Goal: Task Accomplishment & Management: Manage account settings

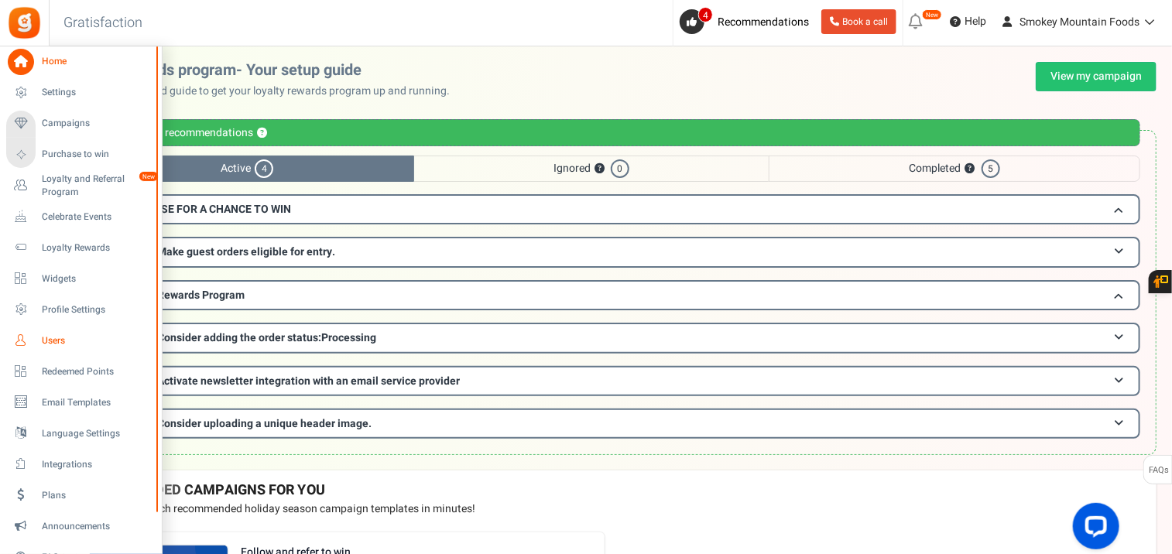
click at [44, 336] on span "Users" at bounding box center [96, 340] width 108 height 13
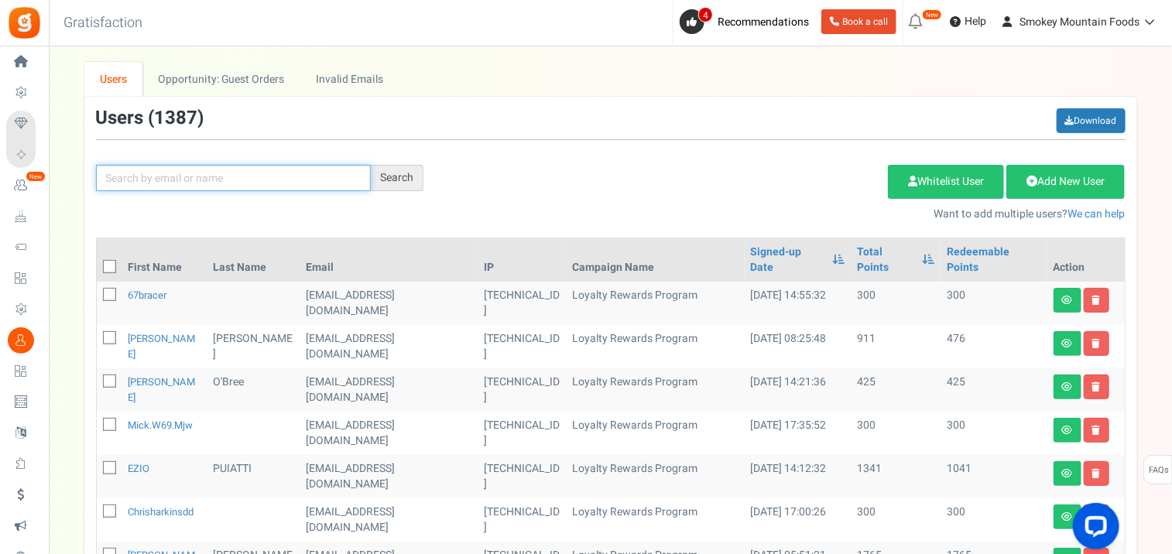
click at [171, 173] on input "text" at bounding box center [233, 178] width 275 height 26
type input "kenth"
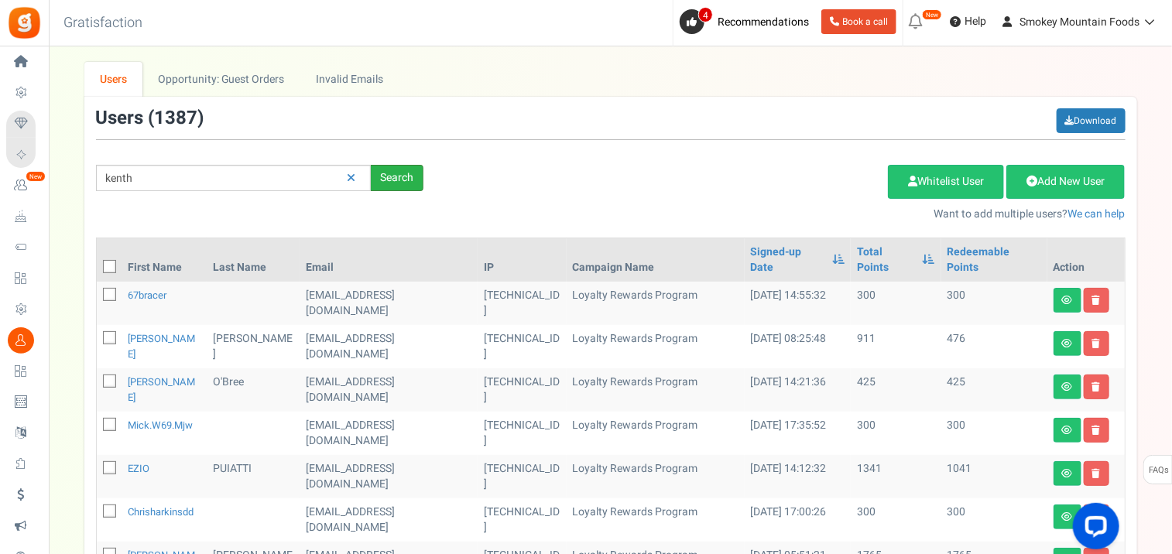
click at [393, 180] on div "Search" at bounding box center [397, 178] width 53 height 26
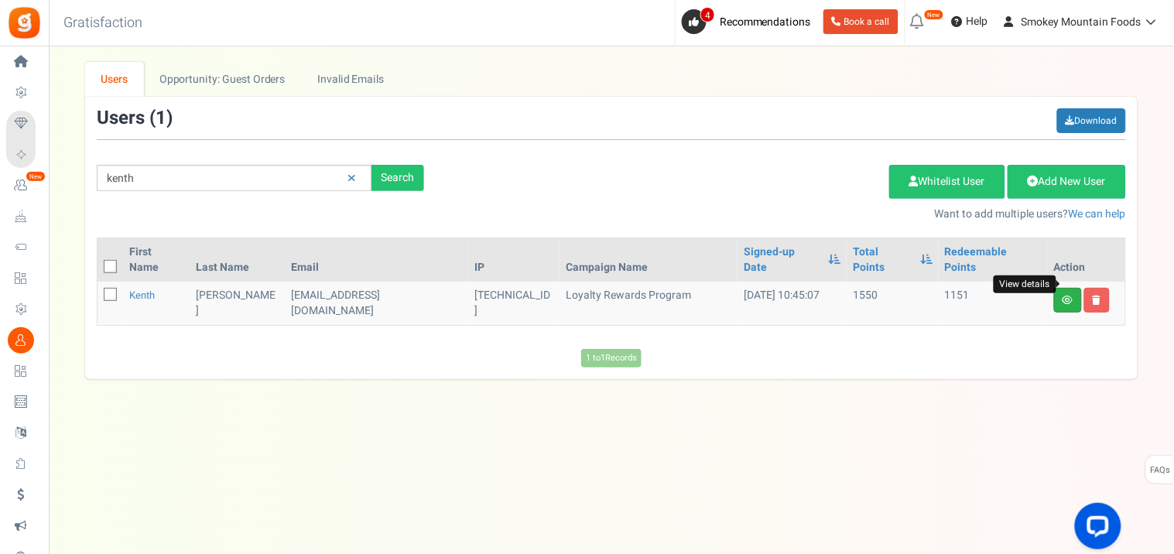
click at [1064, 296] on icon at bounding box center [1068, 300] width 11 height 9
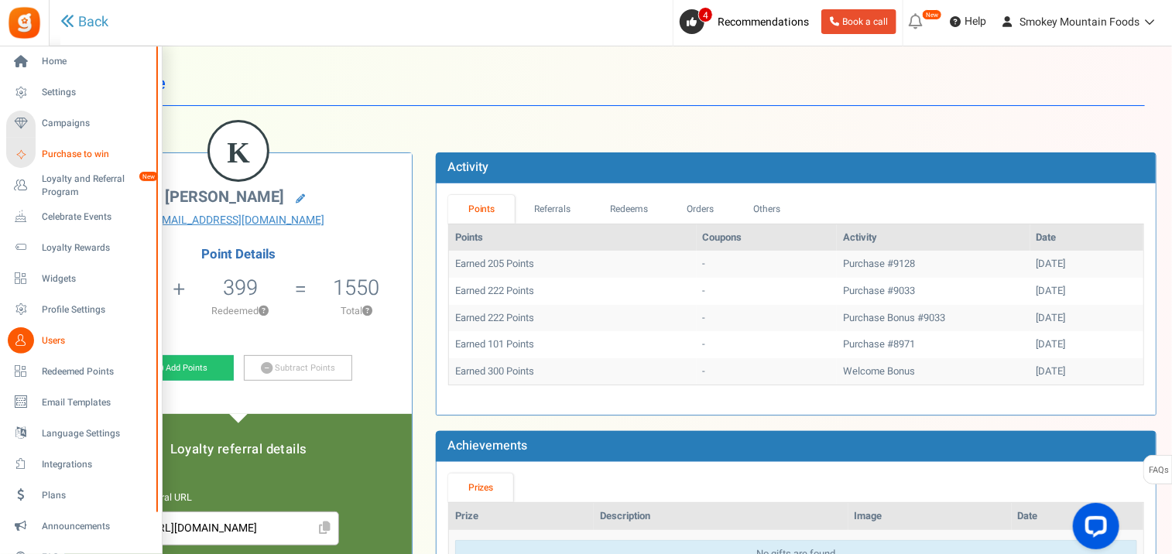
click at [48, 150] on span "Purchase to win" at bounding box center [96, 154] width 108 height 13
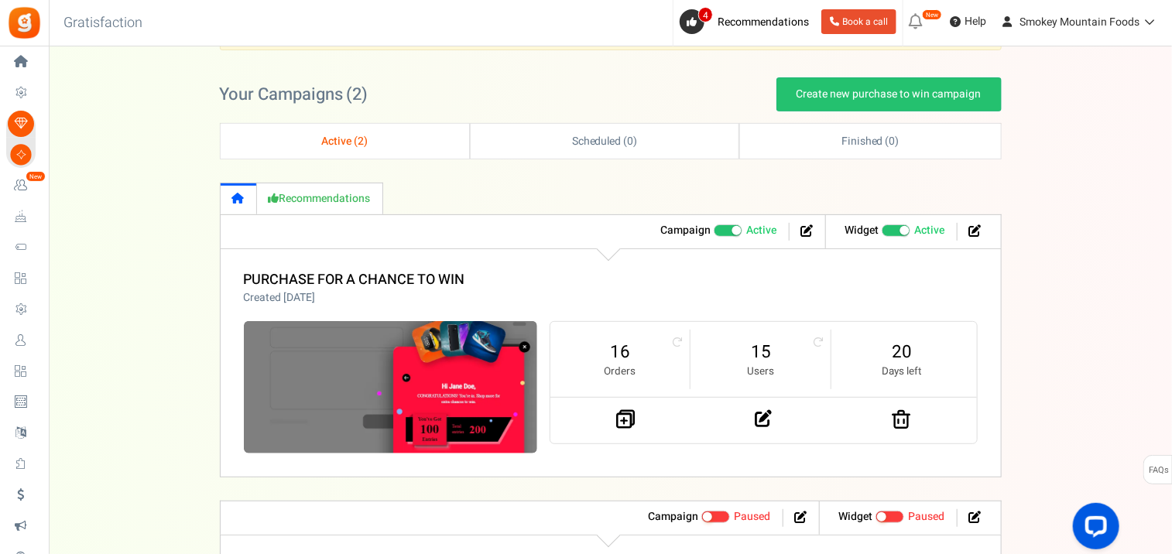
scroll to position [172, 0]
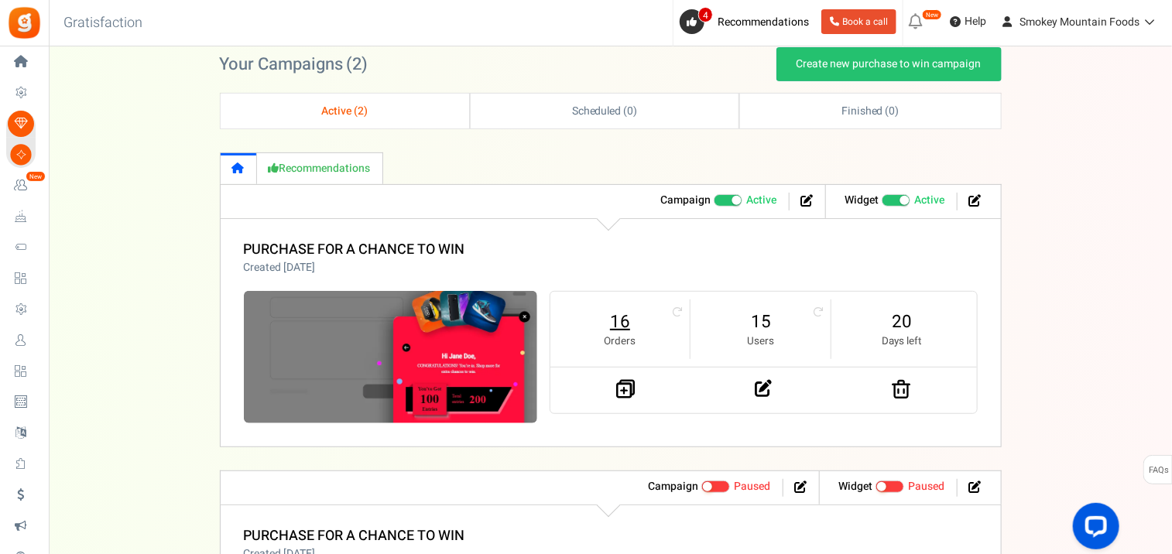
click at [619, 322] on link "16" at bounding box center [620, 322] width 109 height 25
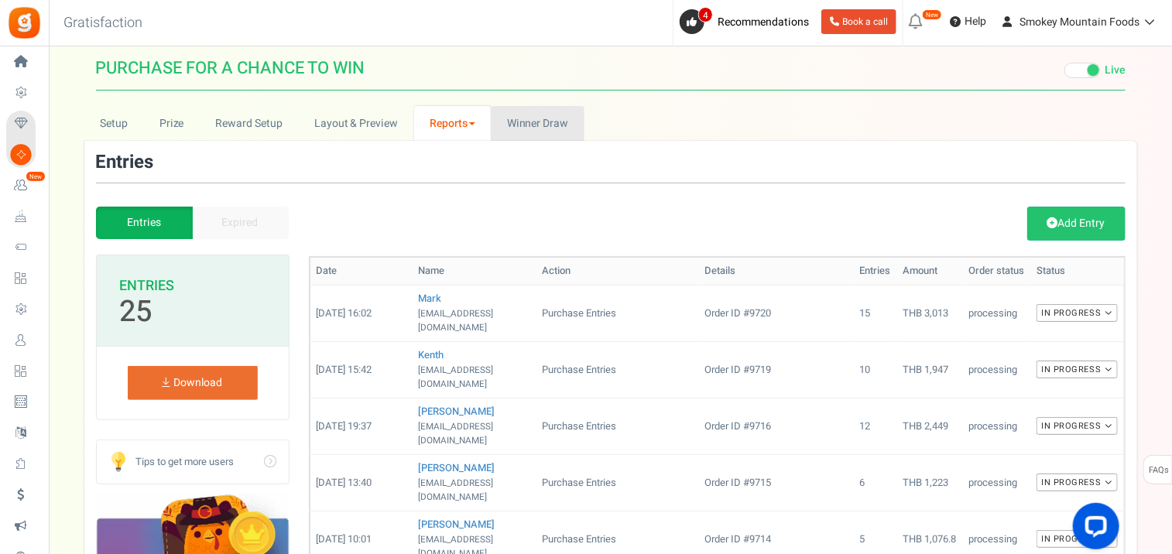
click at [559, 125] on span "Winner Draw" at bounding box center [537, 123] width 61 height 16
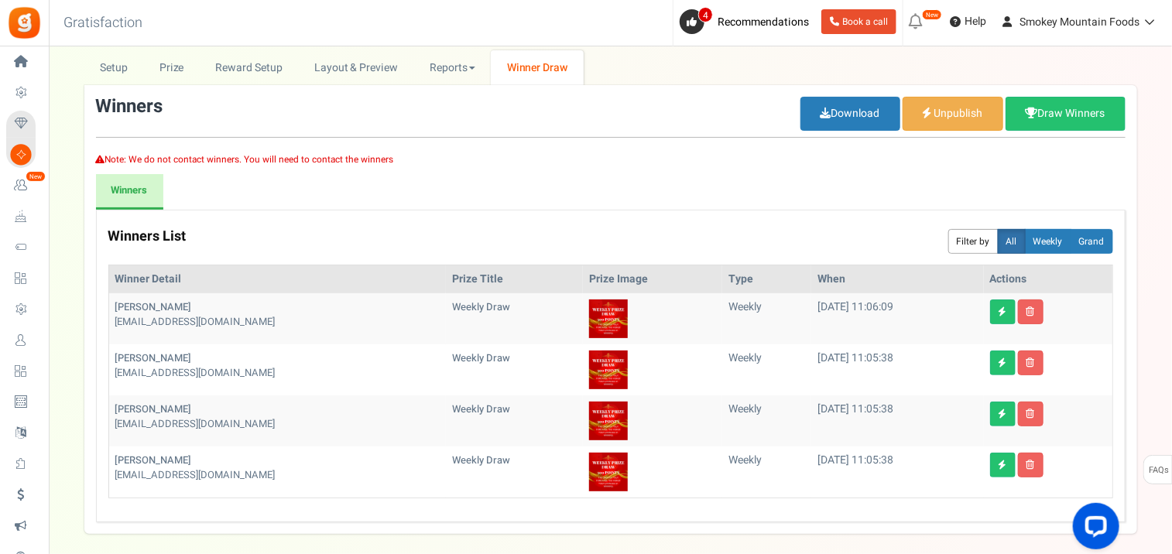
scroll to position [86, 0]
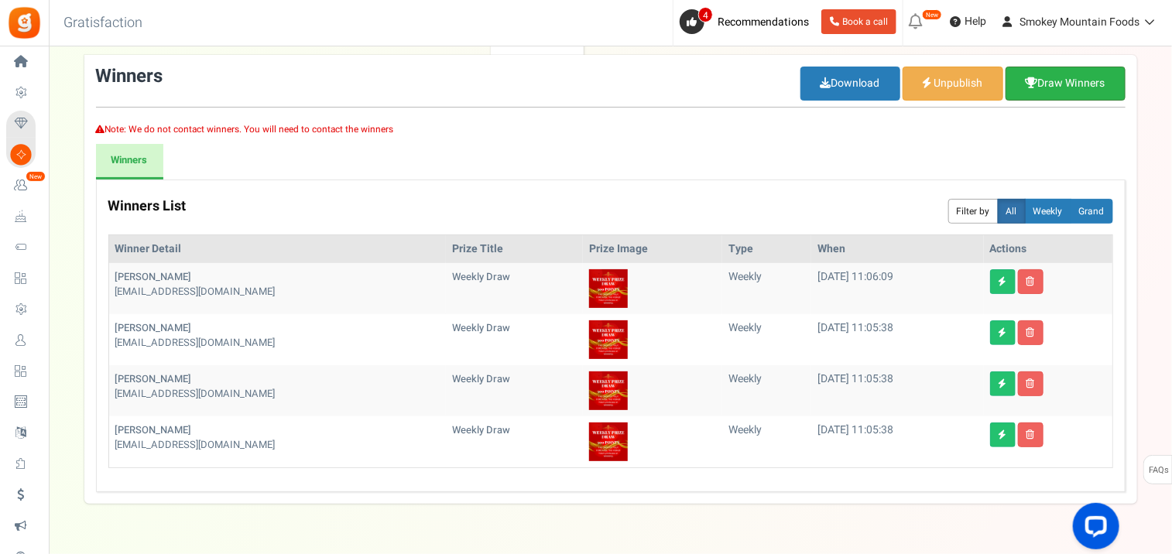
click at [1049, 87] on link "Draw Winners" at bounding box center [1066, 84] width 120 height 34
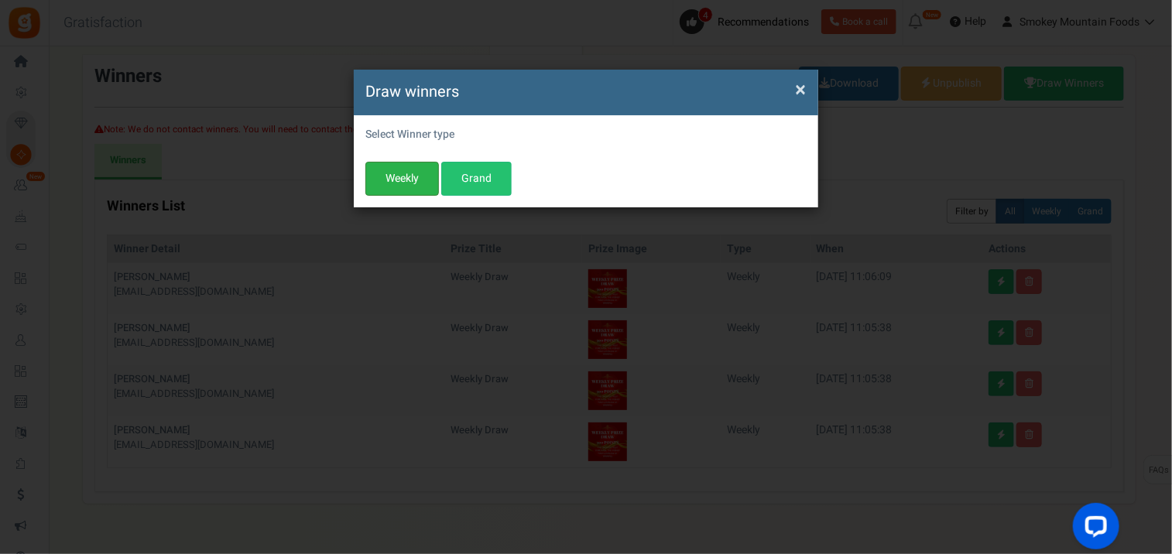
click at [404, 176] on button "Weekly" at bounding box center [402, 179] width 74 height 34
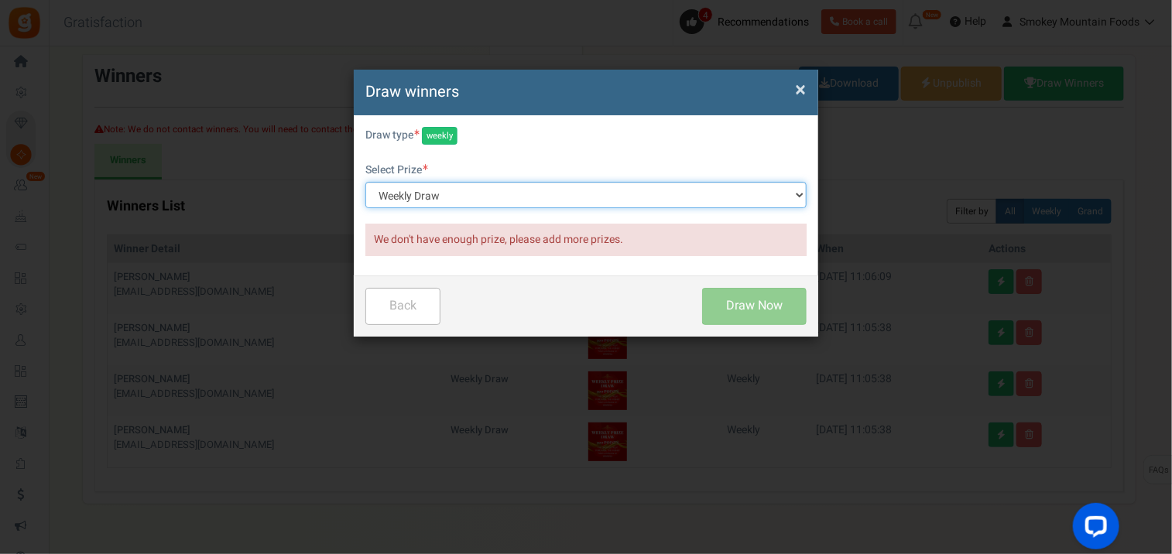
click at [794, 194] on select "Weekly Draw" at bounding box center [585, 195] width 441 height 26
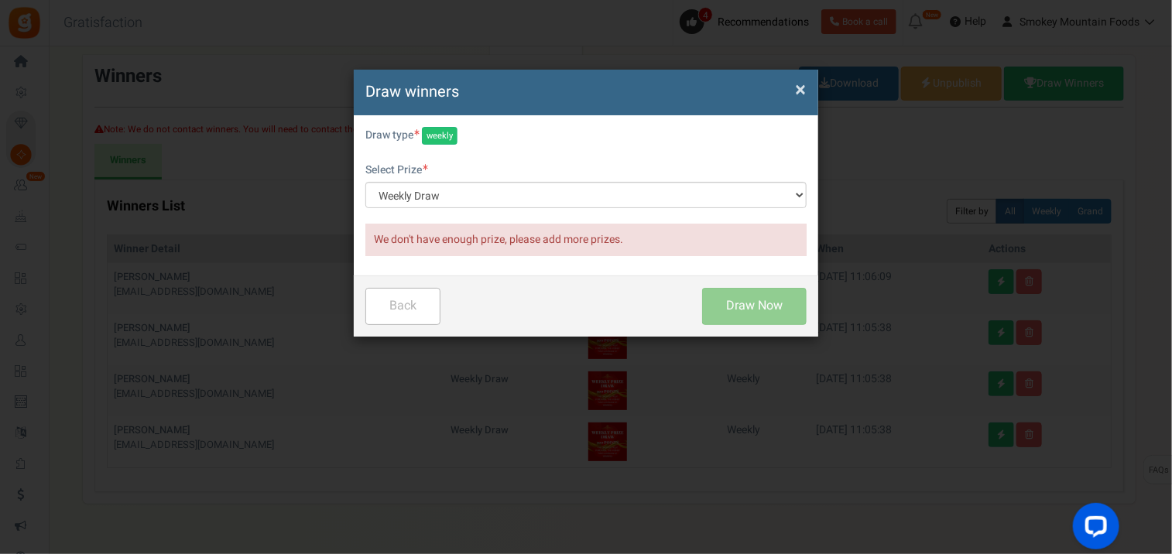
click at [577, 242] on span "We don't have enough prize, please add more prizes." at bounding box center [498, 239] width 249 height 16
click at [800, 87] on span "×" at bounding box center [800, 89] width 11 height 29
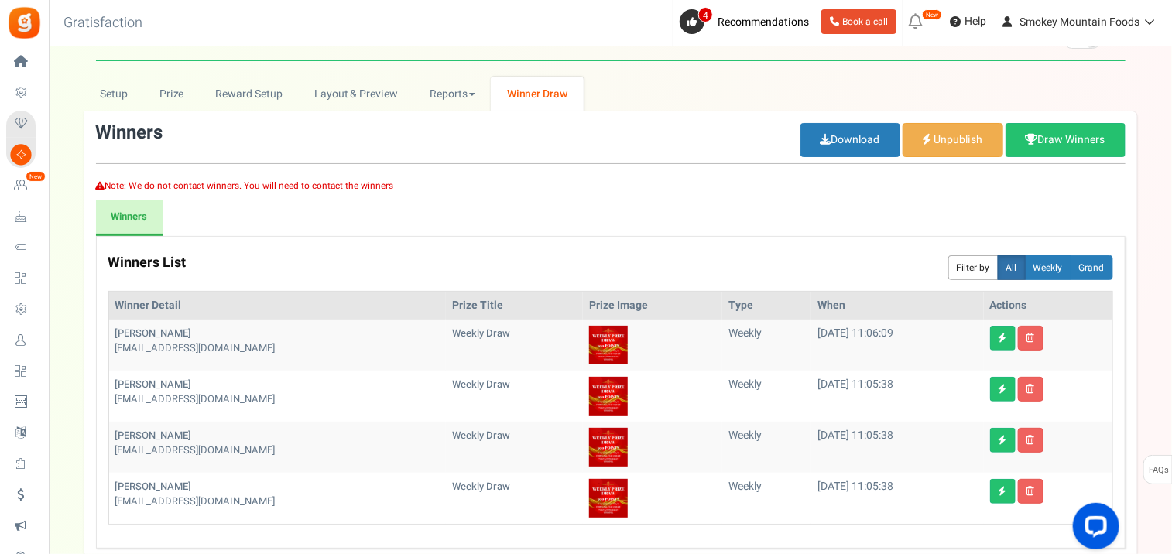
scroll to position [0, 0]
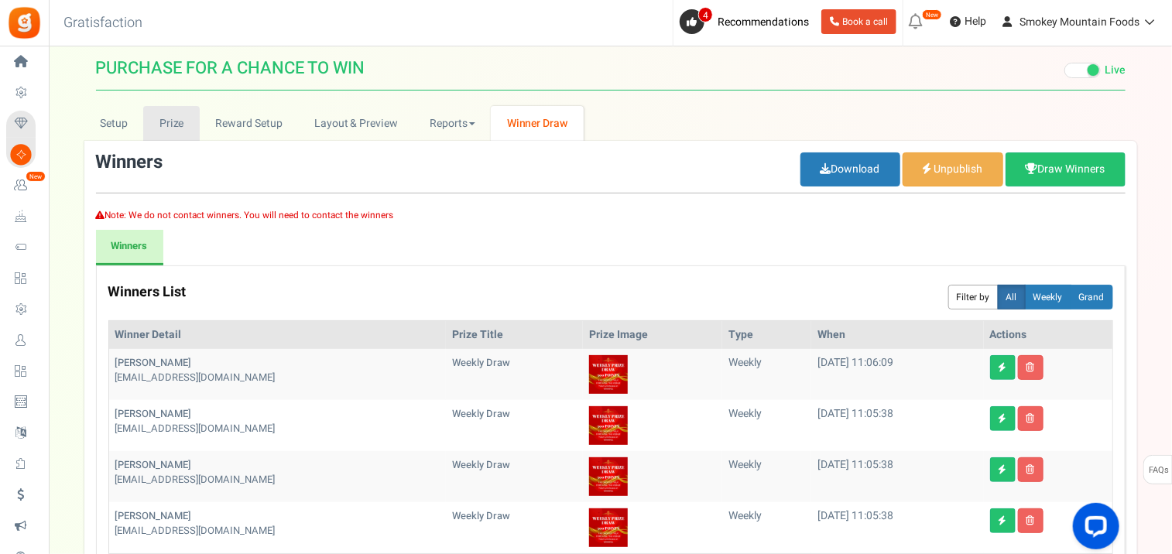
click at [166, 118] on link "Prize" at bounding box center [171, 123] width 57 height 35
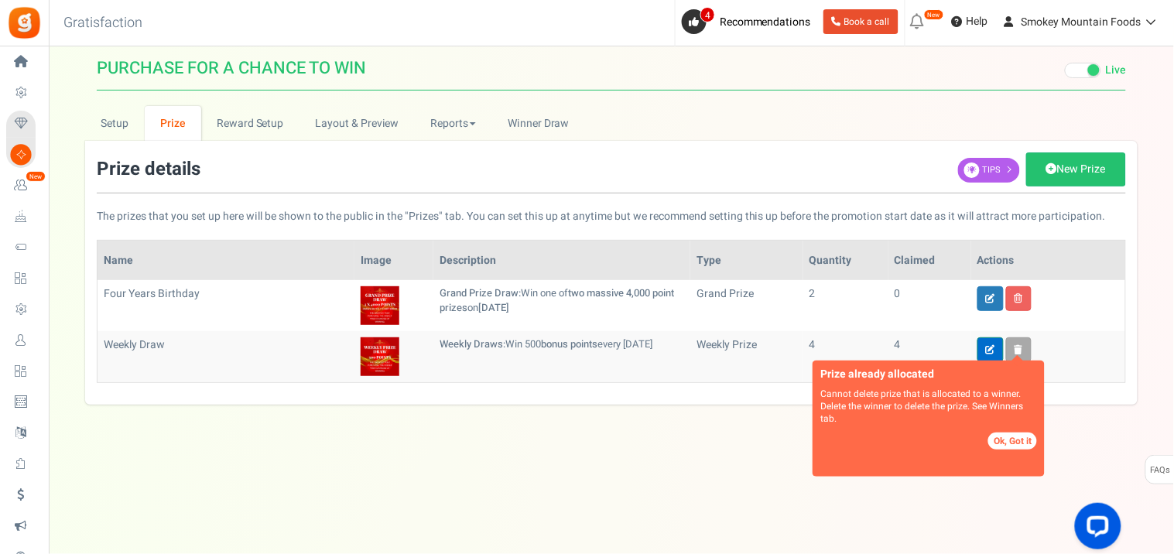
click at [989, 345] on icon at bounding box center [990, 349] width 9 height 9
type input "Weekly Draw"
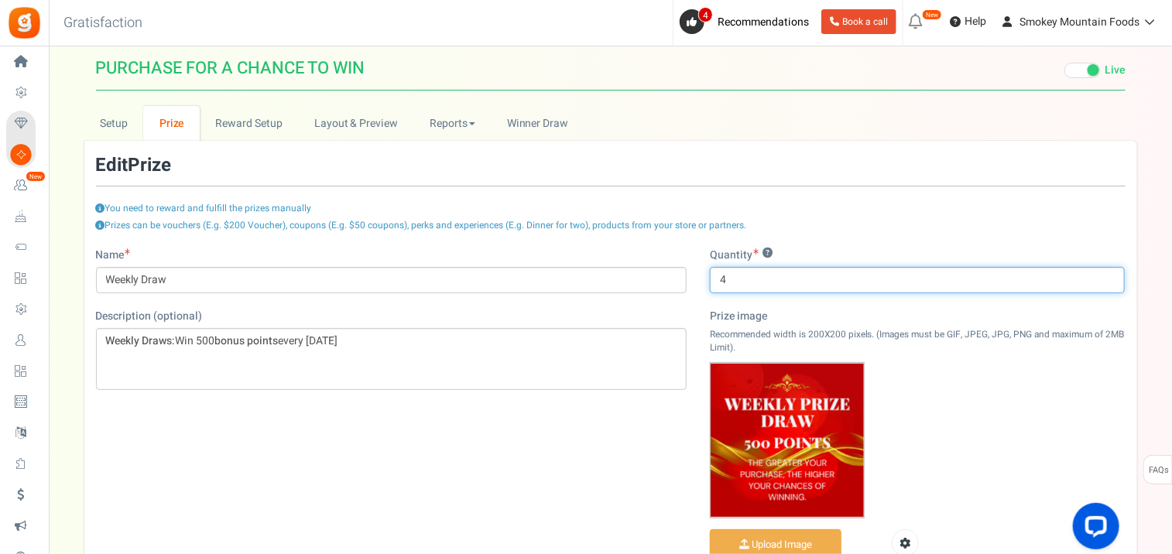
drag, startPoint x: 729, startPoint y: 282, endPoint x: 710, endPoint y: 286, distance: 19.9
click at [710, 286] on input "4" at bounding box center [918, 280] width 416 height 26
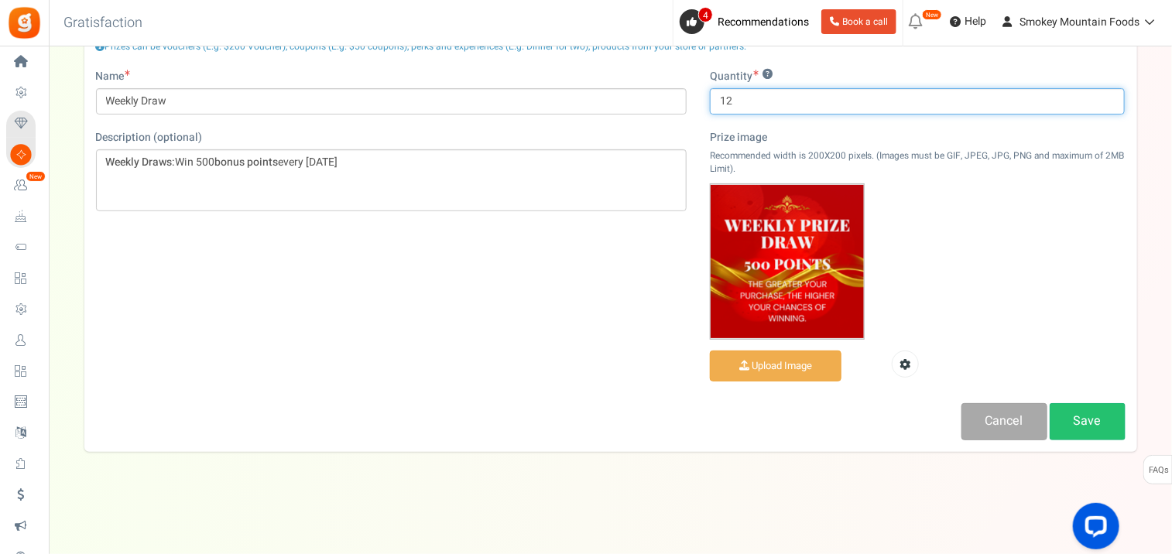
scroll to position [180, 0]
type input "12"
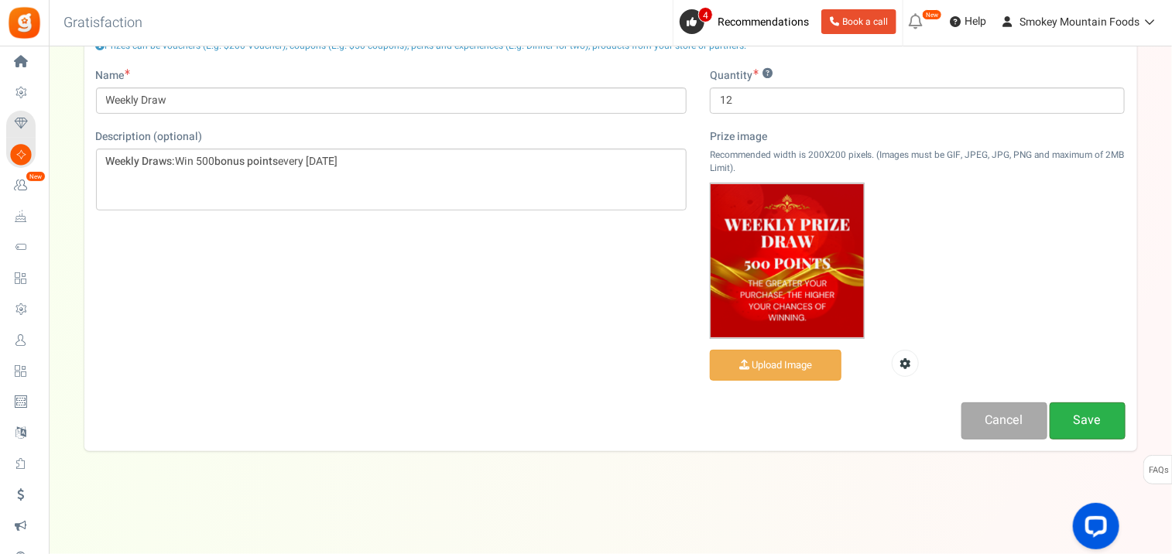
click at [1099, 423] on link "Save" at bounding box center [1088, 421] width 76 height 36
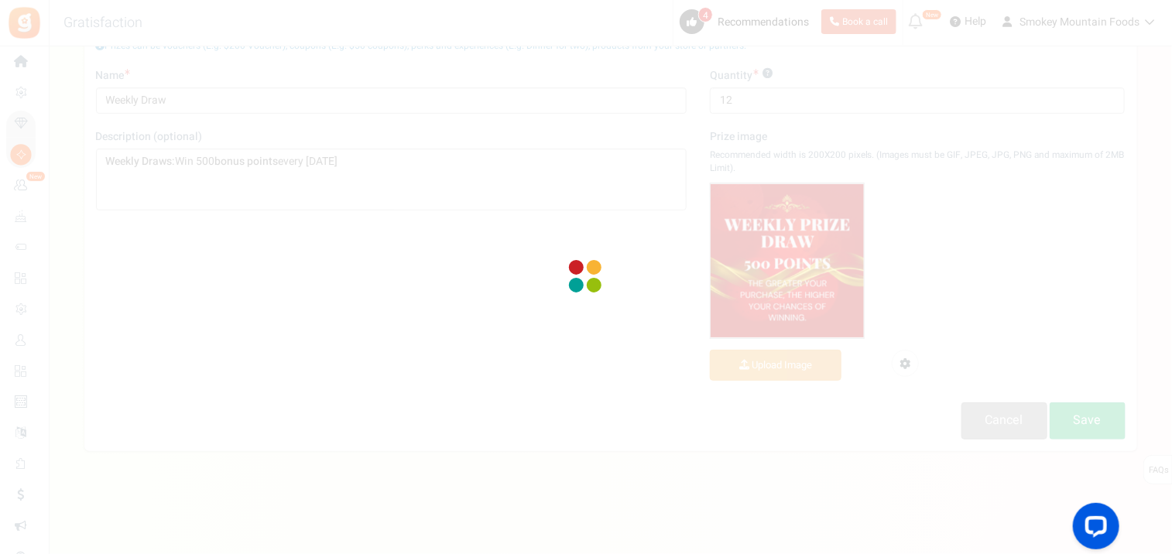
scroll to position [3, 0]
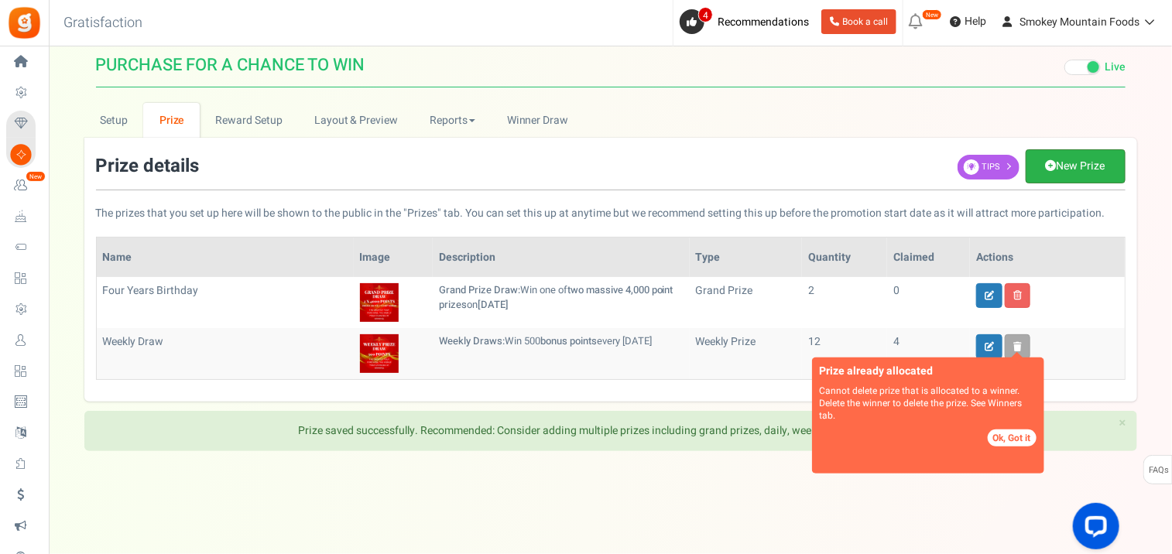
click at [1063, 164] on link "New Prize" at bounding box center [1076, 166] width 100 height 34
select select "grand"
type input "1"
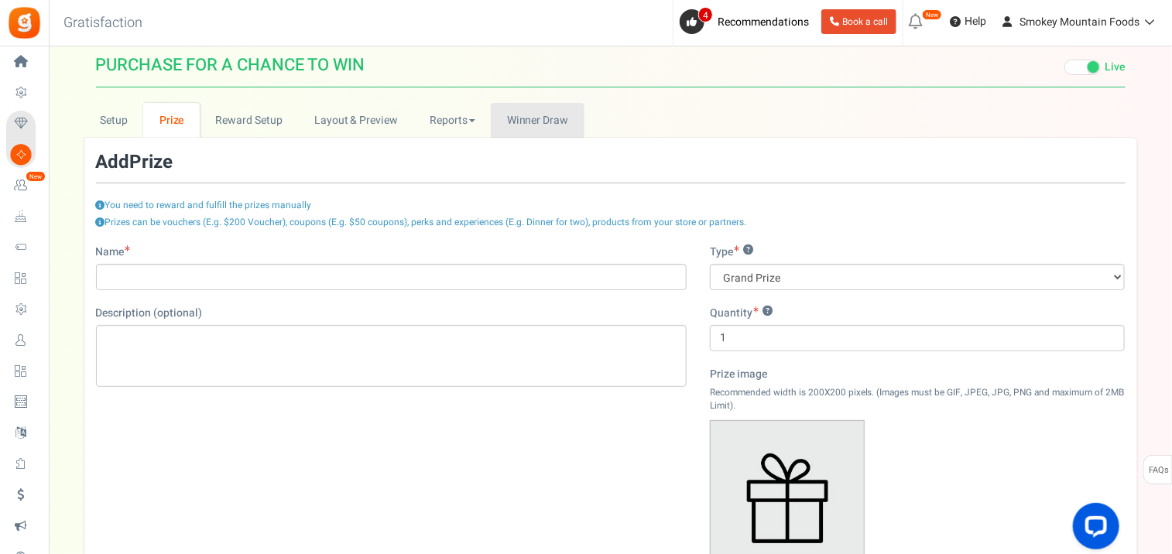
click at [540, 107] on link "Winners Winner Draw" at bounding box center [537, 120] width 93 height 35
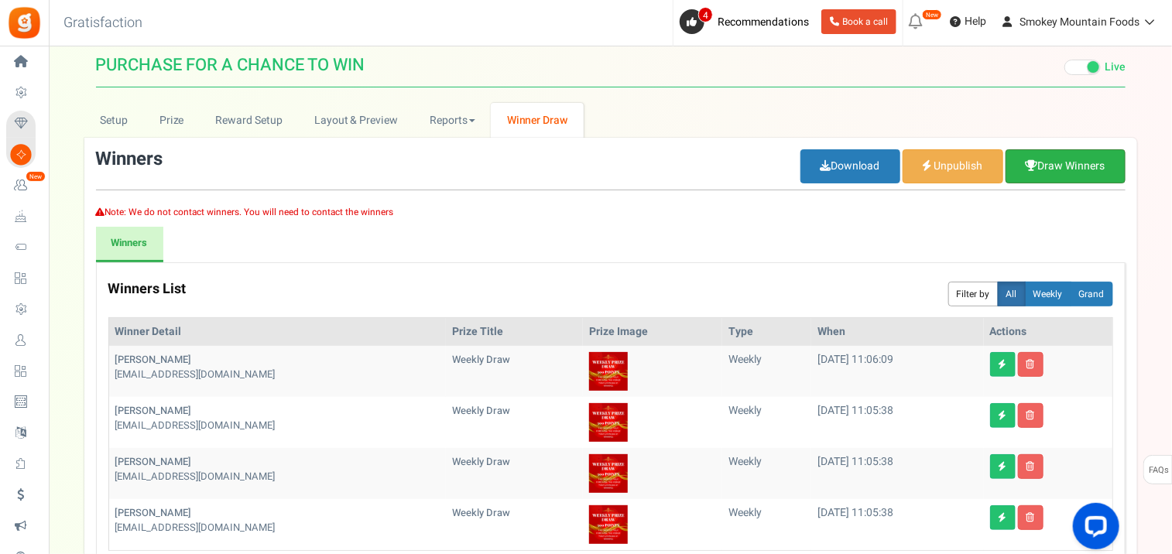
click at [1066, 165] on link "Draw Winners" at bounding box center [1066, 166] width 120 height 34
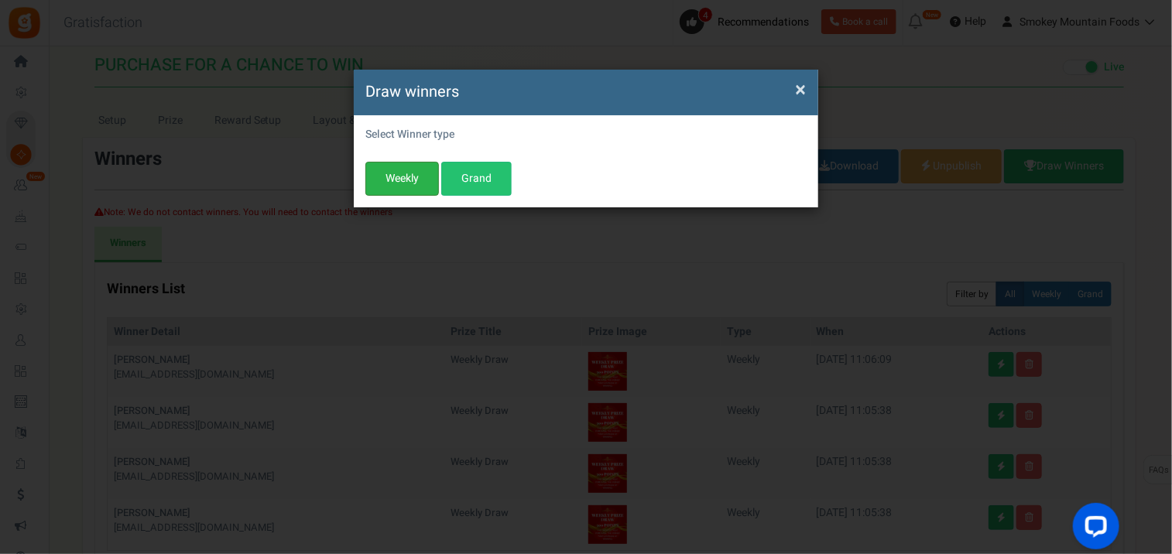
click at [395, 180] on button "Weekly" at bounding box center [402, 179] width 74 height 34
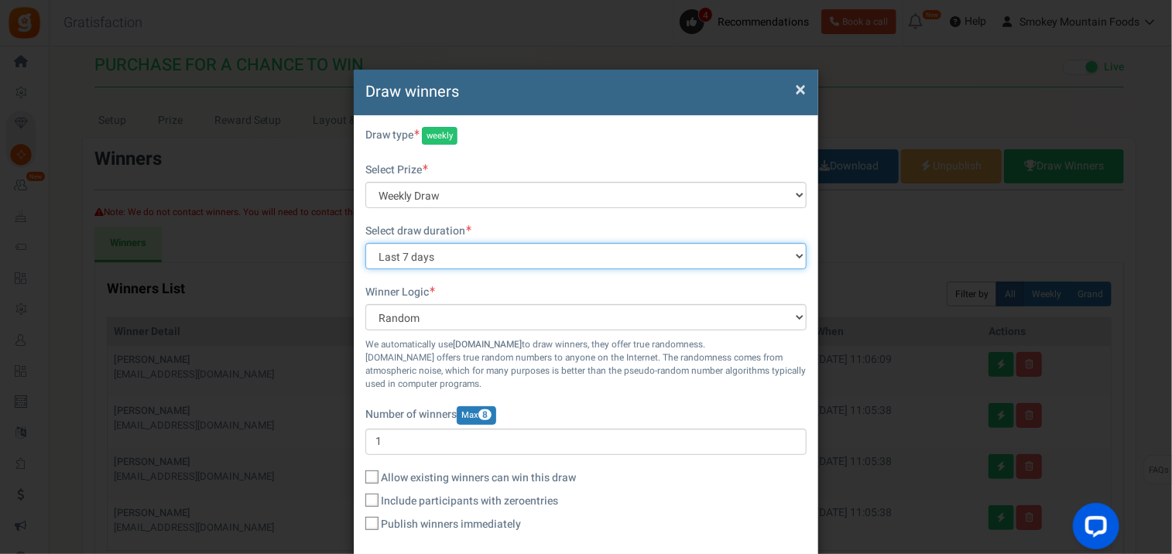
click at [783, 256] on select "All time Today Yesterday The day before yesterday Last 7 days This week (Sun - …" at bounding box center [585, 256] width 441 height 26
click at [365, 243] on select "All time Today Yesterday The day before yesterday Last 7 days This week (Sun - …" at bounding box center [585, 256] width 441 height 26
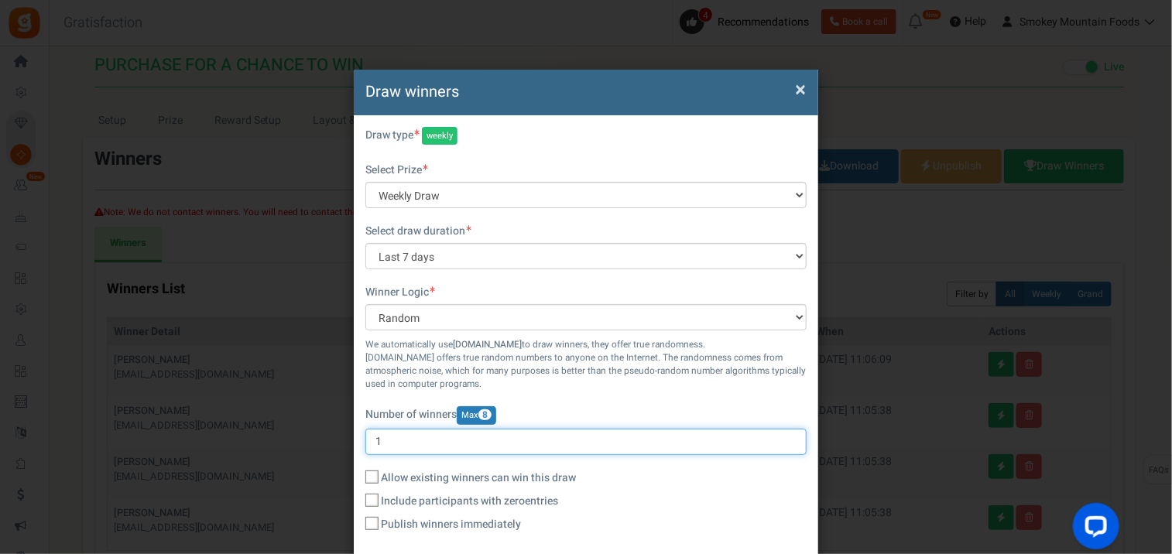
drag, startPoint x: 384, startPoint y: 444, endPoint x: 362, endPoint y: 446, distance: 21.7
click at [362, 446] on div "Select Winner type Warning! No prize found, Please add more prizes before do dr…" at bounding box center [586, 337] width 464 height 444
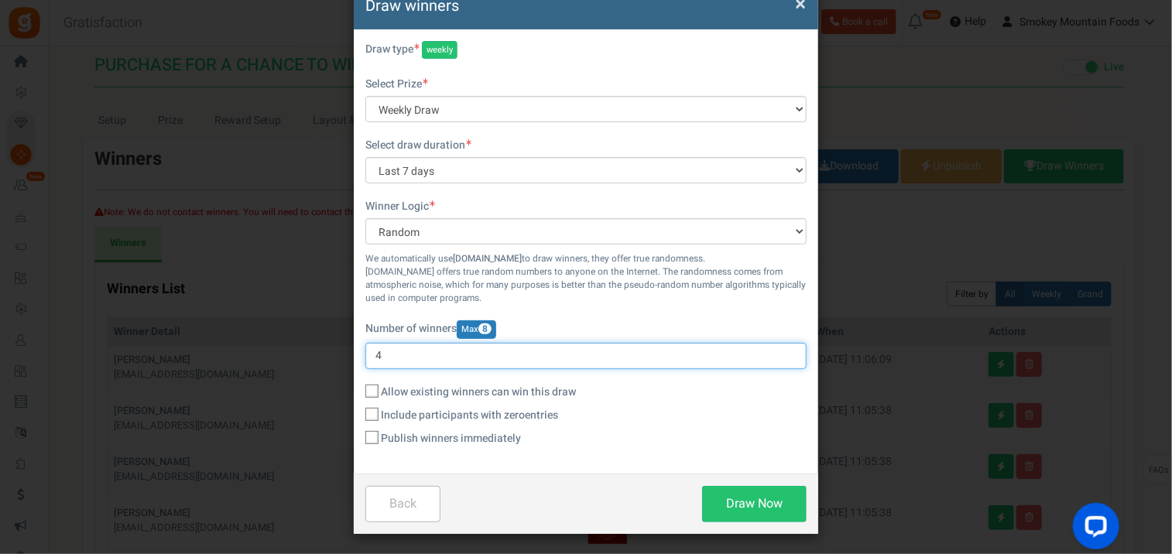
scroll to position [88, 0]
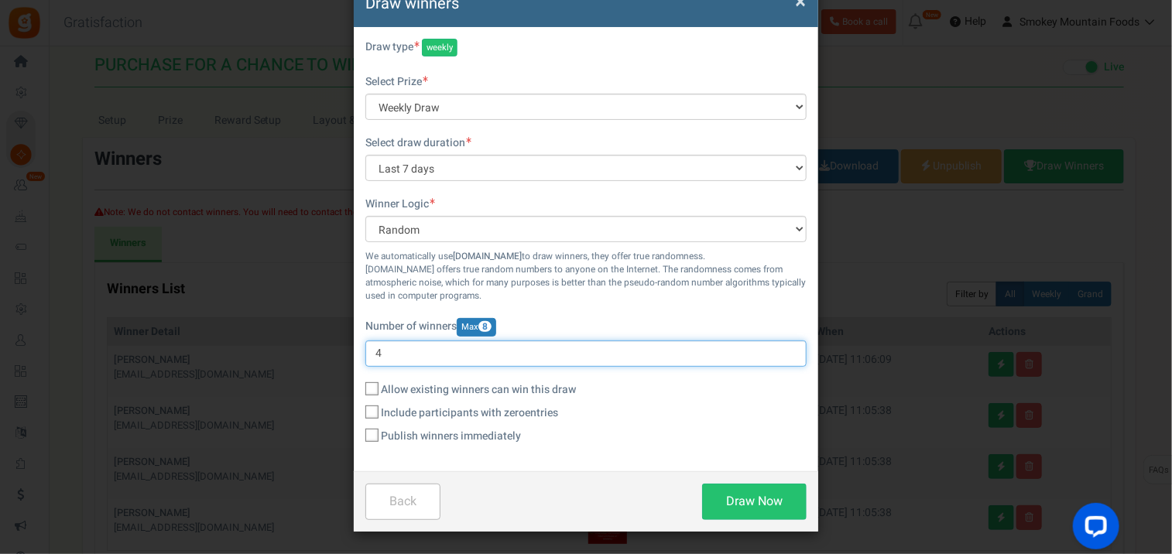
type input "4"
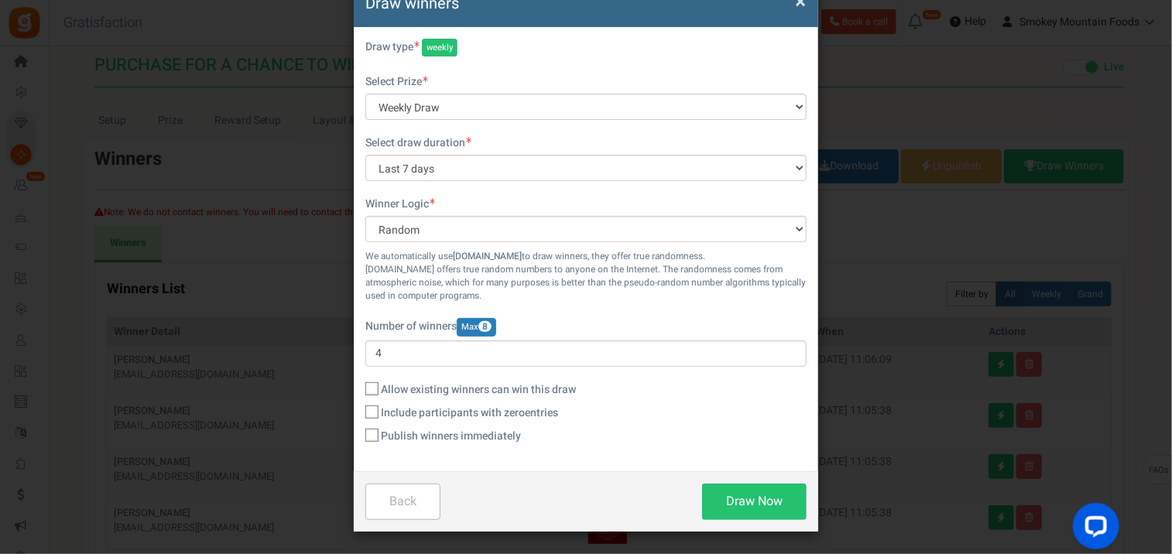
click at [373, 436] on icon at bounding box center [373, 436] width 10 height 10
click at [360, 436] on input "Publish winners immediately" at bounding box center [355, 437] width 10 height 10
click at [752, 504] on button "Draw Now" at bounding box center [754, 502] width 105 height 36
checkbox input "false"
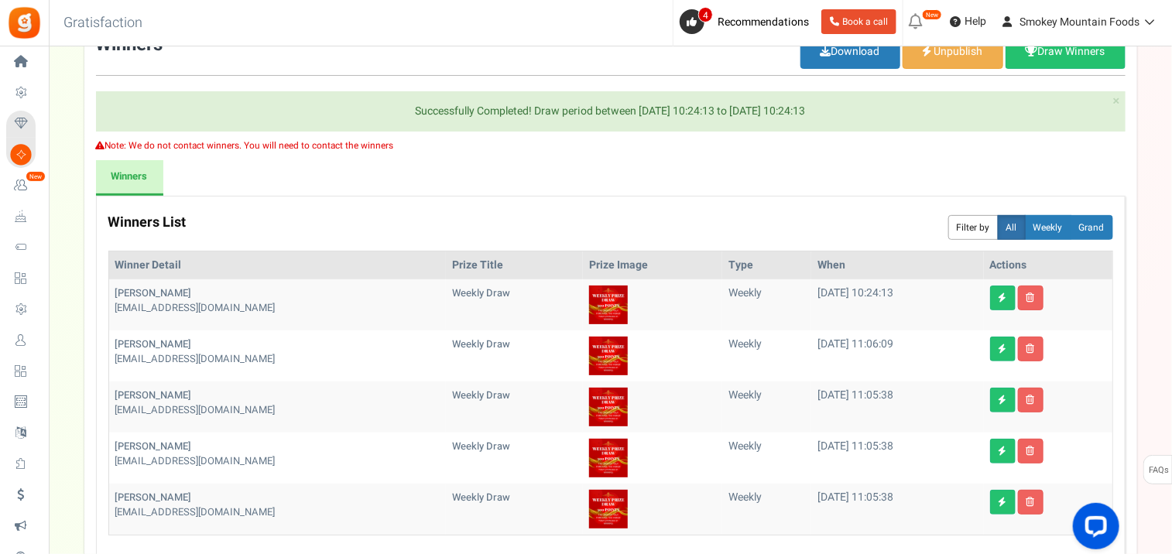
scroll to position [175, 0]
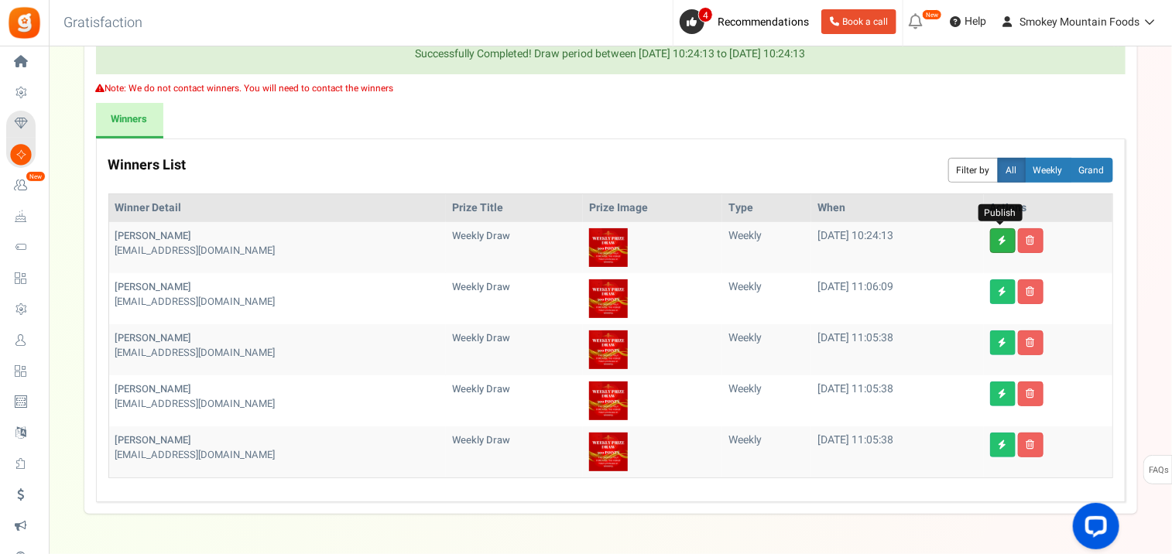
click at [1001, 236] on icon at bounding box center [1003, 240] width 9 height 9
click at [999, 293] on icon at bounding box center [1003, 291] width 9 height 9
click at [999, 344] on icon at bounding box center [1003, 342] width 9 height 9
click at [1004, 396] on link at bounding box center [1003, 394] width 26 height 25
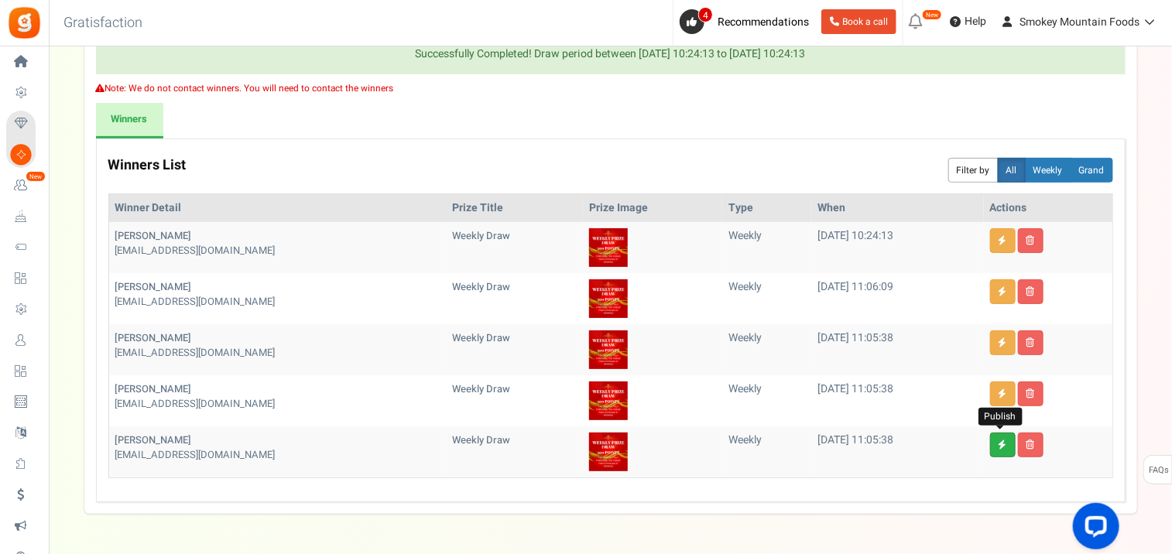
click at [1003, 446] on icon at bounding box center [1003, 444] width 9 height 9
click at [1001, 243] on icon at bounding box center [1003, 240] width 9 height 9
click at [999, 296] on link at bounding box center [1003, 291] width 26 height 25
click at [1004, 343] on link at bounding box center [1003, 343] width 26 height 25
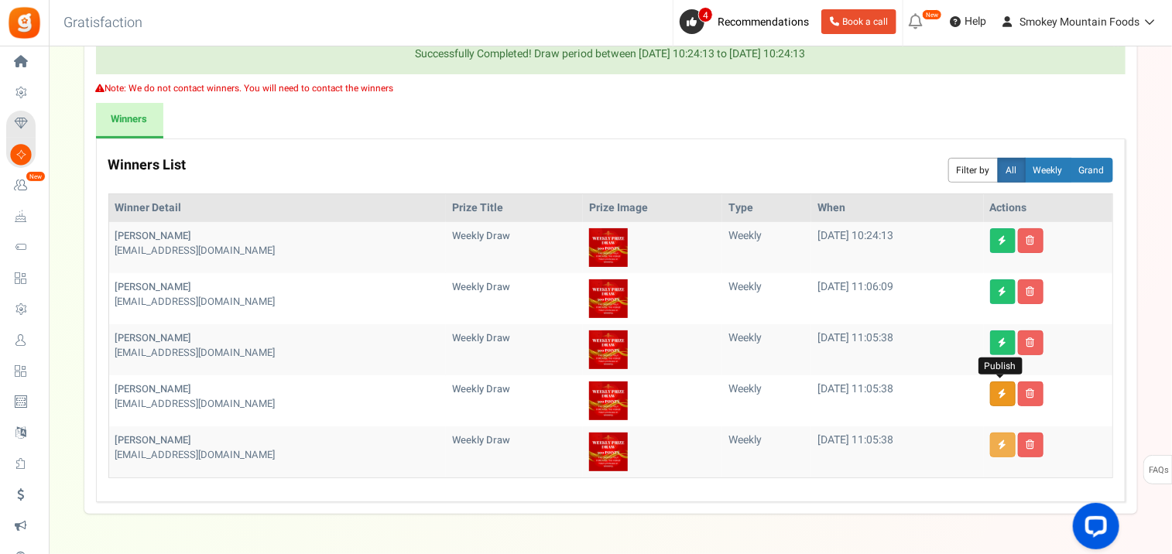
click at [999, 392] on icon at bounding box center [1003, 393] width 9 height 9
click at [1006, 444] on link at bounding box center [1003, 445] width 26 height 25
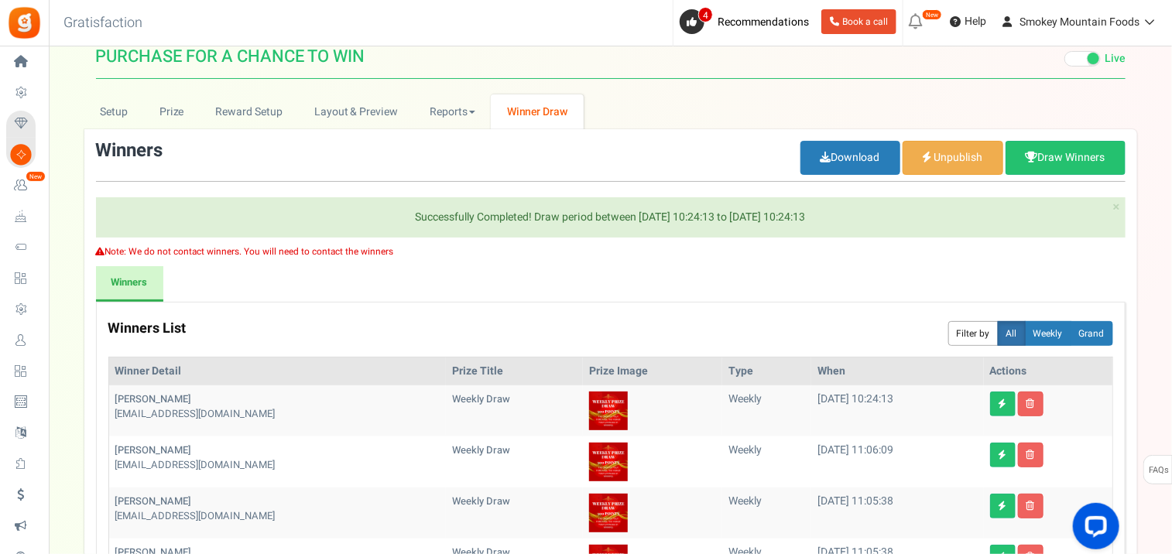
scroll to position [0, 0]
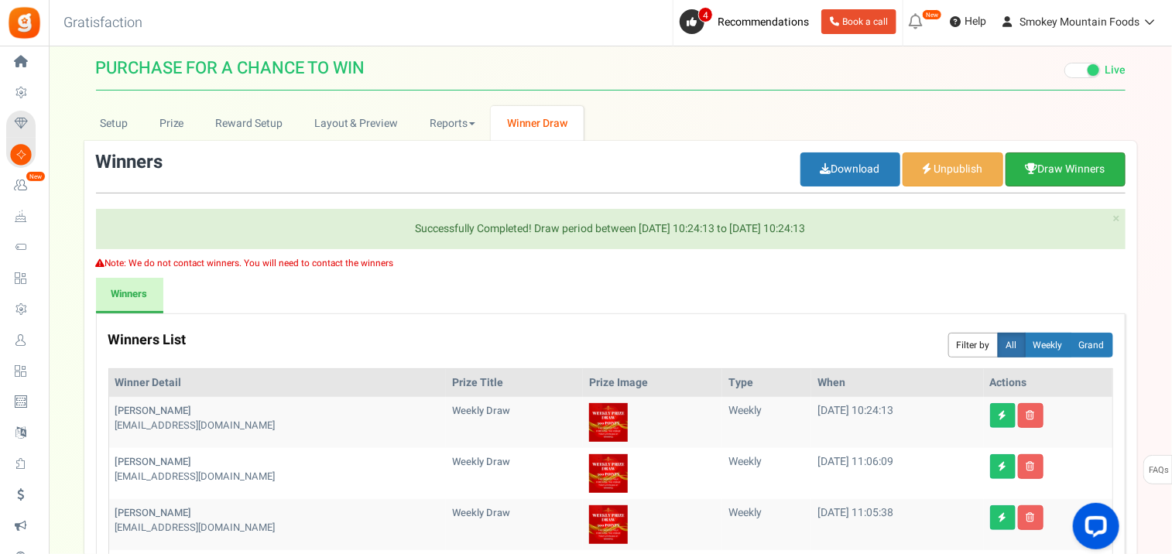
click at [1037, 172] on link "Draw Winners" at bounding box center [1066, 169] width 120 height 34
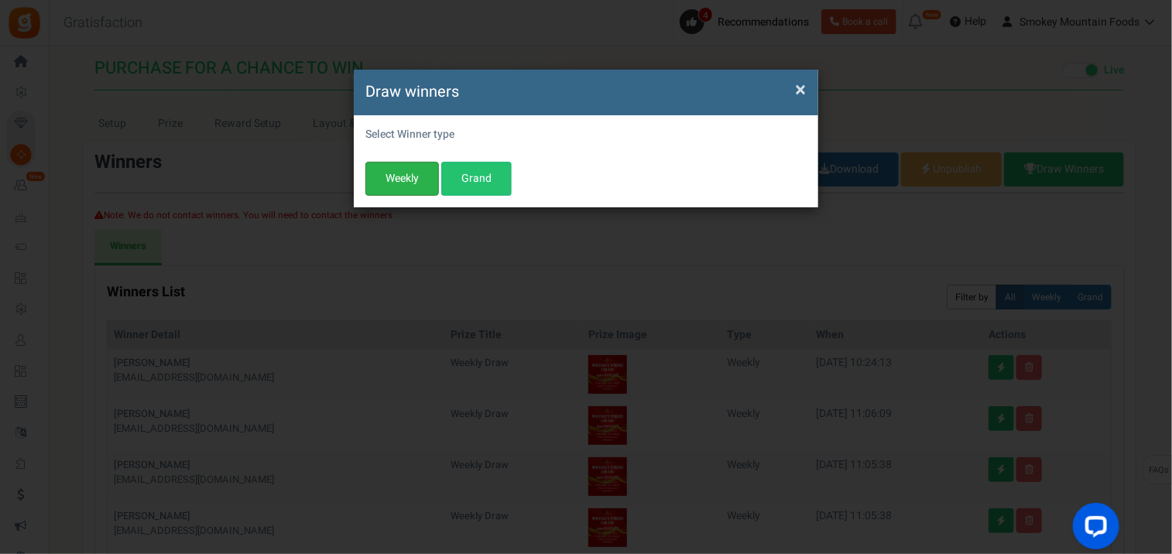
click at [420, 175] on button "Weekly" at bounding box center [402, 179] width 74 height 34
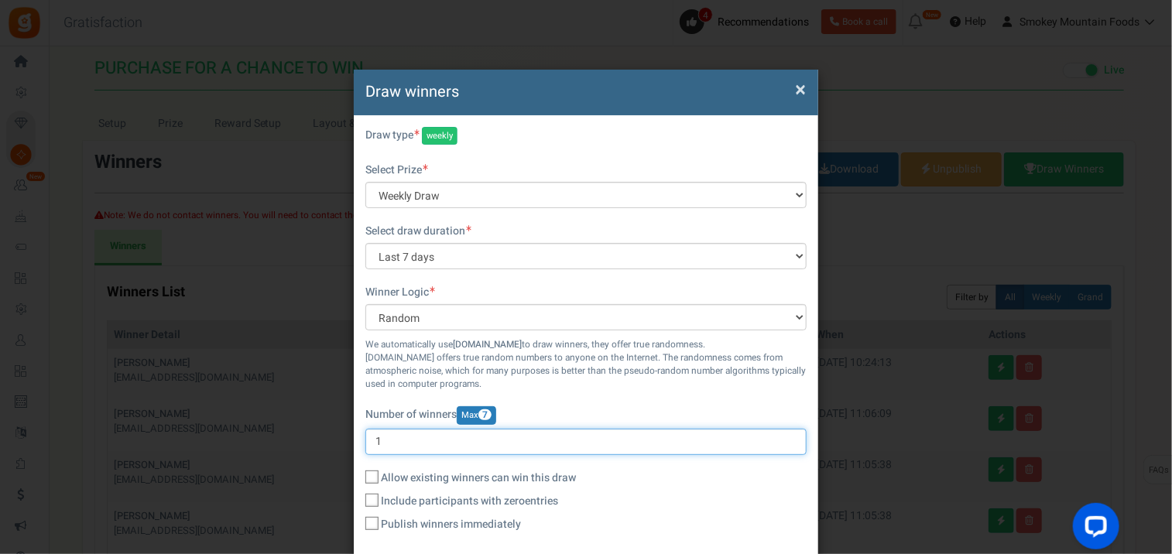
click at [391, 447] on input "1" at bounding box center [585, 442] width 441 height 26
drag, startPoint x: 391, startPoint y: 447, endPoint x: 372, endPoint y: 447, distance: 19.4
click at [372, 447] on input "1" at bounding box center [585, 442] width 441 height 26
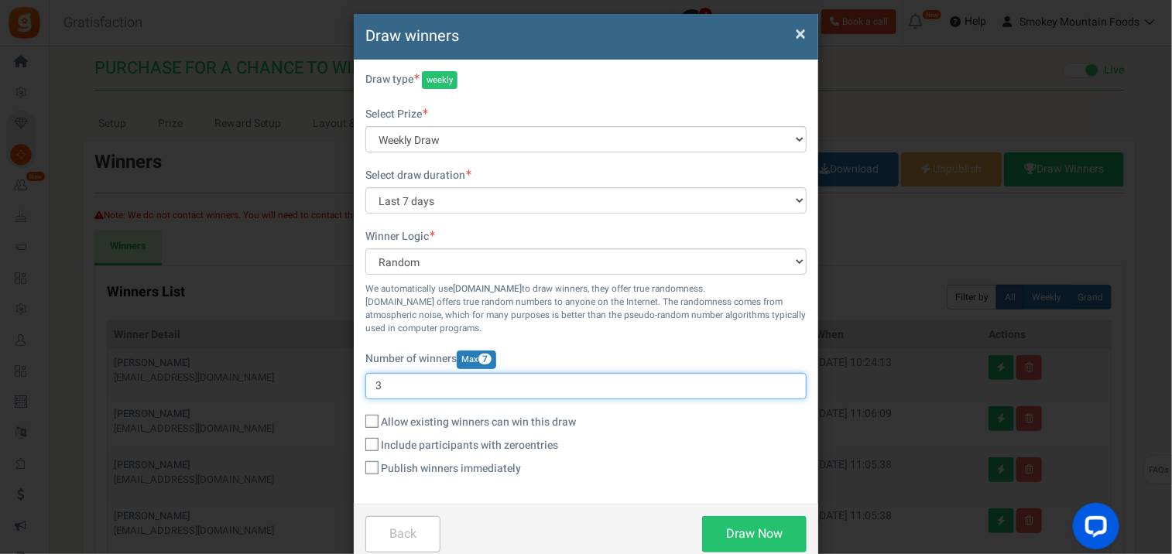
scroll to position [86, 0]
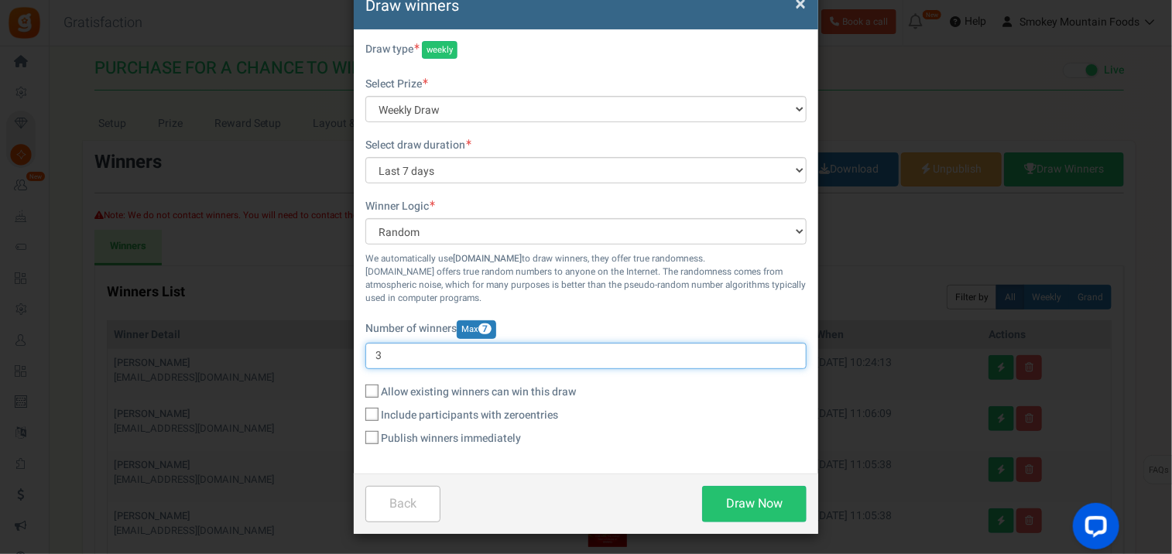
type input "3"
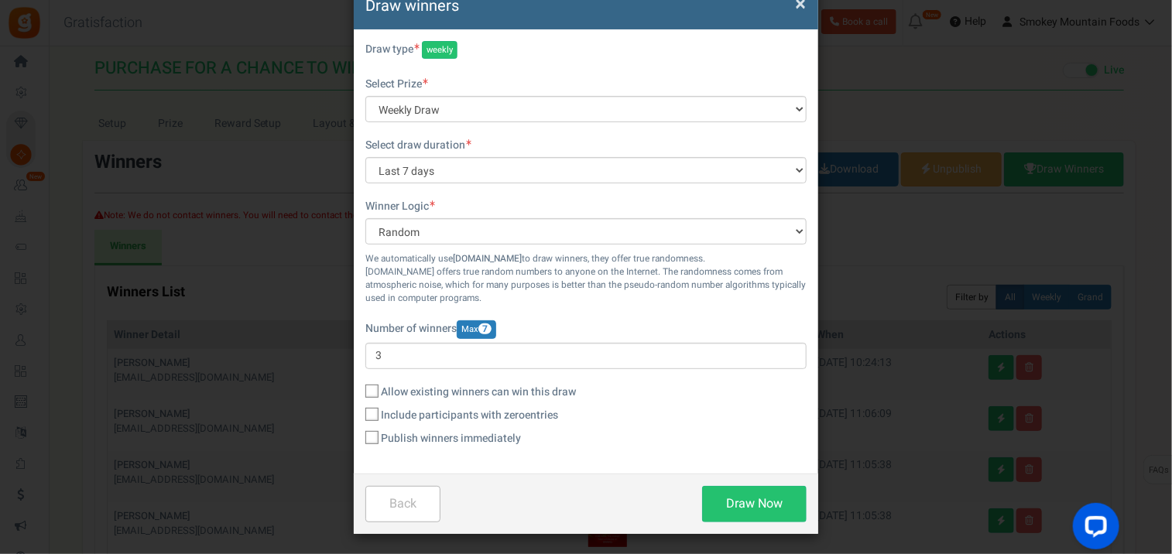
click at [375, 436] on icon at bounding box center [373, 438] width 10 height 10
click at [360, 436] on input "Publish winners immediately" at bounding box center [355, 439] width 10 height 10
click at [765, 502] on button "Draw Now" at bounding box center [754, 504] width 105 height 36
checkbox input "false"
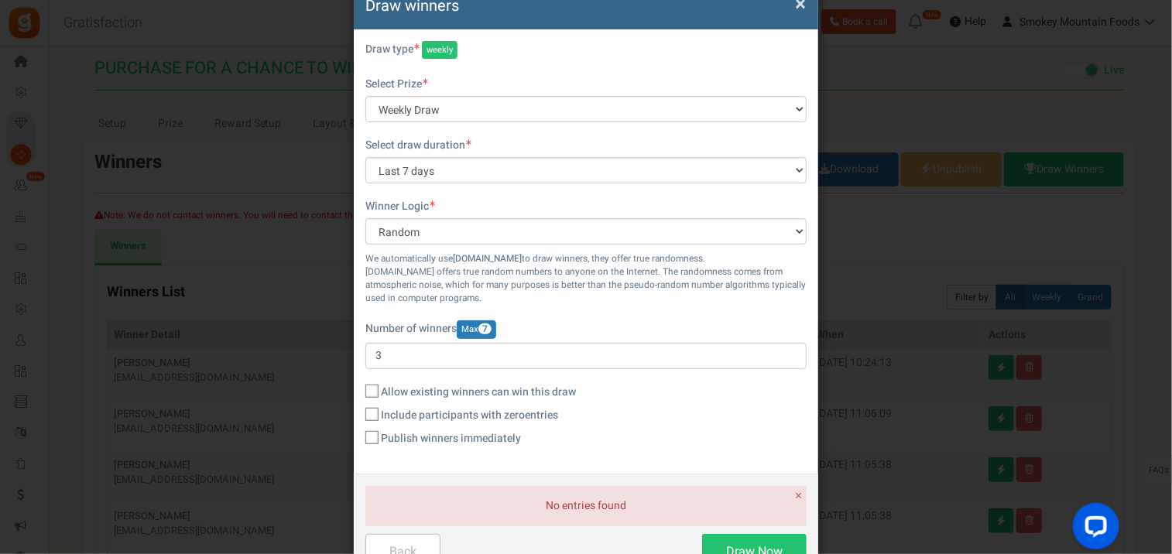
click at [797, 8] on span "×" at bounding box center [800, 3] width 11 height 29
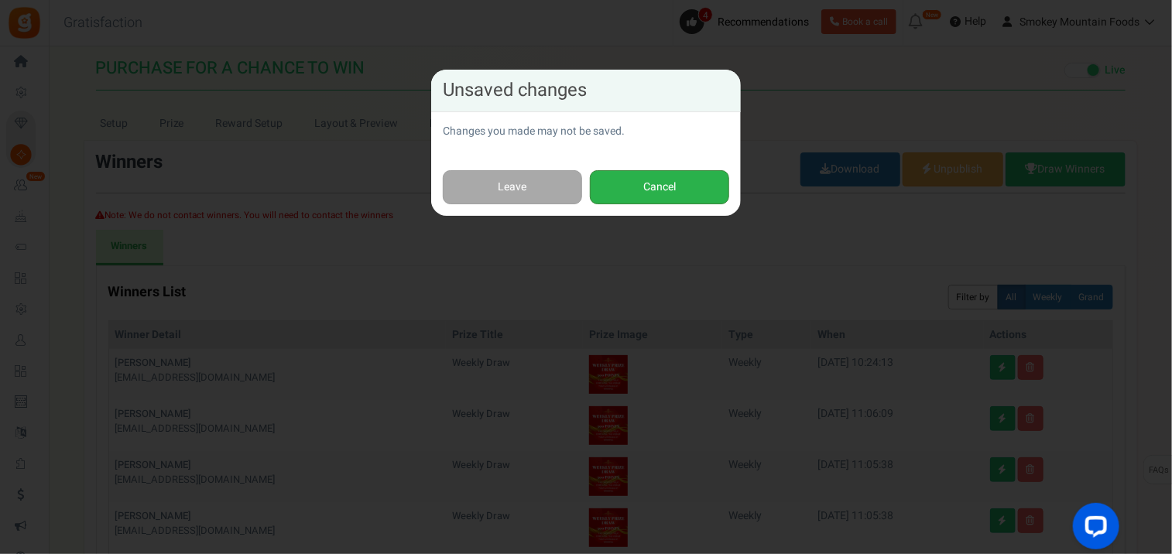
click at [625, 190] on button "Cancel" at bounding box center [659, 187] width 139 height 35
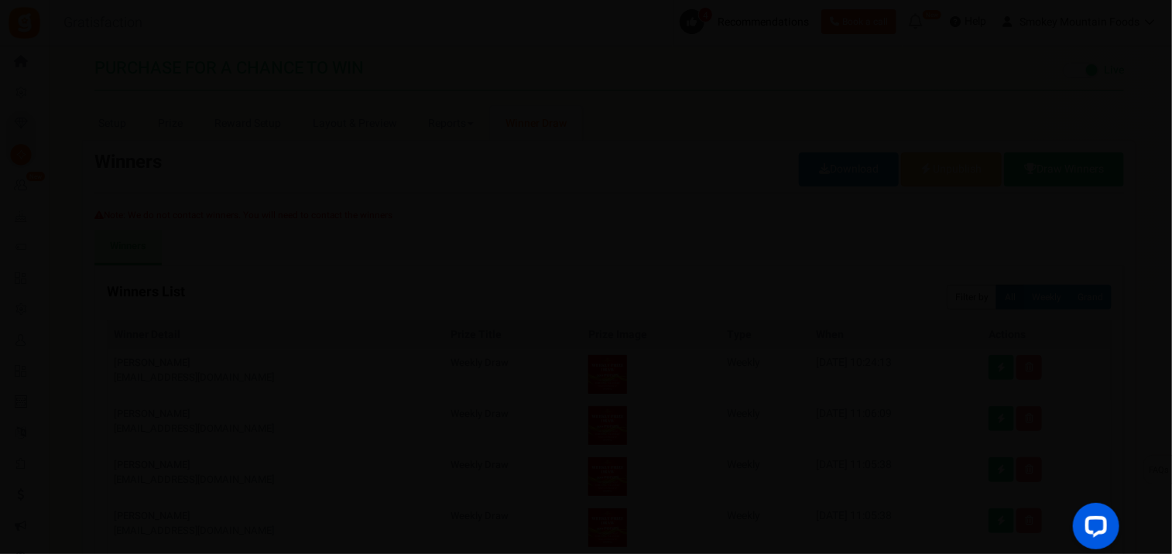
scroll to position [0, 0]
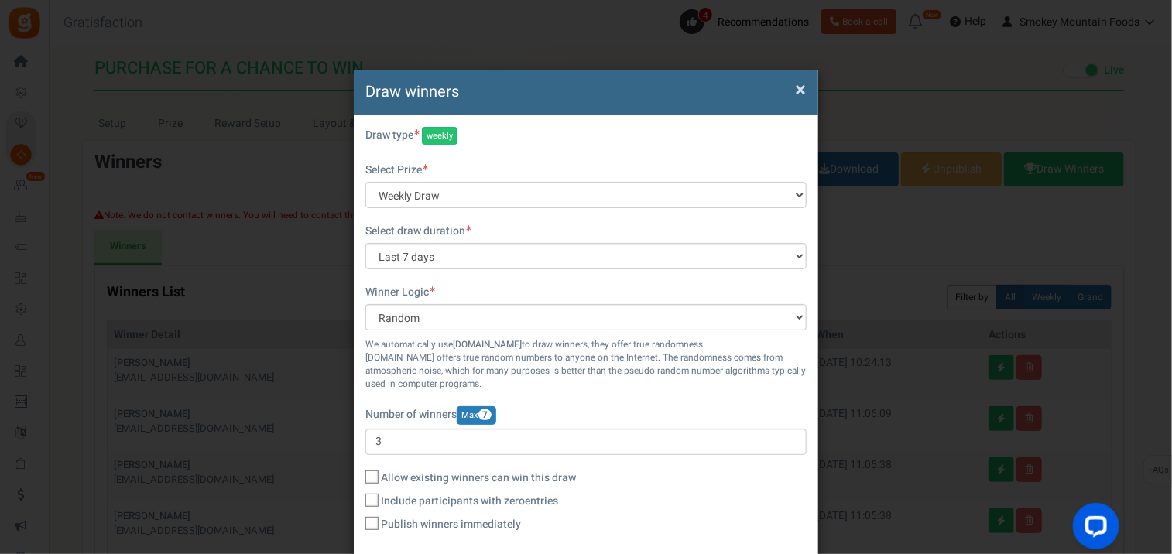
click at [800, 91] on span "×" at bounding box center [800, 89] width 11 height 29
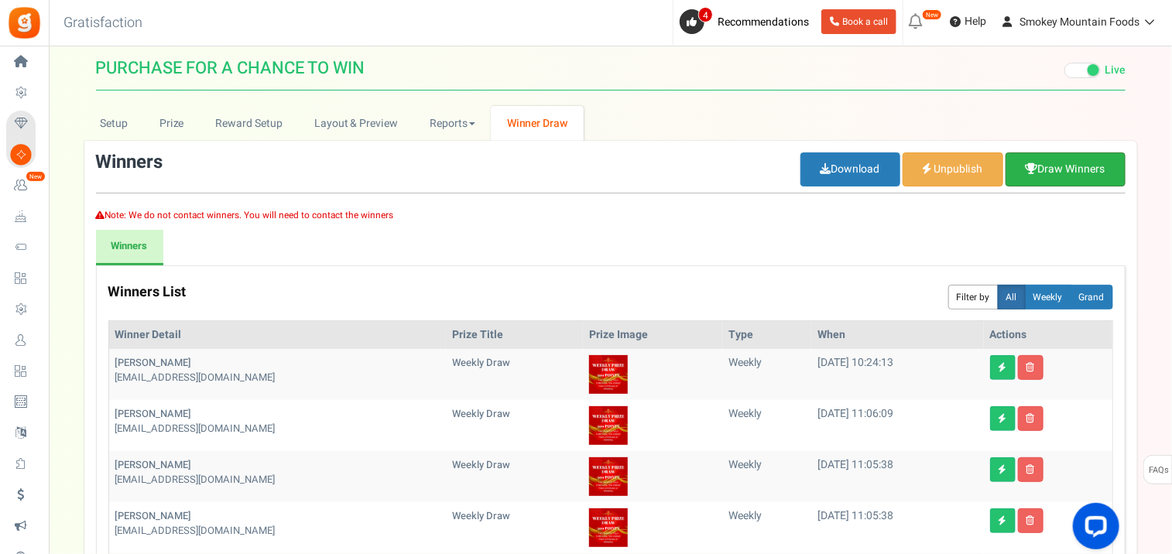
click at [1040, 178] on link "Draw Winners" at bounding box center [1066, 169] width 120 height 34
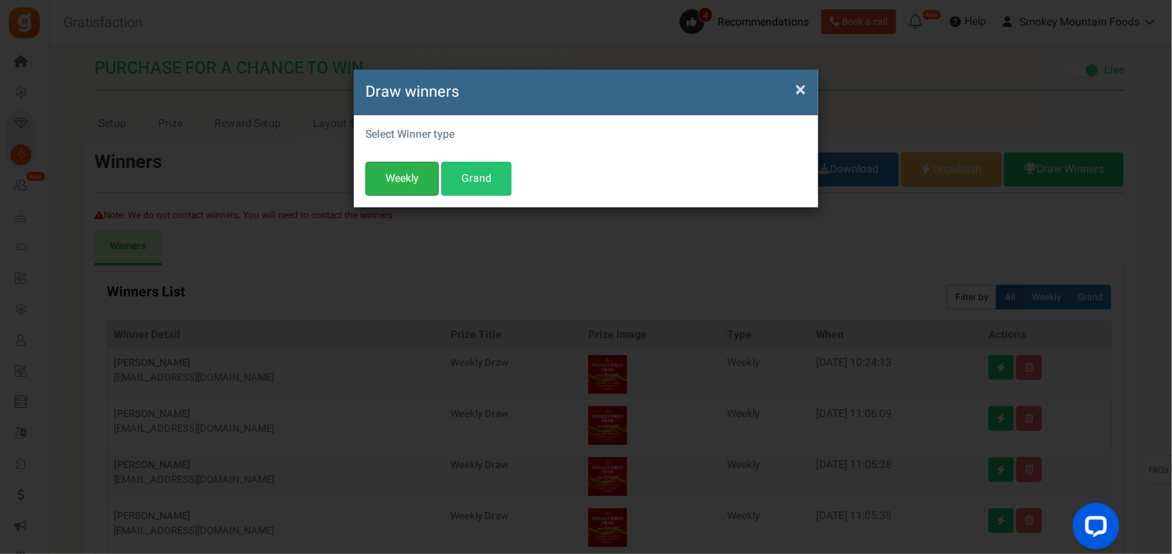
click at [403, 183] on button "Weekly" at bounding box center [402, 179] width 74 height 34
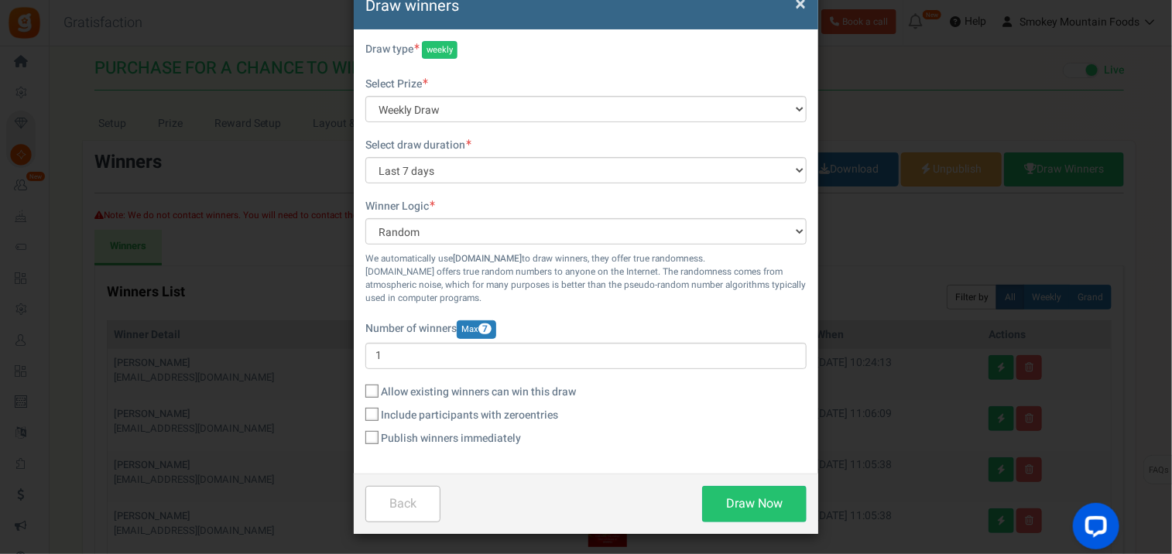
scroll to position [88, 0]
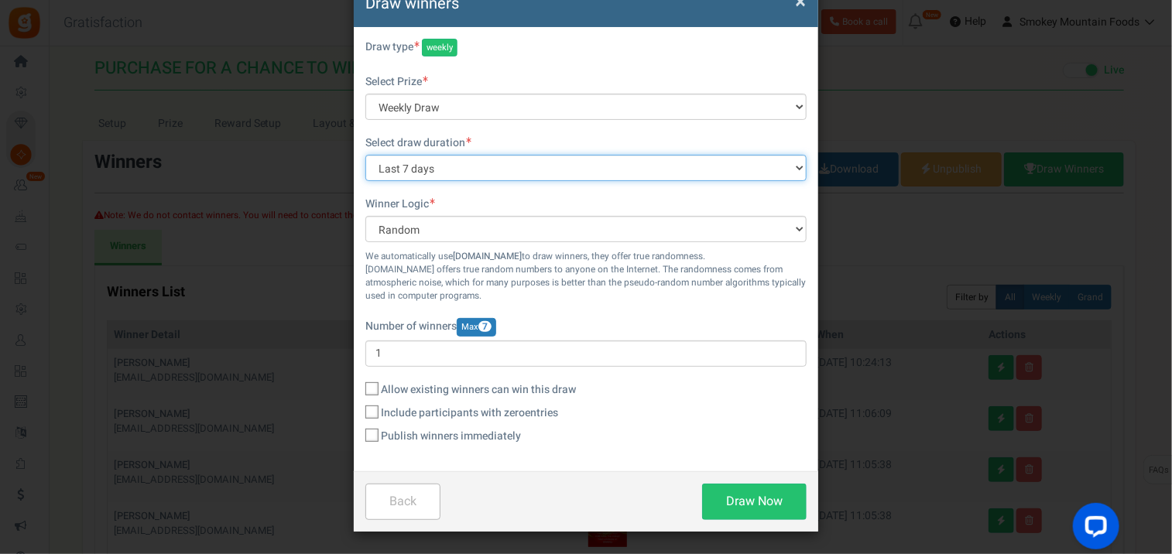
click at [780, 167] on select "All time Today Yesterday The day before yesterday Last 7 days This week (Sun - …" at bounding box center [585, 168] width 441 height 26
click at [365, 155] on select "All time Today Yesterday The day before yesterday Last 7 days This week (Sun - …" at bounding box center [585, 168] width 441 height 26
click at [749, 166] on select "All time Today Yesterday The day before yesterday Last 7 days This week (Sun - …" at bounding box center [585, 168] width 441 height 26
select select "all"
click at [365, 155] on select "All time Today Yesterday The day before yesterday Last 7 days This week (Sun - …" at bounding box center [585, 168] width 441 height 26
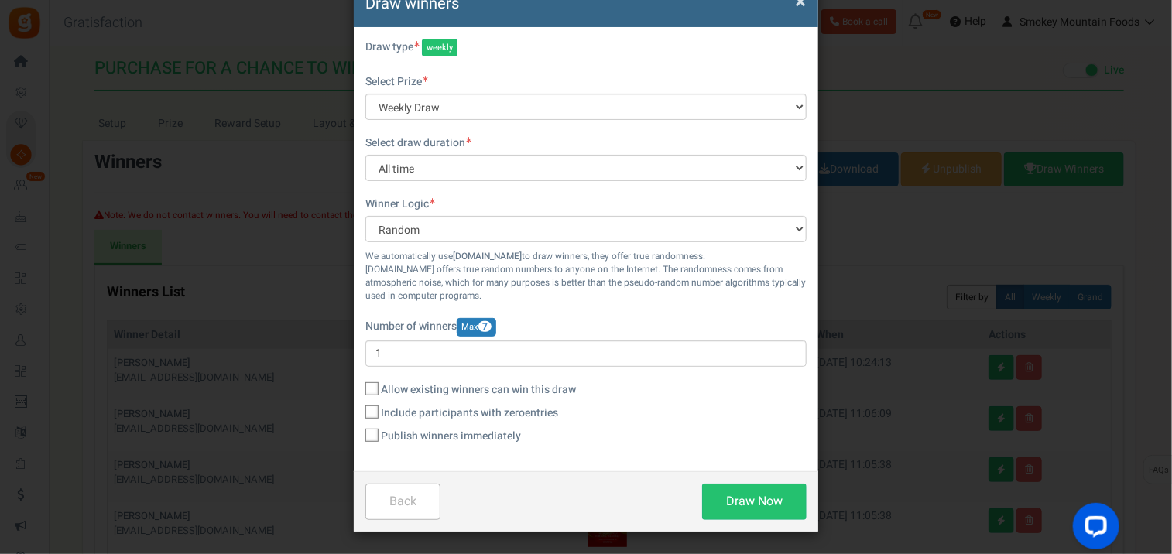
click at [373, 431] on icon at bounding box center [373, 436] width 10 height 10
click at [360, 432] on input "Publish winners immediately" at bounding box center [355, 437] width 10 height 10
checkbox input "true"
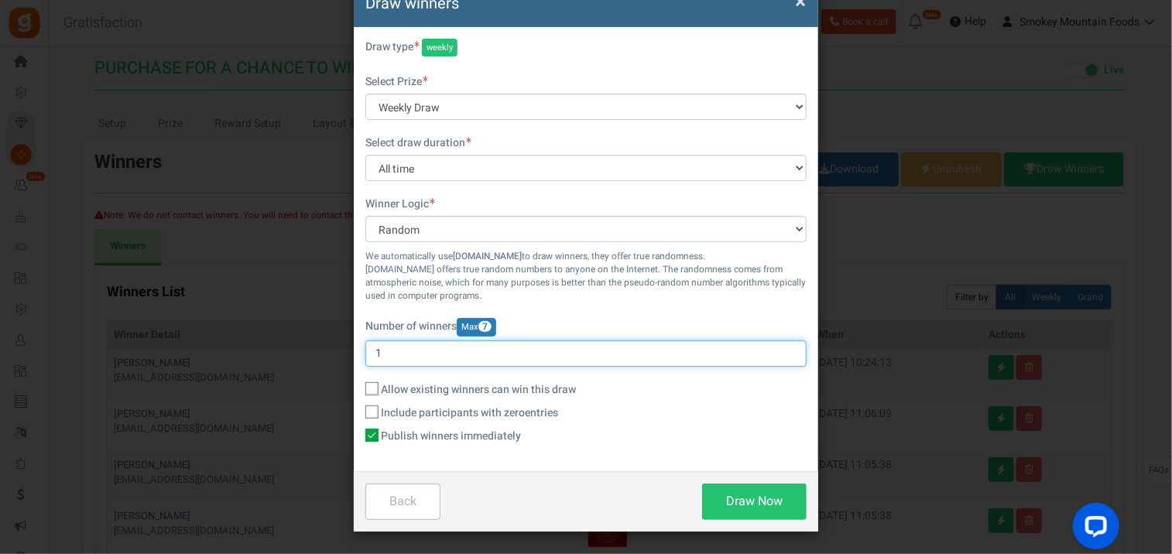
drag, startPoint x: 381, startPoint y: 350, endPoint x: 372, endPoint y: 357, distance: 11.6
click at [372, 357] on input "1" at bounding box center [585, 354] width 441 height 26
type input "3"
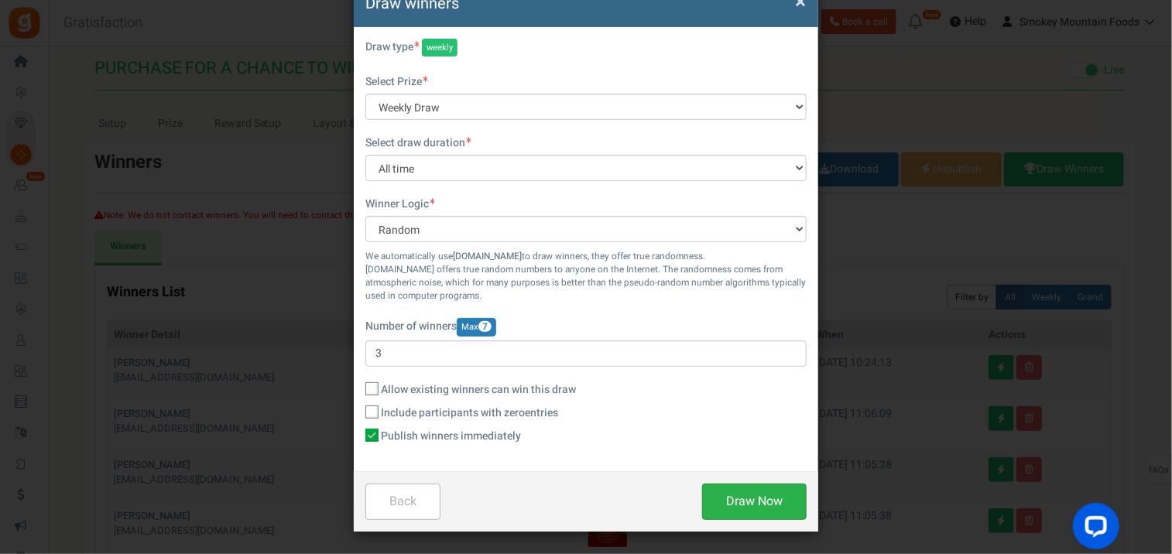
click at [738, 493] on button "Draw Now" at bounding box center [754, 502] width 105 height 36
checkbox input "false"
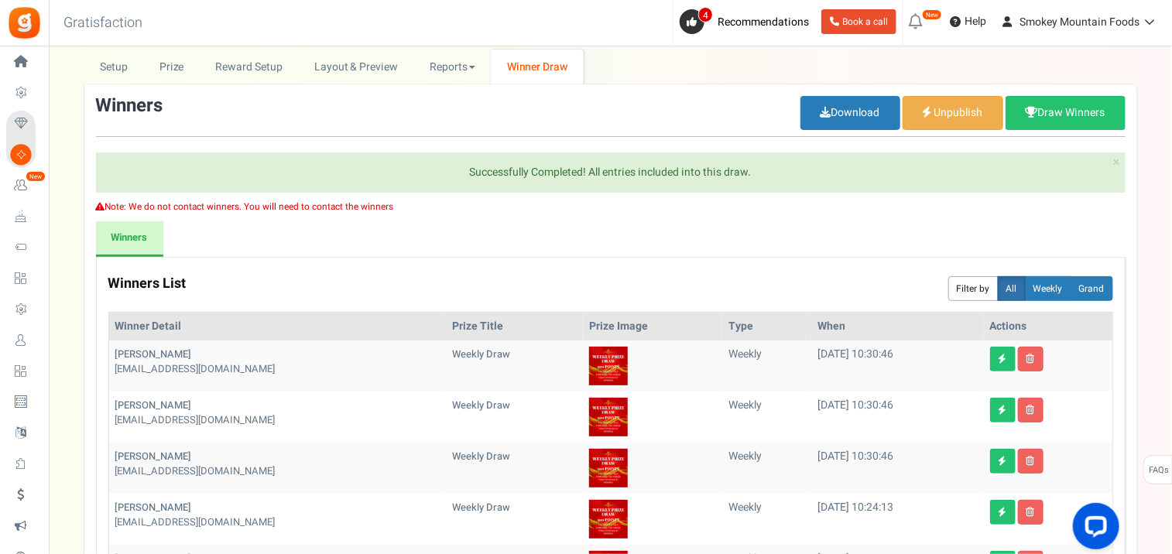
scroll to position [0, 0]
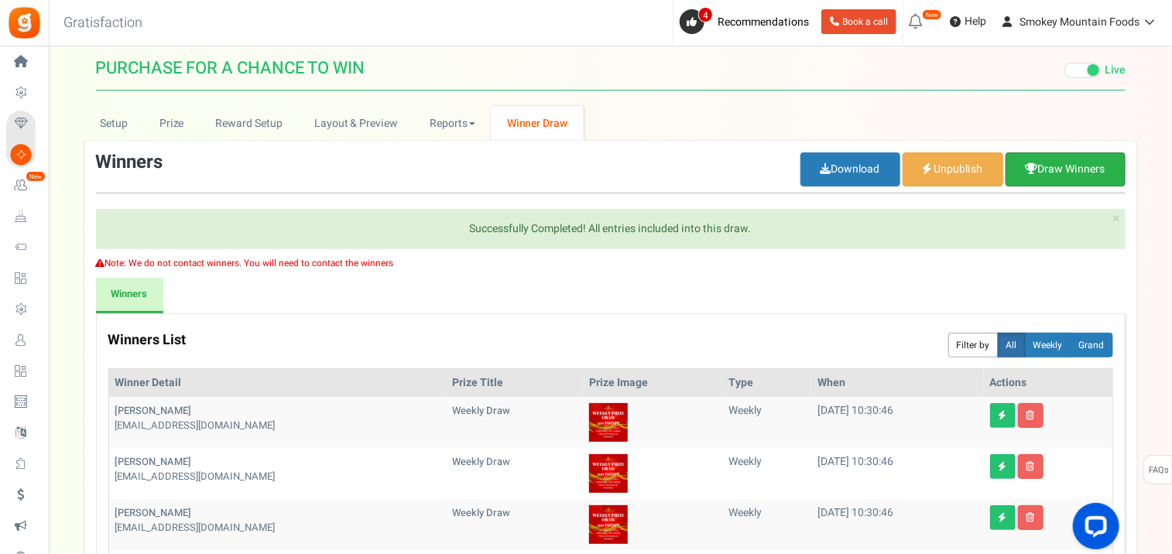
click at [1054, 176] on link "Draw Winners" at bounding box center [1066, 169] width 120 height 34
type input "1"
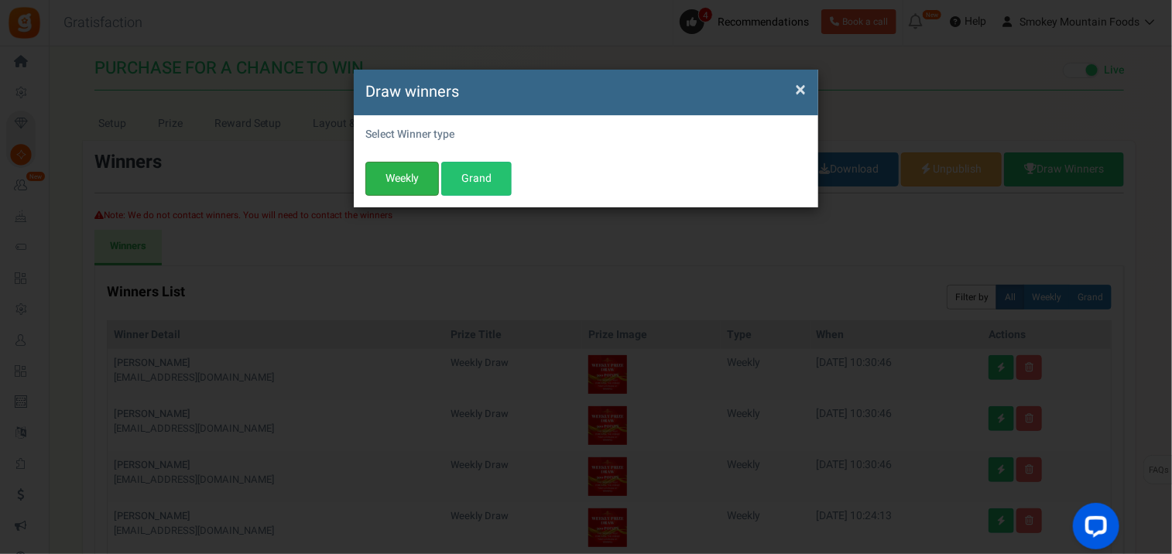
click at [403, 182] on button "Weekly" at bounding box center [402, 179] width 74 height 34
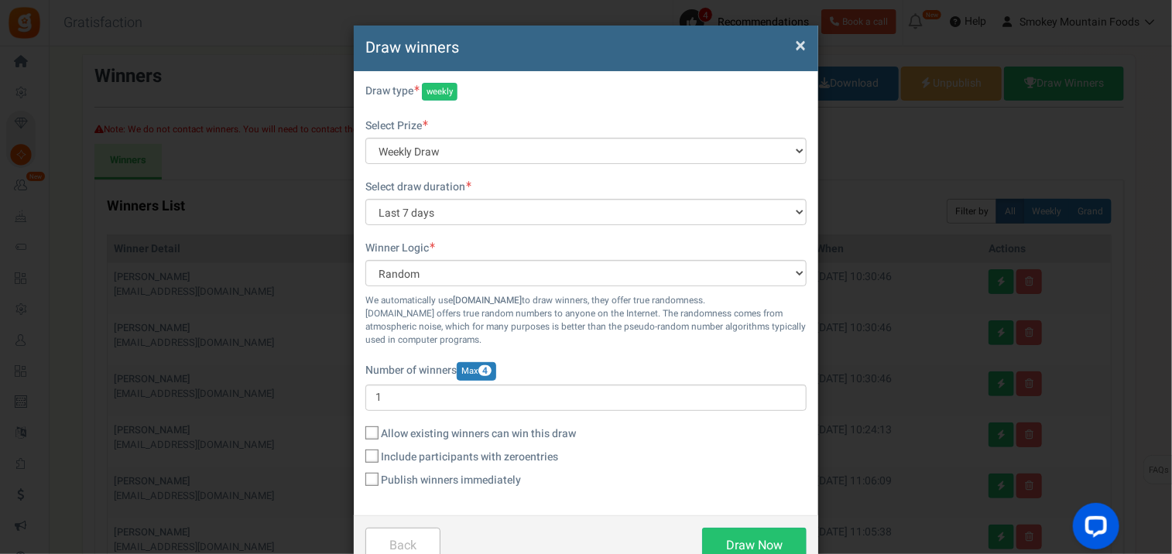
scroll to position [2, 0]
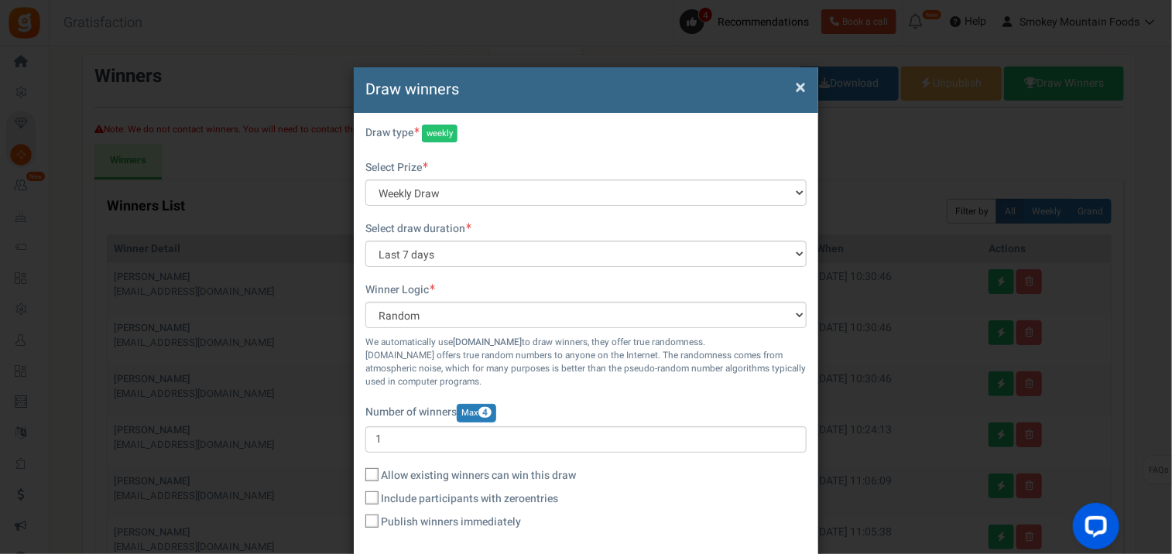
click at [427, 229] on label "Select draw duration" at bounding box center [418, 228] width 106 height 15
click at [469, 224] on span at bounding box center [469, 226] width 5 height 6
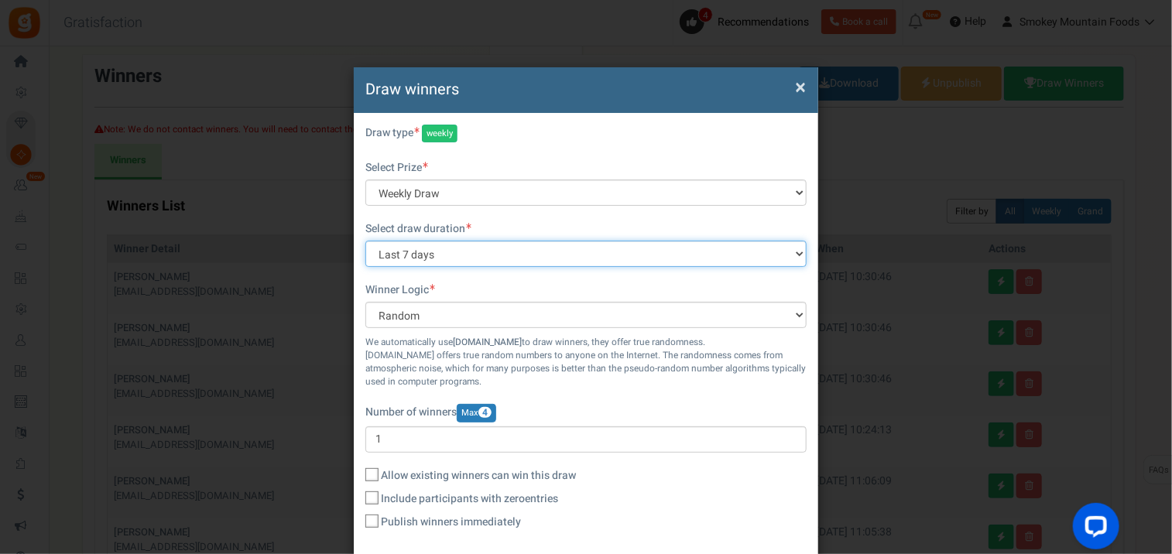
click at [794, 258] on select "All time Today Yesterday The day before yesterday Last 7 days This week (Sun - …" at bounding box center [585, 254] width 441 height 26
select select "sunday_week"
click at [365, 241] on select "All time Today Yesterday The day before yesterday Last 7 days This week (Sun - …" at bounding box center [585, 254] width 441 height 26
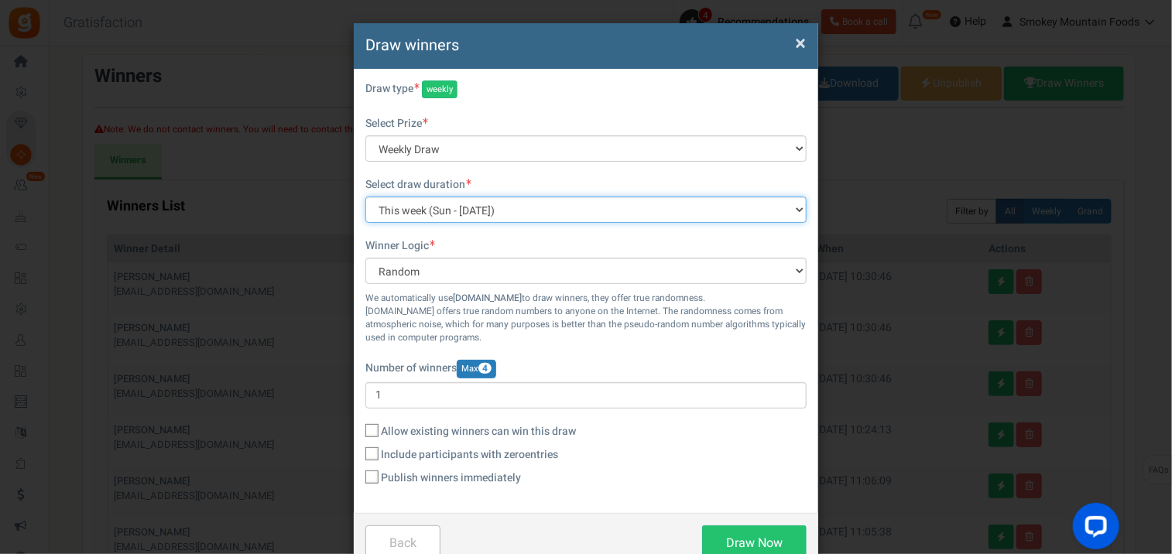
scroll to position [88, 0]
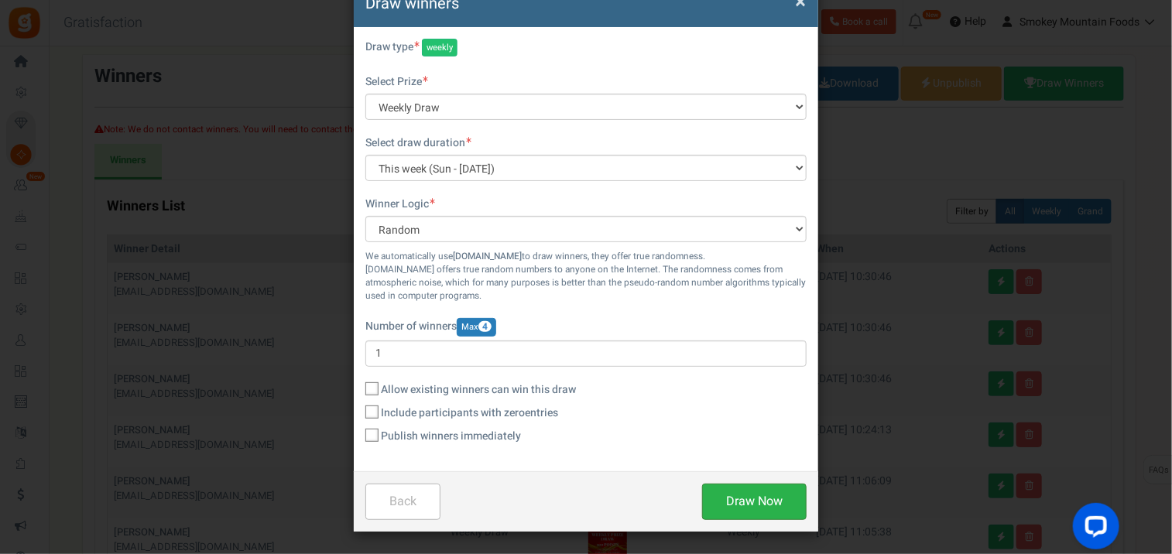
click at [730, 500] on button "Draw Now" at bounding box center [754, 502] width 105 height 36
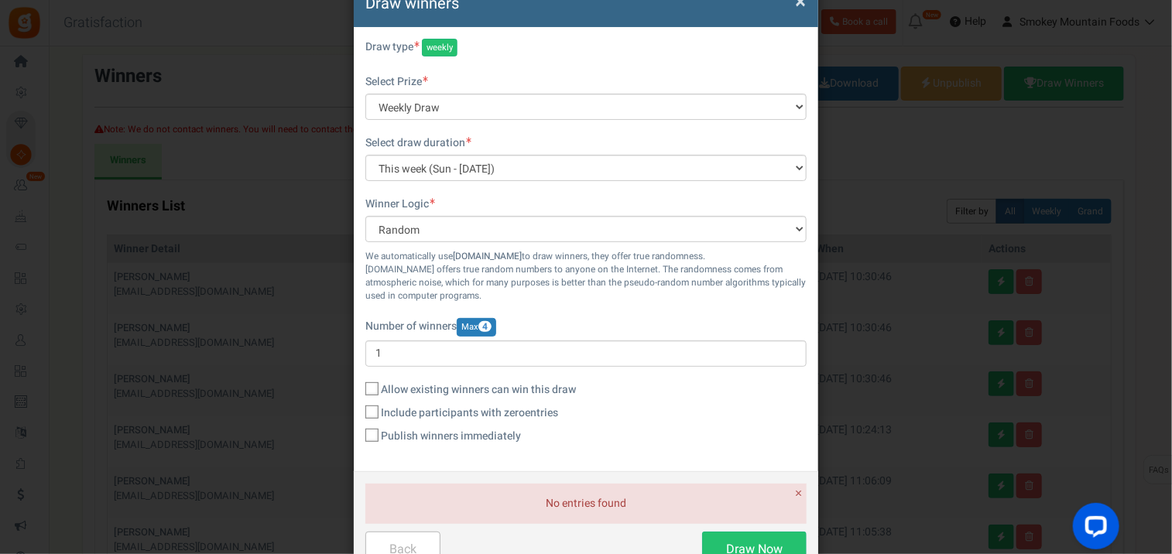
click at [798, 2] on span "×" at bounding box center [800, 1] width 11 height 29
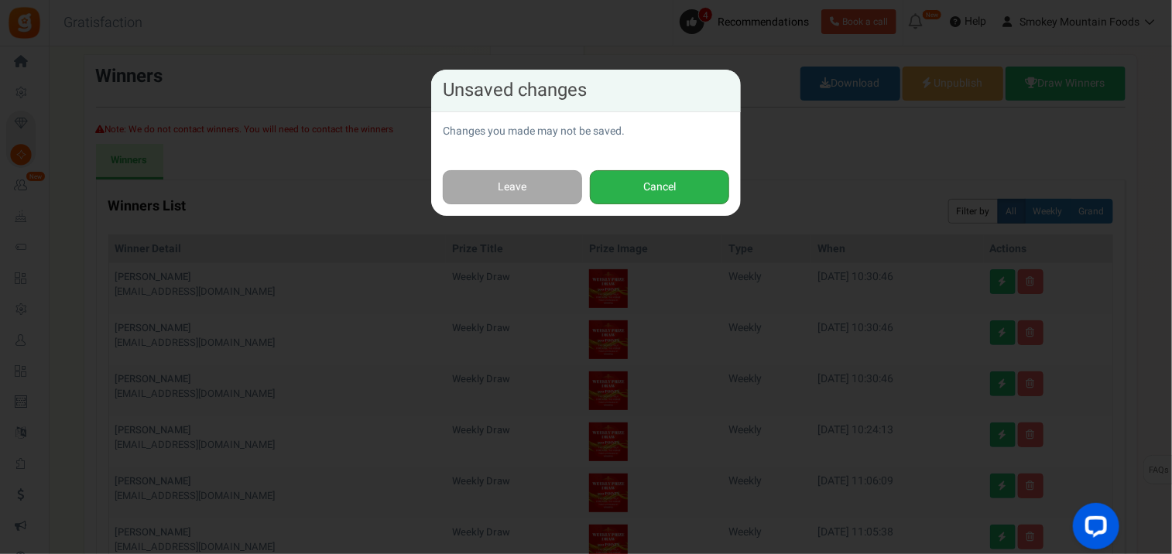
click at [635, 182] on button "Cancel" at bounding box center [659, 187] width 139 height 35
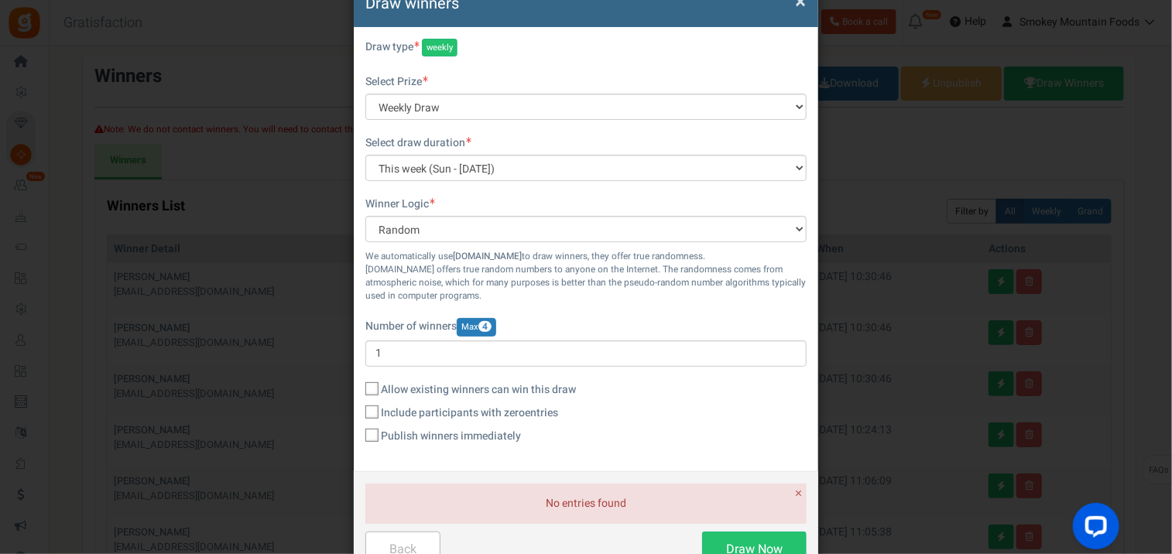
scroll to position [0, 0]
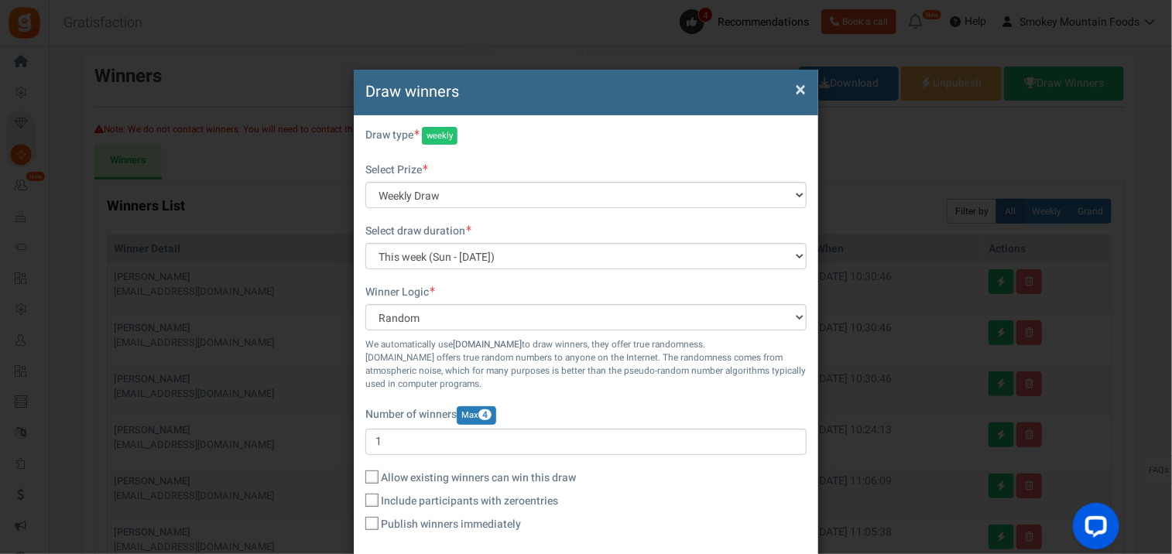
click at [800, 87] on span "×" at bounding box center [800, 89] width 11 height 29
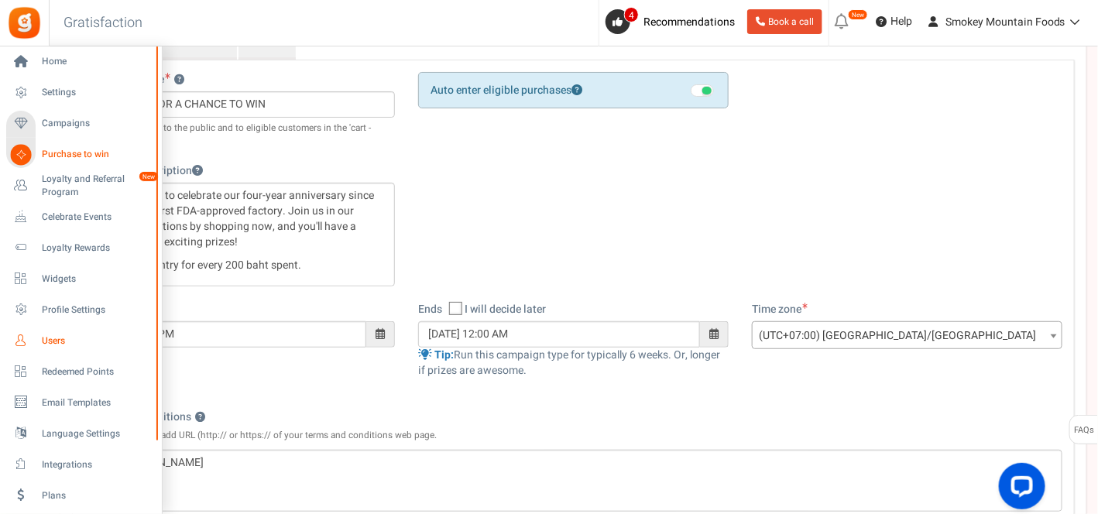
click at [35, 342] on link "Users" at bounding box center [80, 340] width 149 height 26
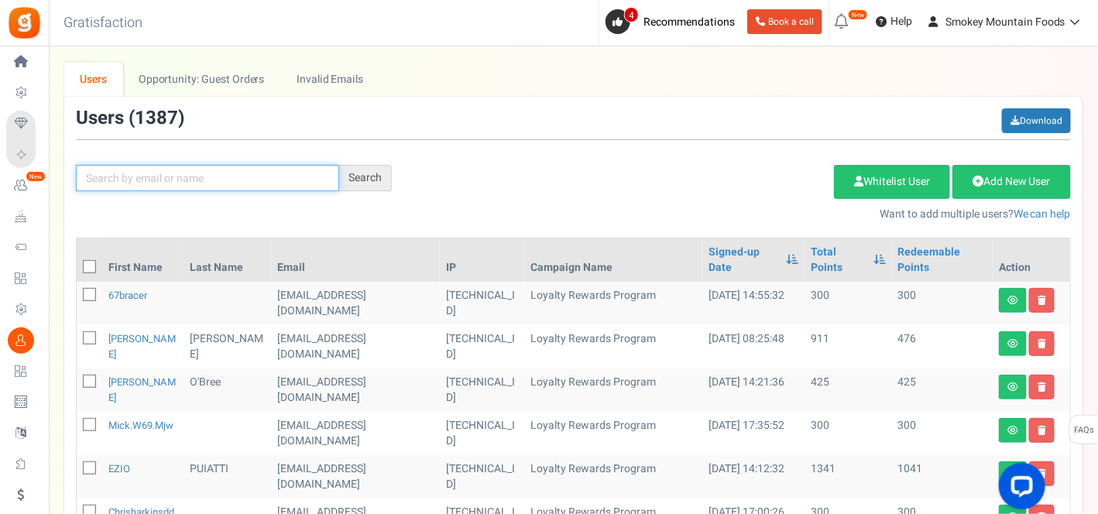
click at [188, 176] on input "text" at bounding box center [207, 178] width 263 height 26
type input "[PERSON_NAME]"
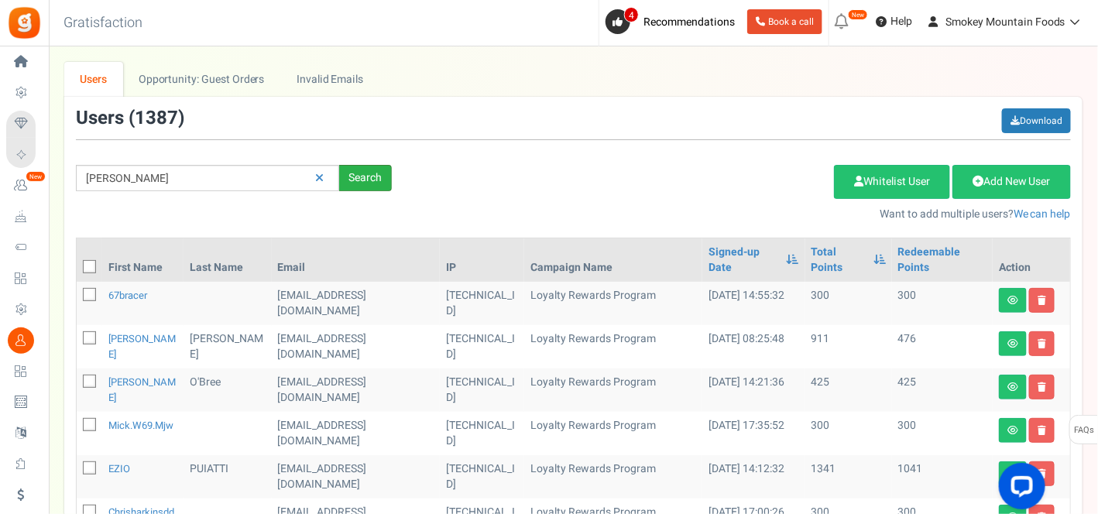
click at [360, 169] on div "Search" at bounding box center [365, 178] width 53 height 26
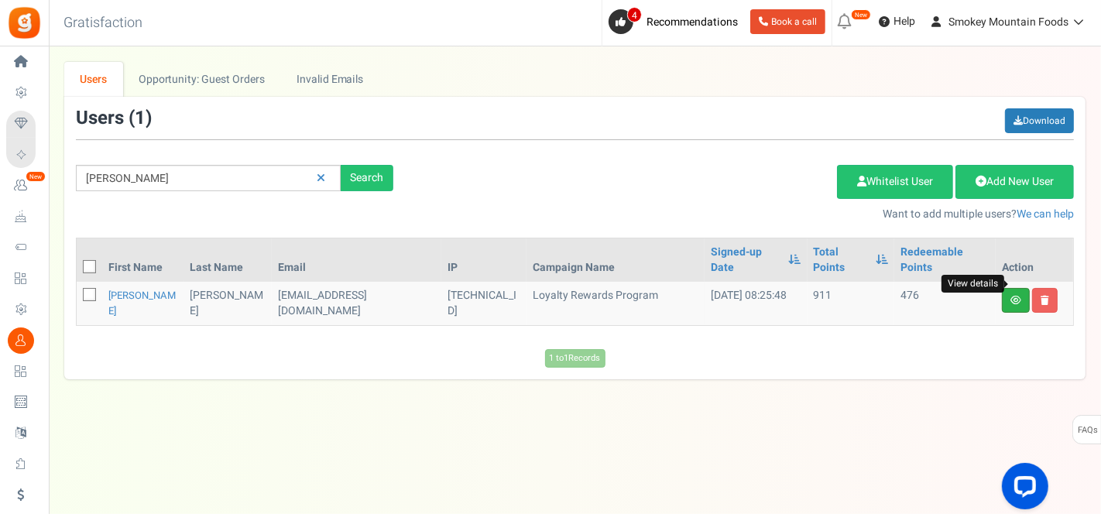
click at [1010, 296] on icon at bounding box center [1015, 300] width 11 height 9
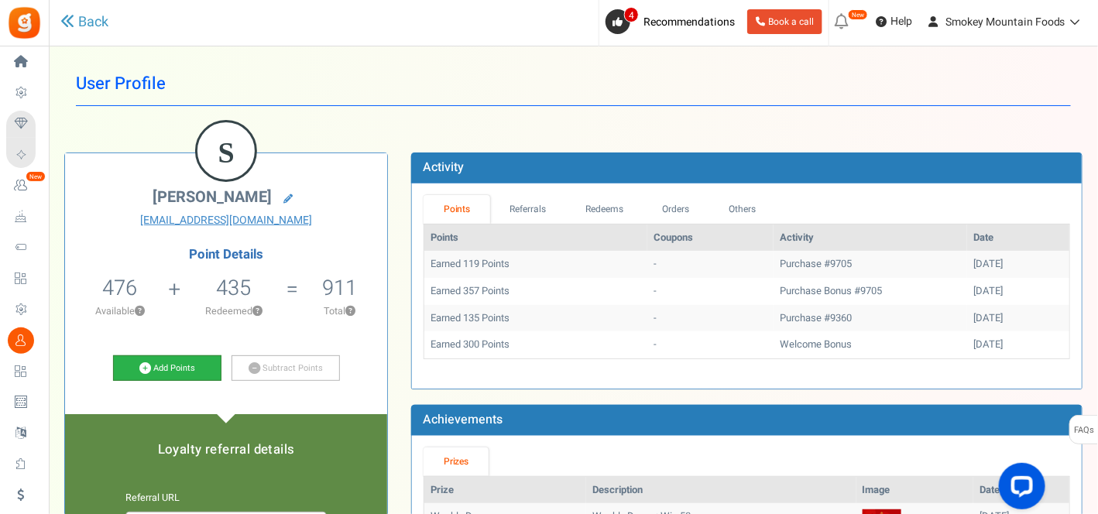
click at [174, 365] on link "Add Points" at bounding box center [167, 368] width 108 height 26
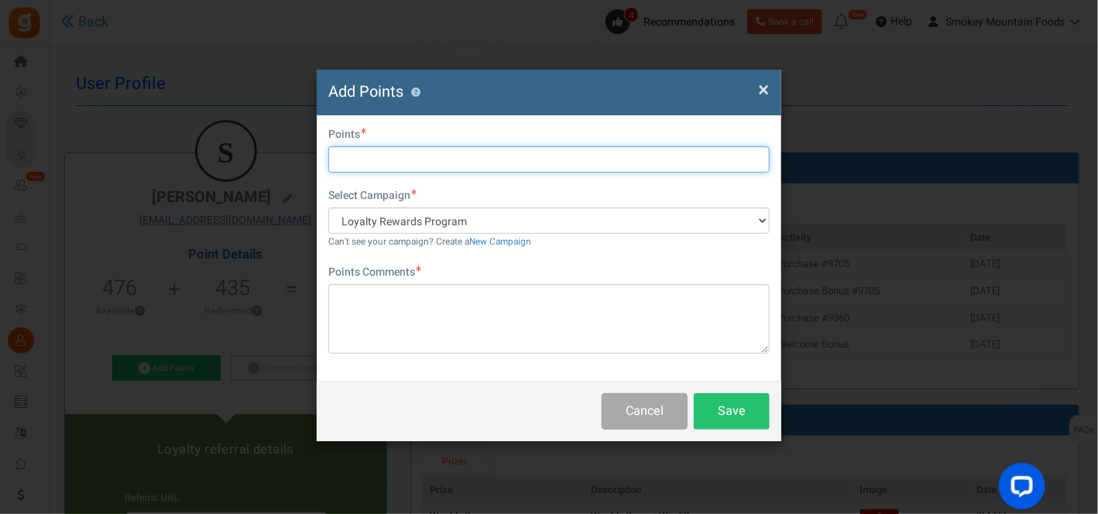
click at [350, 164] on input "text" at bounding box center [548, 159] width 441 height 26
type input "500"
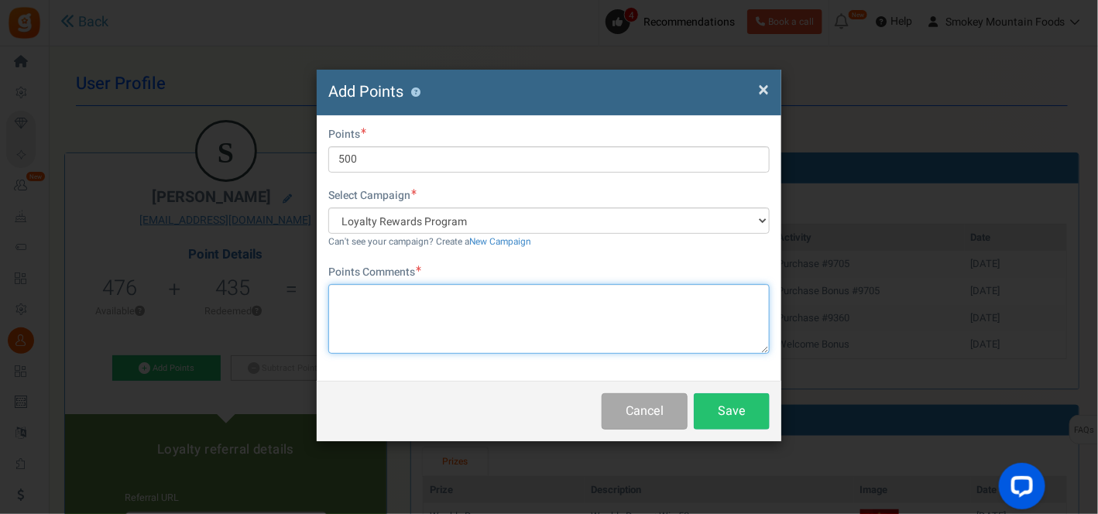
click at [358, 303] on textarea at bounding box center [548, 319] width 441 height 70
type textarea "Con"
drag, startPoint x: 382, startPoint y: 297, endPoint x: 299, endPoint y: 300, distance: 82.9
click at [299, 300] on div "× Close Add Points ? First Name Last Name Email [EMAIL_ADDRESS][DOMAIN_NAME] Do…" at bounding box center [549, 257] width 1098 height 514
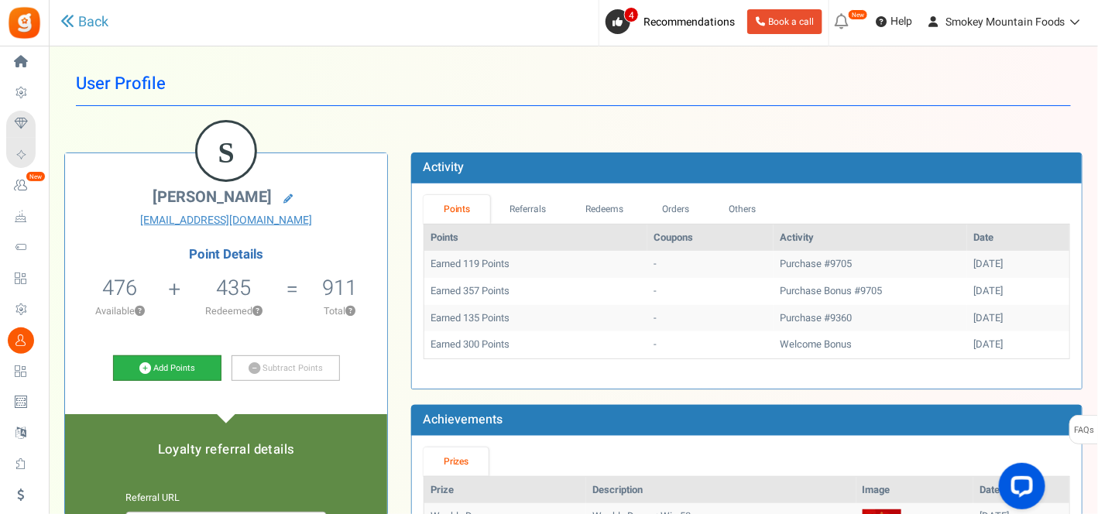
click at [183, 362] on link "Add Points" at bounding box center [167, 368] width 108 height 26
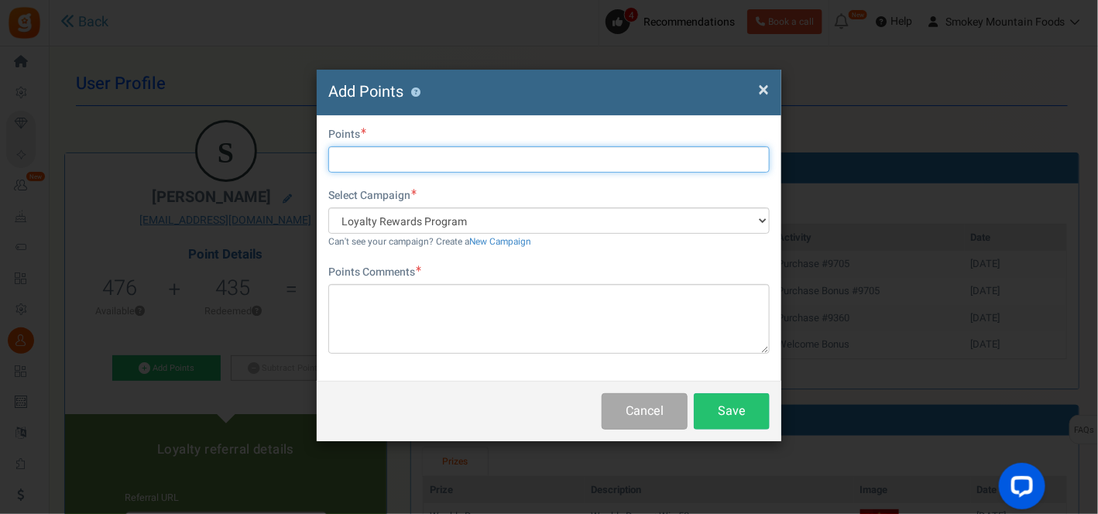
click at [356, 159] on input "text" at bounding box center [548, 159] width 441 height 26
type input "500"
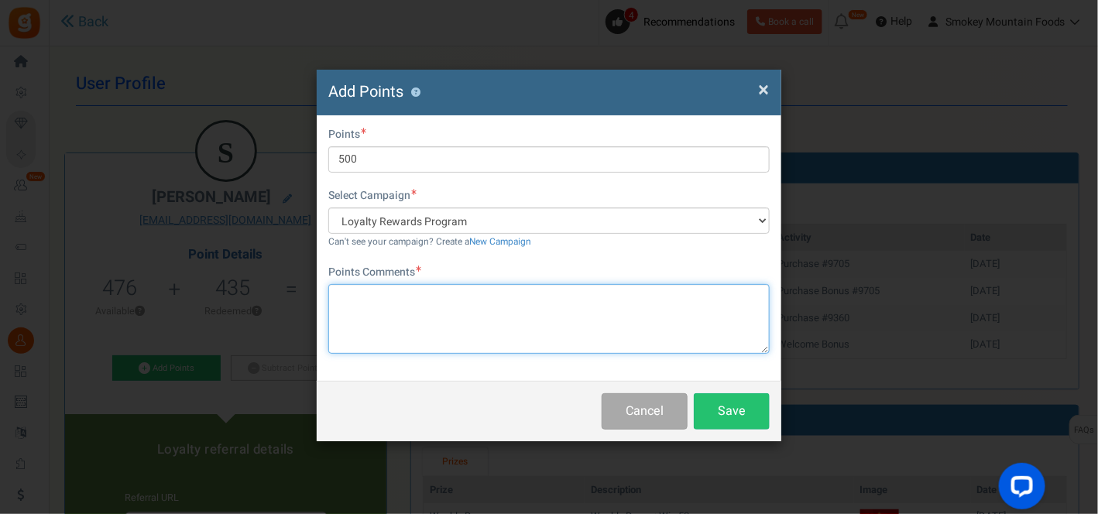
click at [355, 293] on textarea at bounding box center [548, 319] width 441 height 70
paste textarea "🎉 Congratulations! 🎉 You’re our lucky draw winner this week and we’ve added 500…"
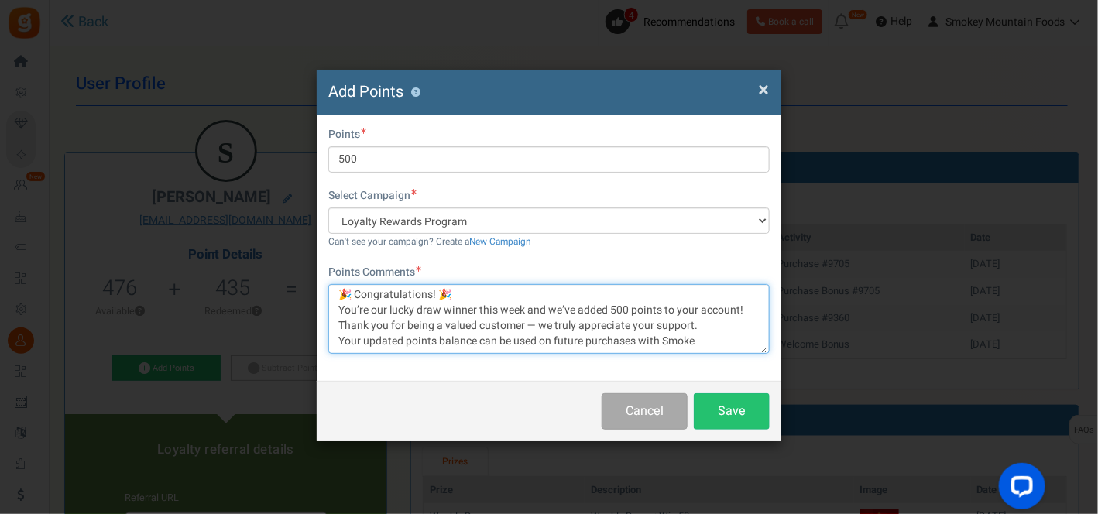
scroll to position [86, 0]
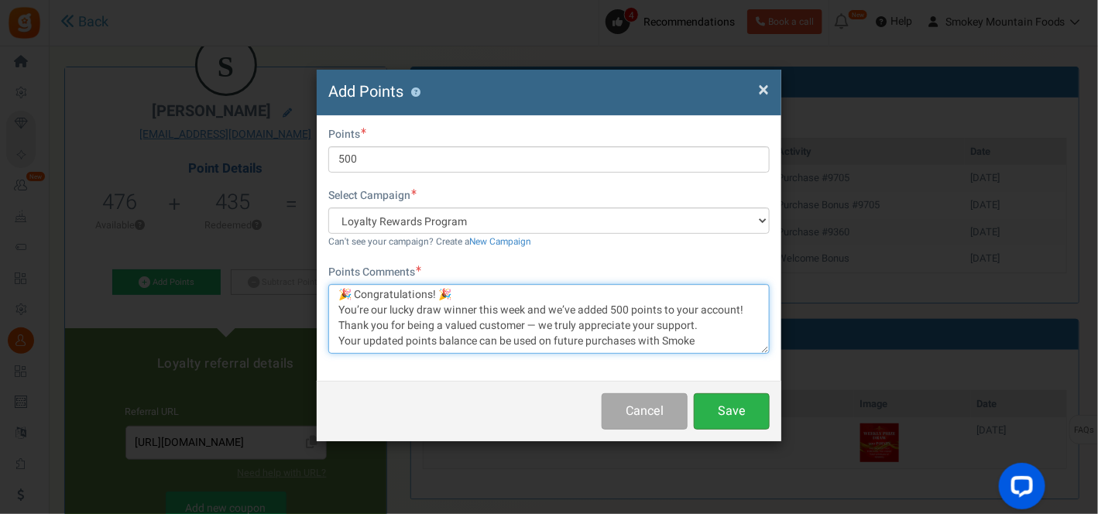
type textarea "🎉 Congratulations! 🎉 You’re our lucky draw winner this week and we’ve added 500…"
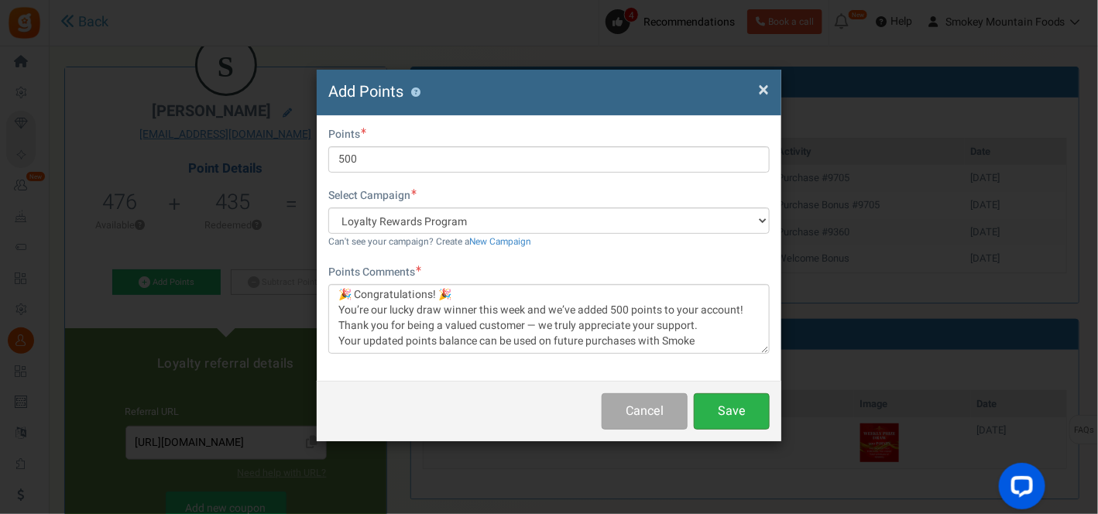
click at [735, 401] on button "Save" at bounding box center [732, 411] width 76 height 36
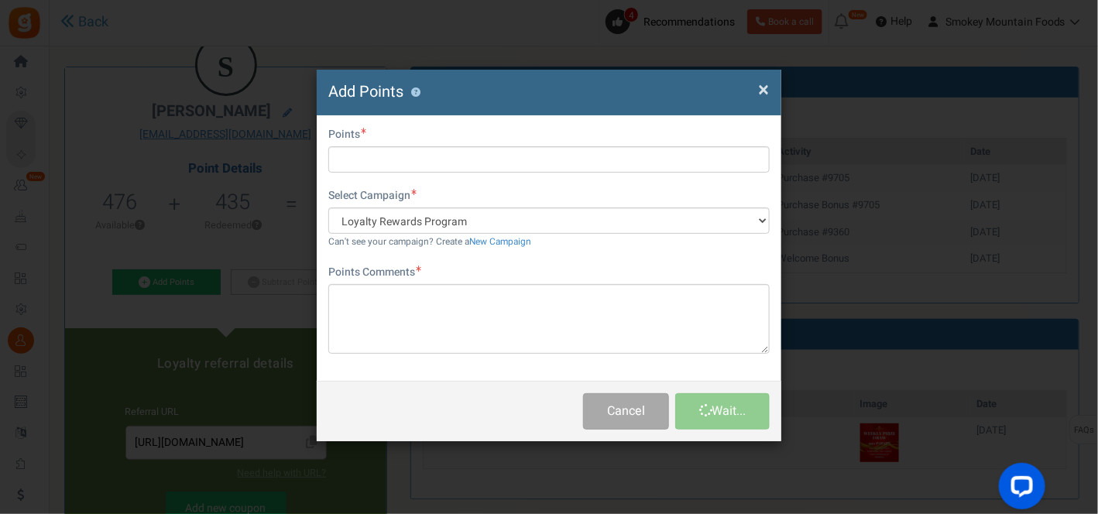
scroll to position [0, 0]
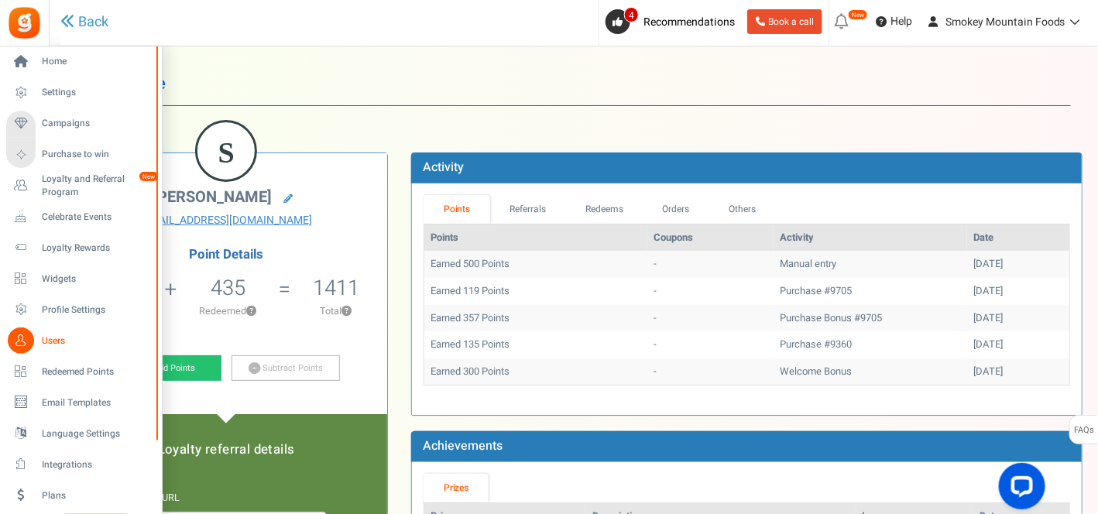
click at [48, 338] on span "Users" at bounding box center [96, 340] width 108 height 13
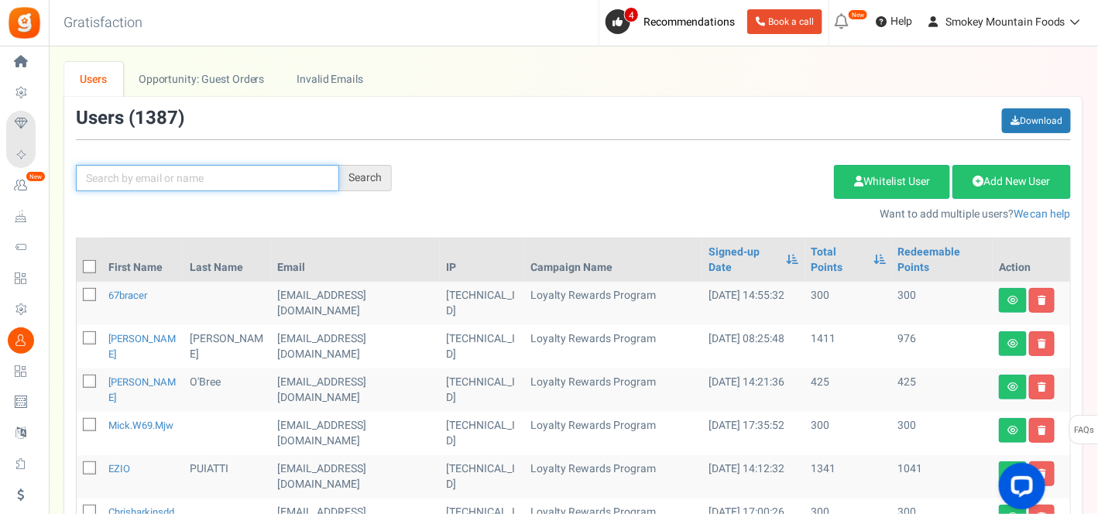
click at [125, 180] on input "text" at bounding box center [207, 178] width 263 height 26
type input "r"
type input "sgtway"
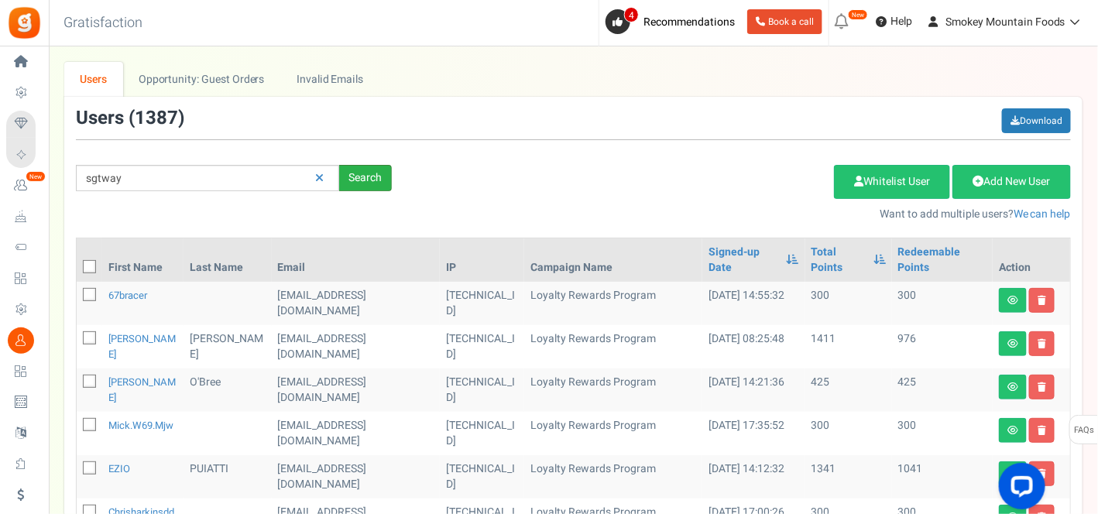
click at [362, 173] on div "Search" at bounding box center [365, 178] width 53 height 26
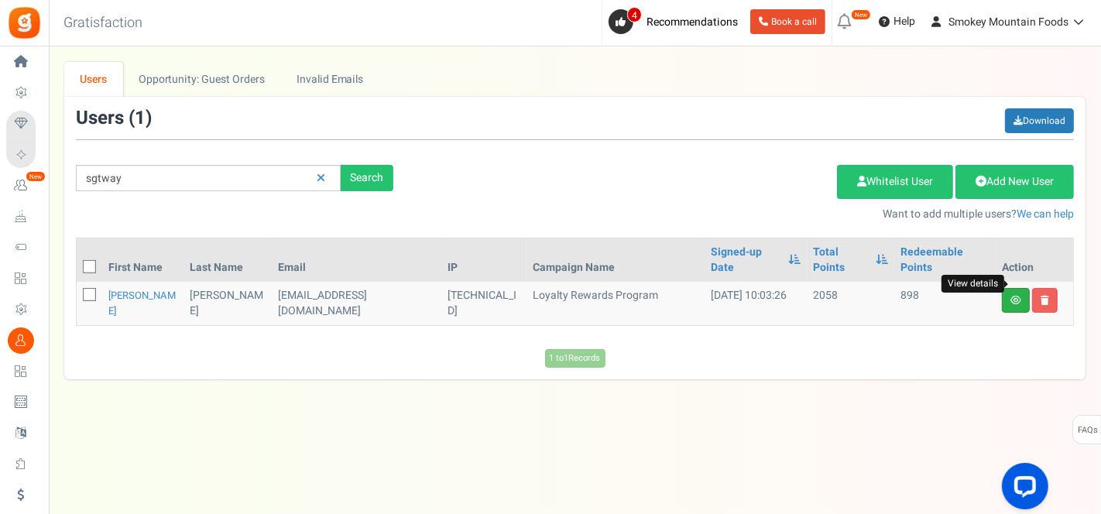
click at [1019, 296] on icon at bounding box center [1015, 300] width 11 height 9
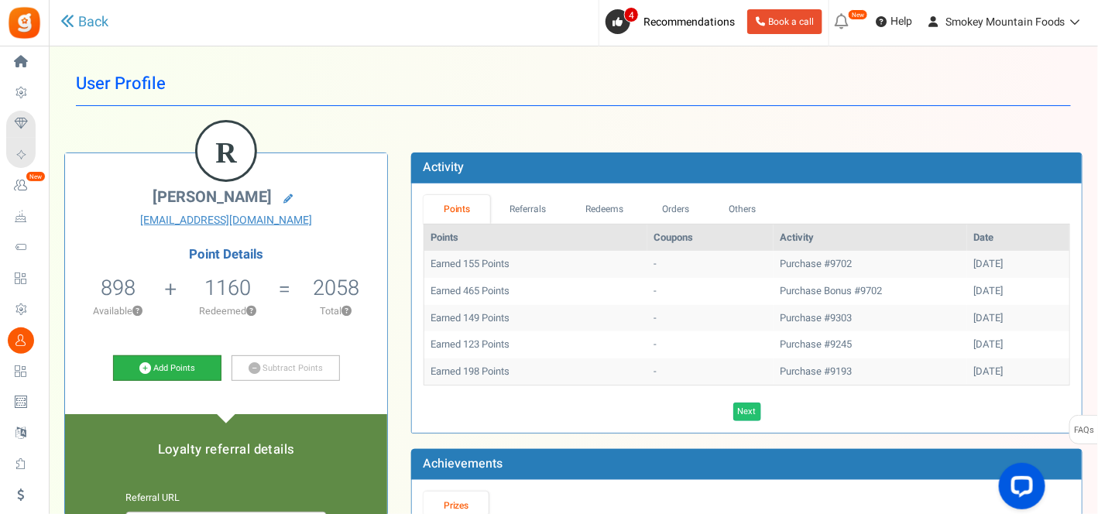
click at [168, 372] on link "Add Points" at bounding box center [167, 368] width 108 height 26
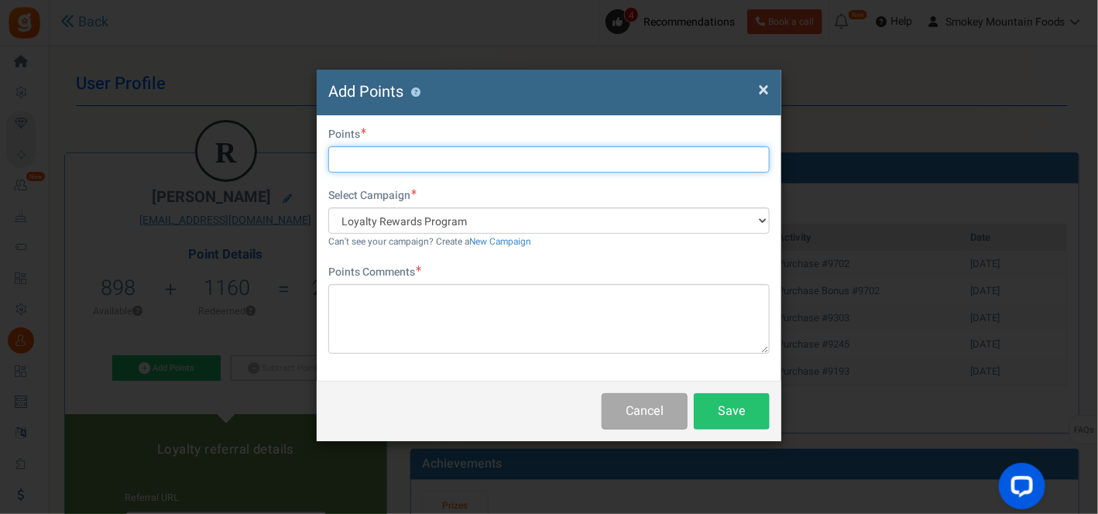
click at [358, 153] on input "text" at bounding box center [548, 159] width 441 height 26
type input "500"
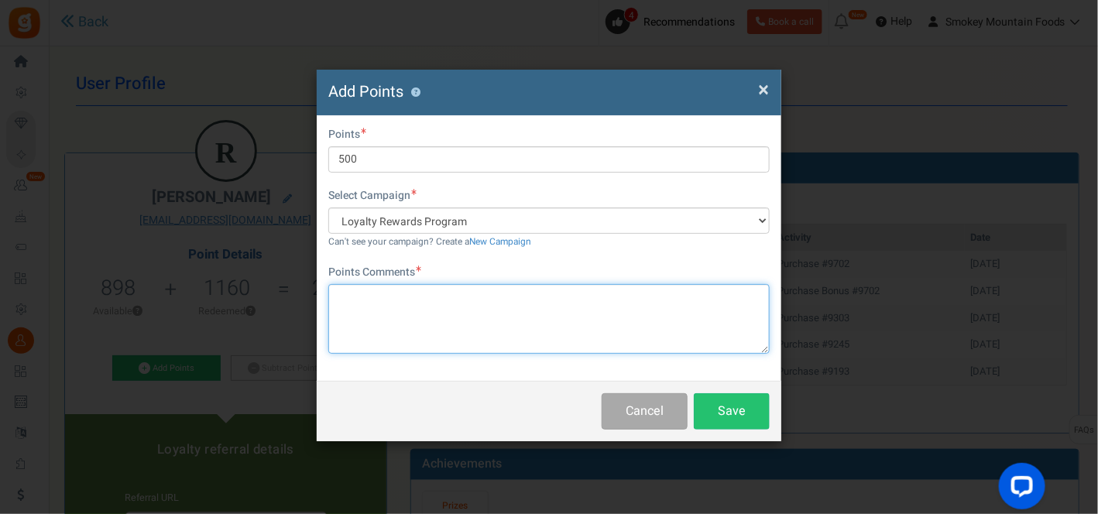
click at [344, 290] on textarea at bounding box center [548, 319] width 441 height 70
paste textarea "🎉 Congratulations! 🎉 You’re our lucky draw winner this week and we’ve added 500…"
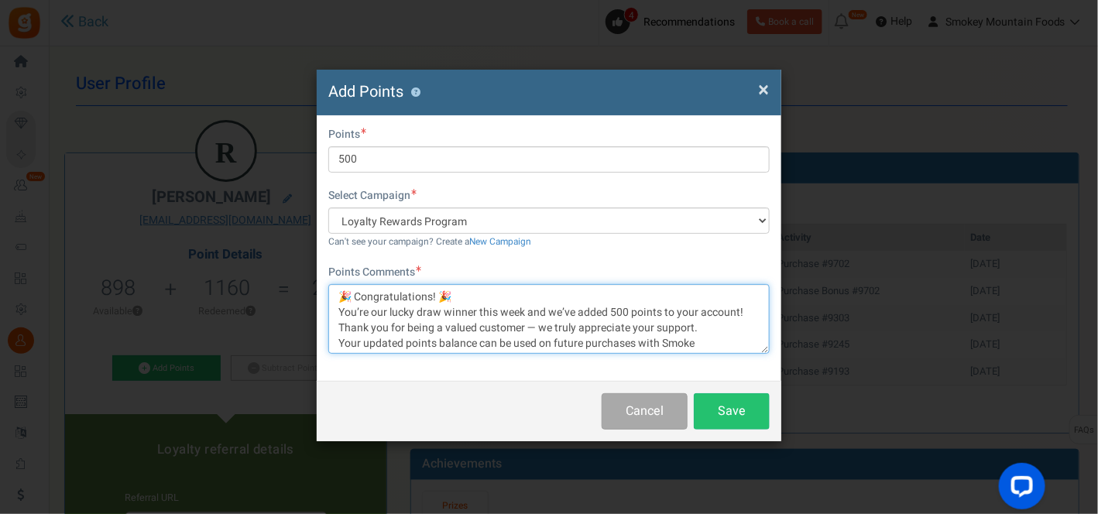
scroll to position [2, 0]
click at [456, 293] on textarea "🎉 Congratulations! 🎉 You’re our lucky draw winner this week and we’ve added 500…" at bounding box center [548, 319] width 441 height 70
click at [749, 306] on textarea "🎉 Congratulations! 🎉 You’re our lucky draw winner this week and we’ve added 500…" at bounding box center [548, 319] width 441 height 70
click at [697, 338] on textarea "🎉 Congratulations! 🎉 You’re our lucky draw winner this week and we’ve added 500…" at bounding box center [548, 319] width 441 height 70
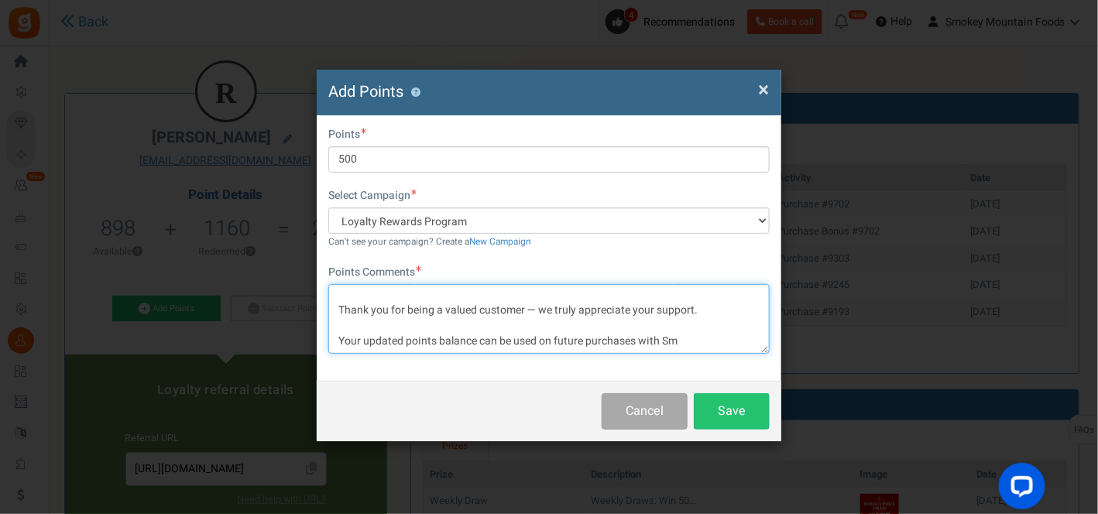
scroll to position [86, 0]
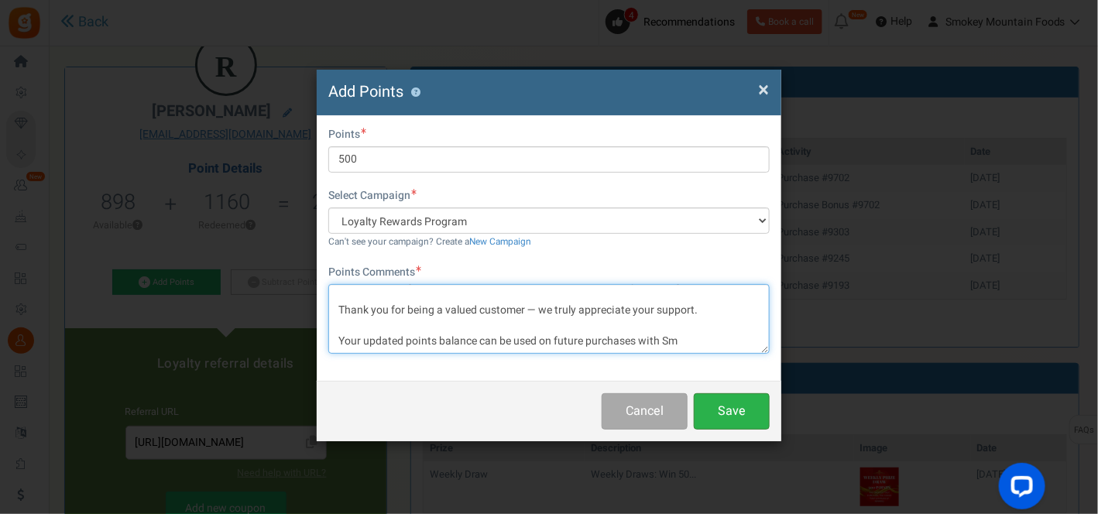
type textarea "🎉 Congratulations! 🎉 You’re our lucky draw winner this week and we’ve added 500…"
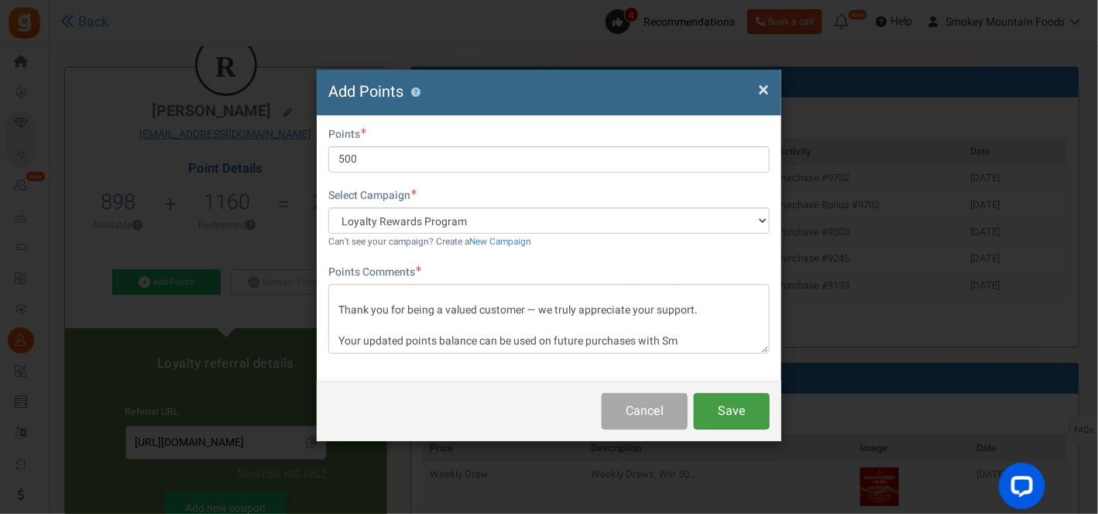
click at [732, 408] on button "Save" at bounding box center [732, 411] width 76 height 36
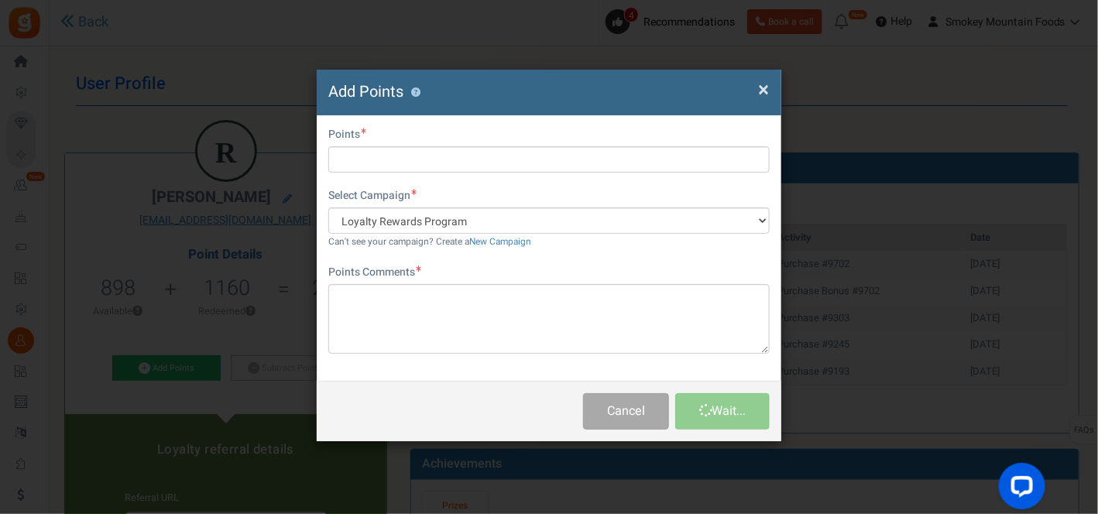
scroll to position [0, 0]
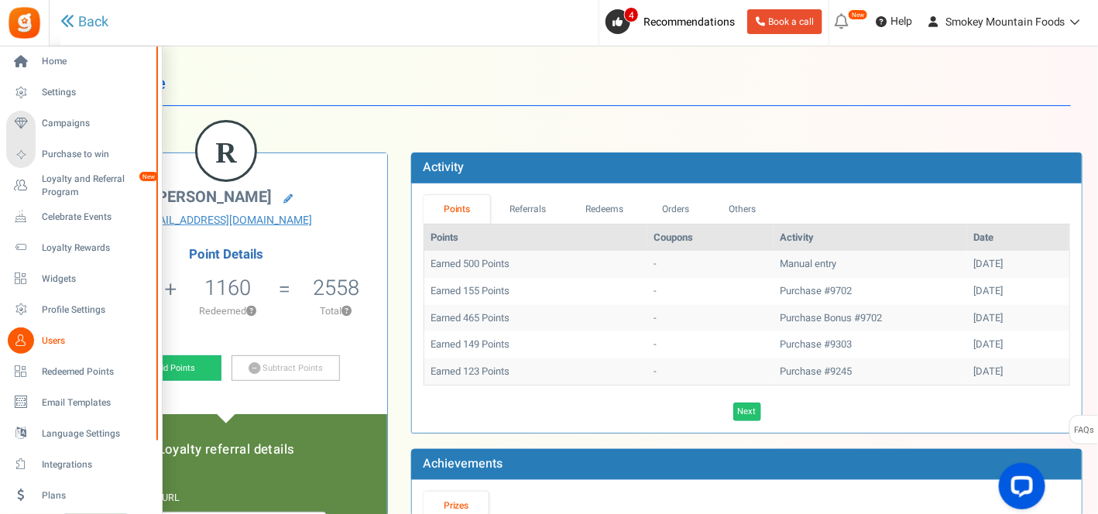
click at [46, 338] on span "Users" at bounding box center [96, 340] width 108 height 13
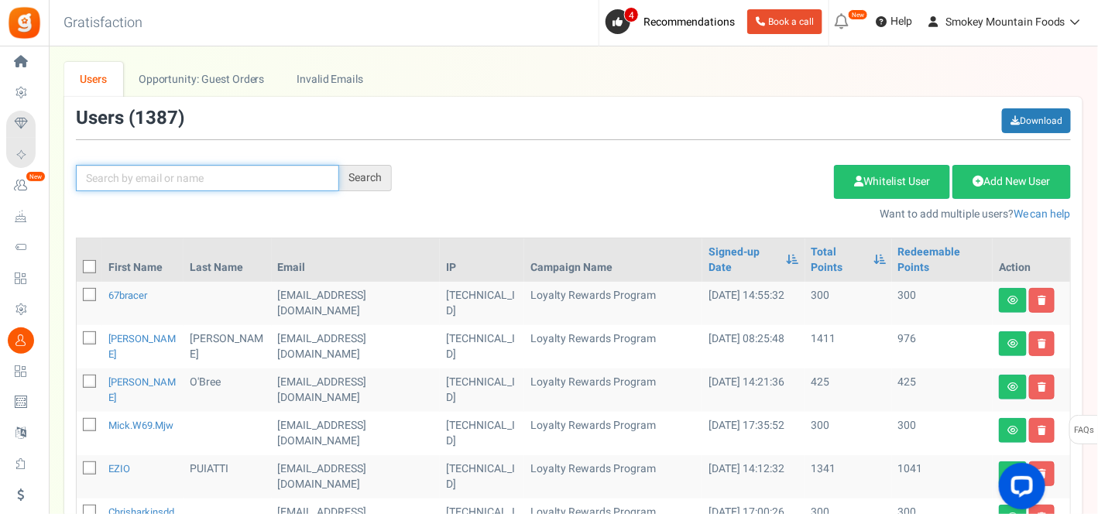
click at [190, 180] on input "text" at bounding box center [207, 178] width 263 height 26
type input "tezza"
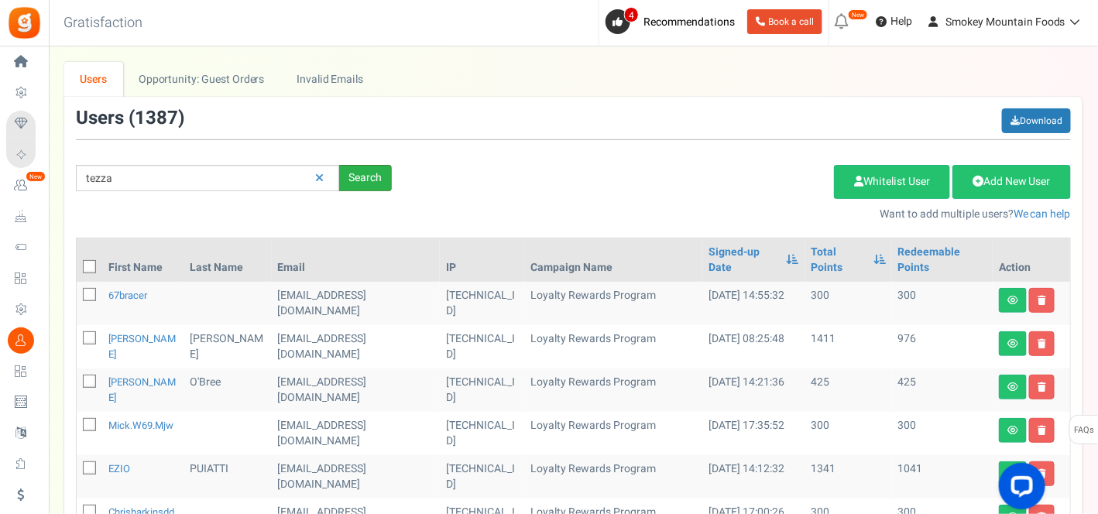
click at [366, 177] on div "Search" at bounding box center [365, 178] width 53 height 26
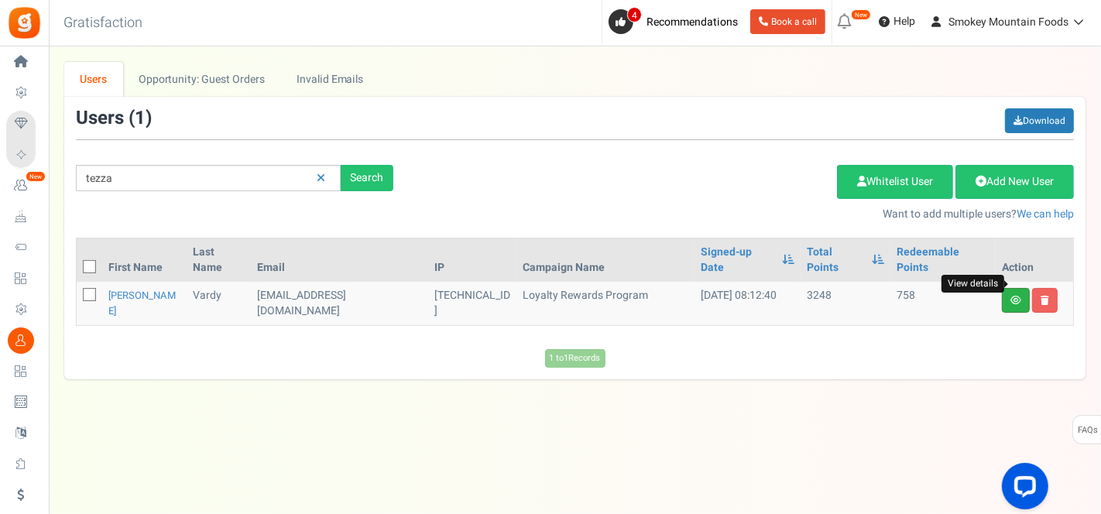
click at [1013, 296] on icon at bounding box center [1015, 300] width 11 height 9
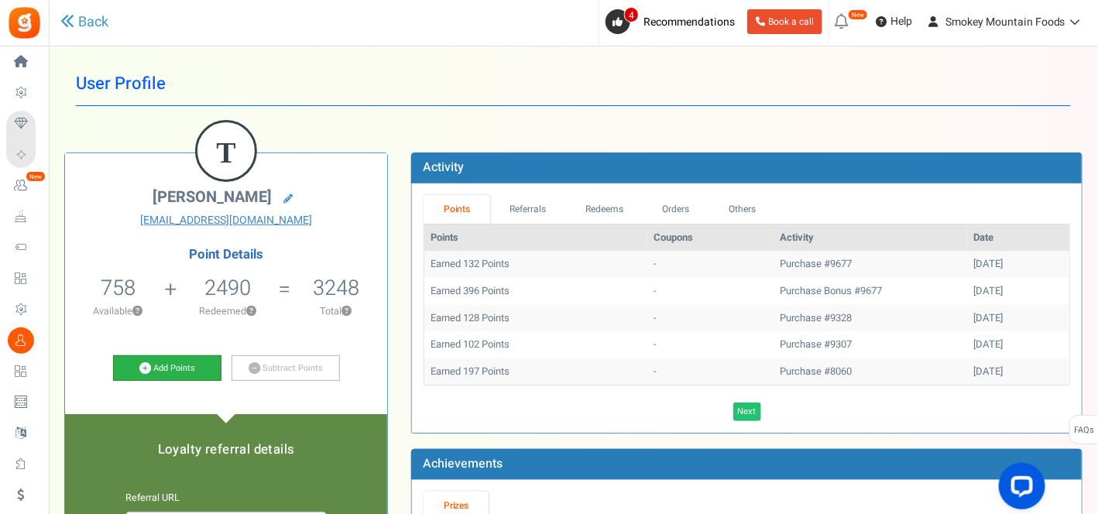
click at [181, 362] on link "Add Points" at bounding box center [167, 368] width 108 height 26
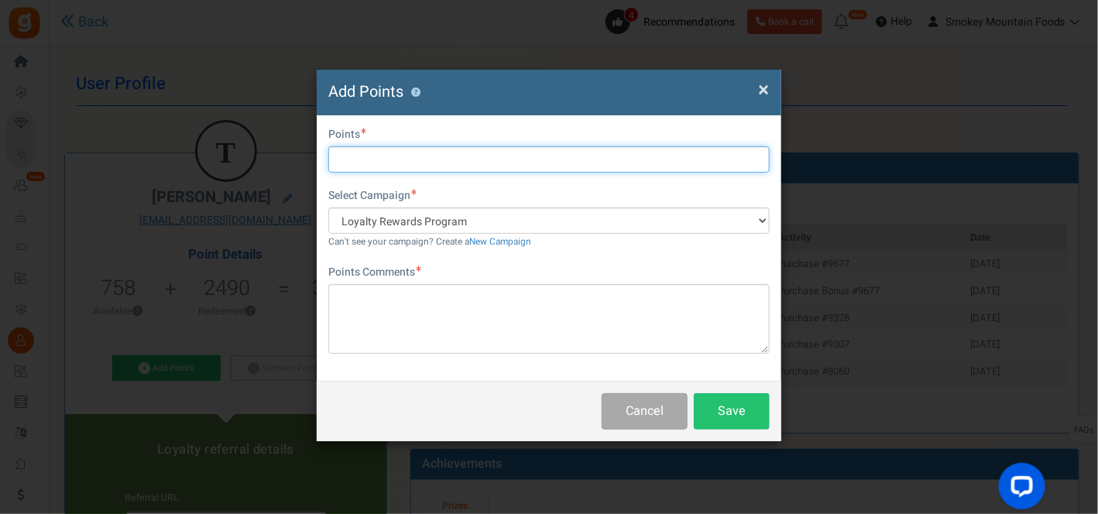
click at [349, 163] on input "text" at bounding box center [548, 159] width 441 height 26
type input "500"
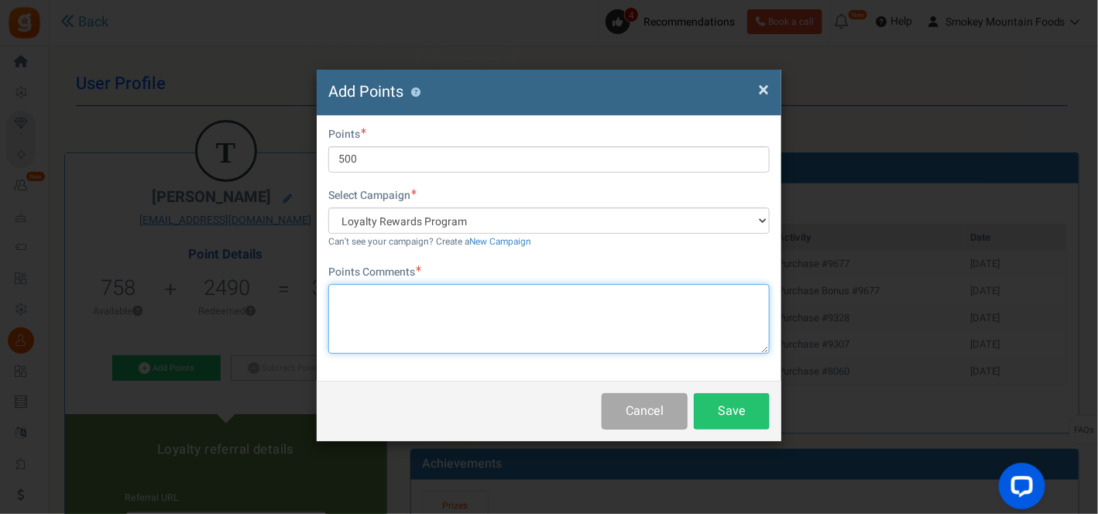
click at [356, 300] on textarea at bounding box center [548, 319] width 441 height 70
paste textarea "🎉 Congratulations! 🎉 You’re our lucky draw winner this week and we’ve added 500…"
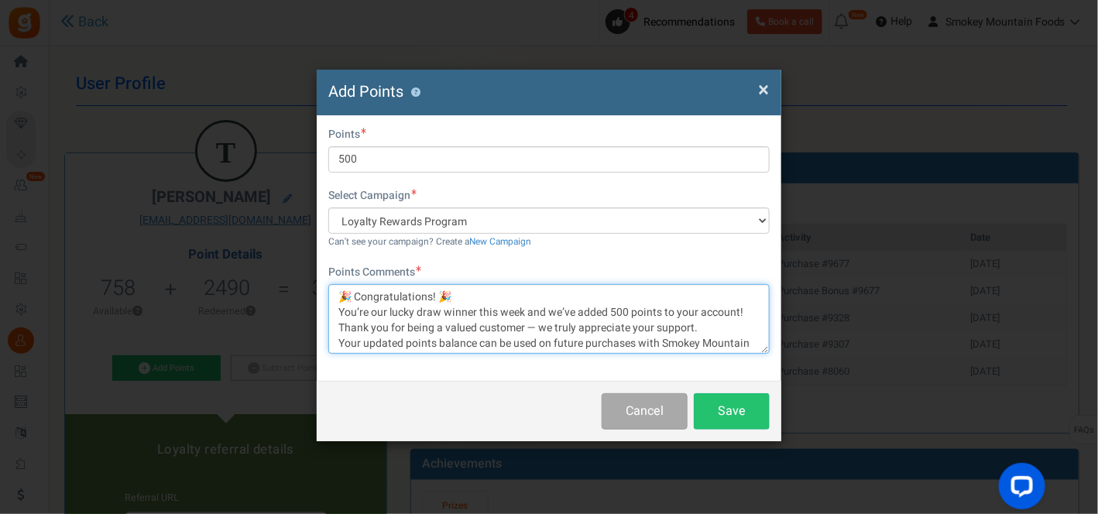
scroll to position [2, 0]
click at [448, 293] on textarea "🎉 Congratulations! 🎉 You’re our lucky draw winner this week and we’ve added 500…" at bounding box center [548, 319] width 441 height 70
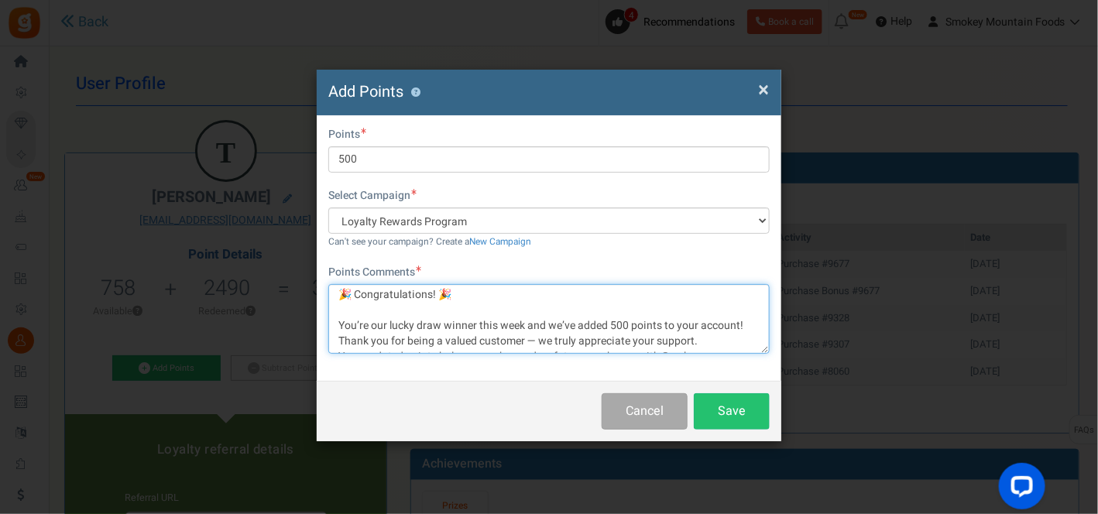
scroll to position [18, 0]
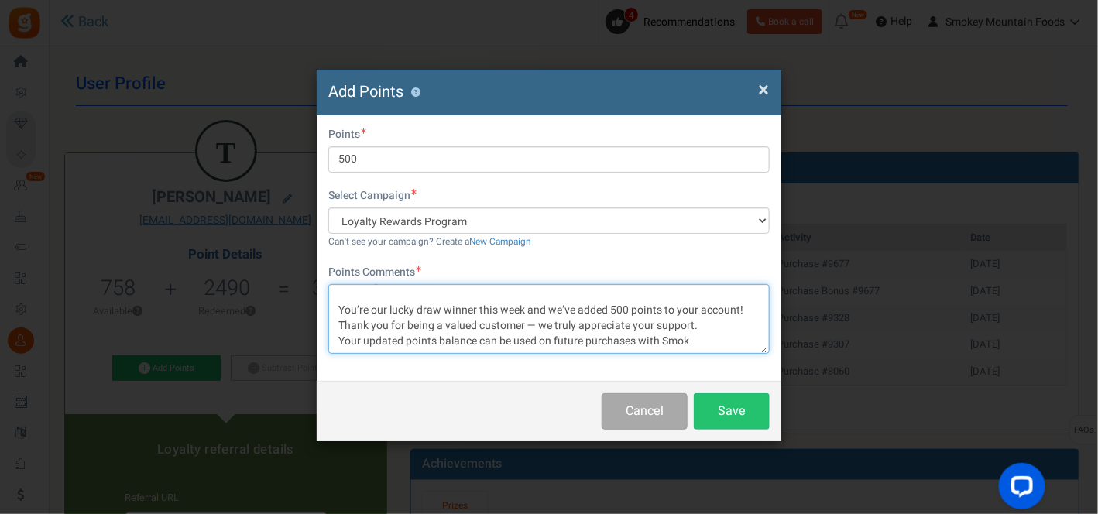
click at [742, 310] on textarea "🎉 Congratulations! 🎉 You’re our lucky draw winner this week and we’ve added 500…" at bounding box center [548, 319] width 441 height 70
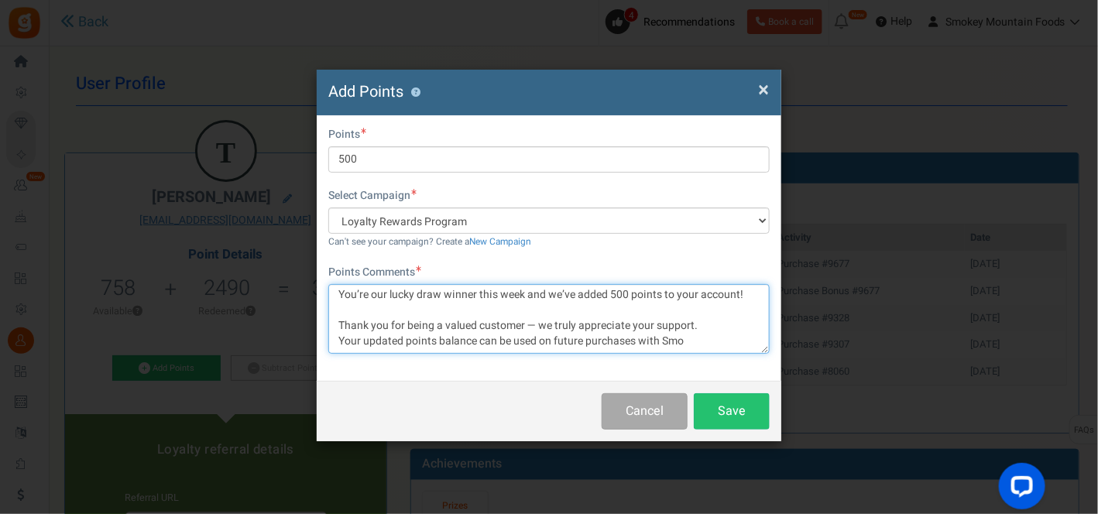
click at [715, 324] on textarea "🎉 Congratulations! 🎉 You’re our lucky draw winner this week and we’ve added 500…" at bounding box center [548, 319] width 441 height 70
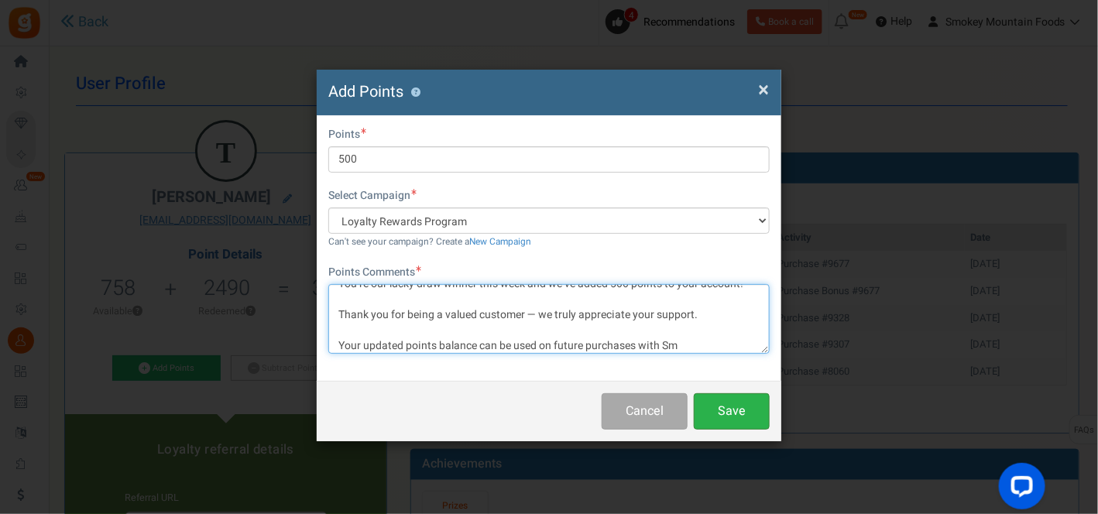
type textarea "🎉 Congratulations! 🎉 You’re our lucky draw winner this week and we’ve added 500…"
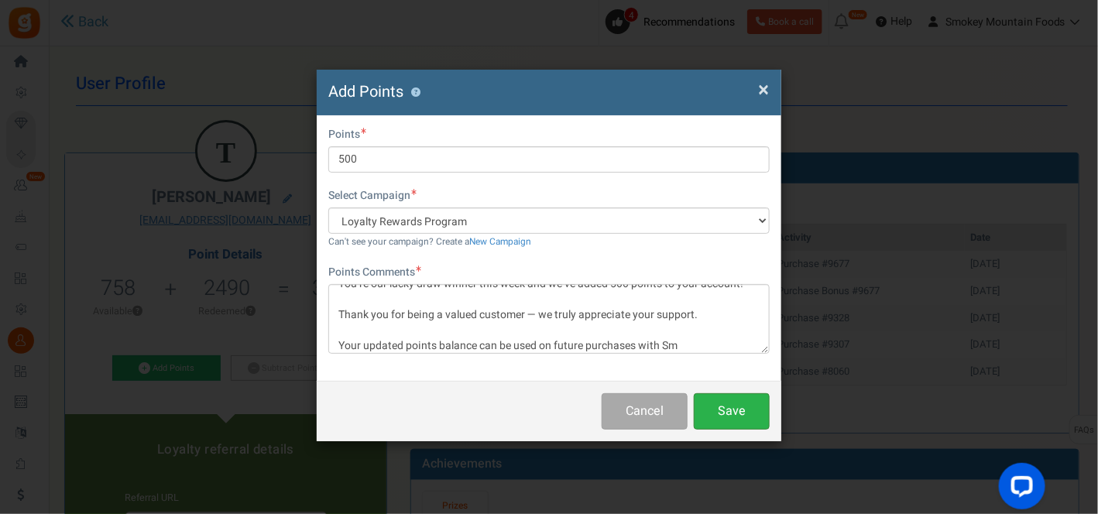
click at [726, 404] on button "Save" at bounding box center [732, 411] width 76 height 36
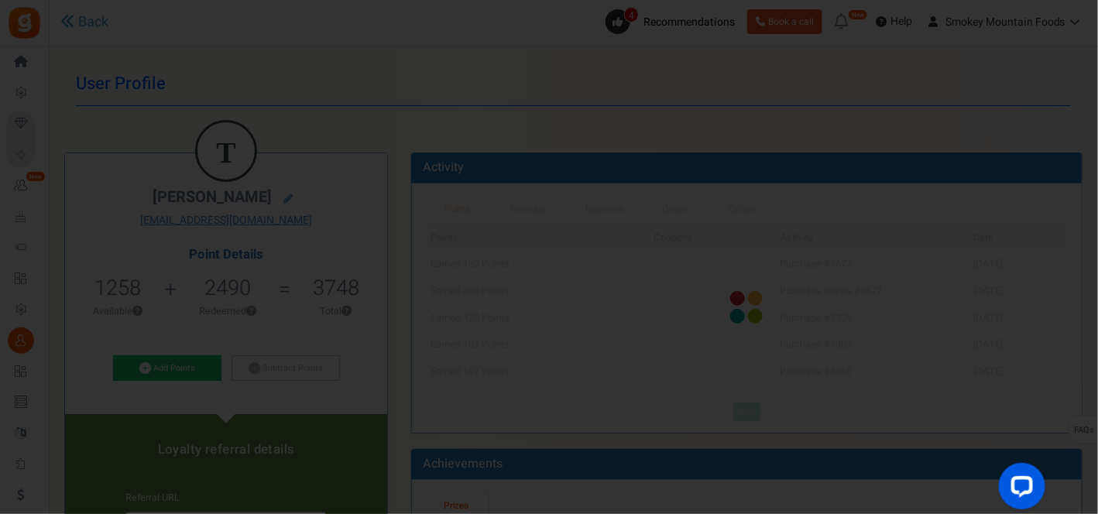
scroll to position [0, 0]
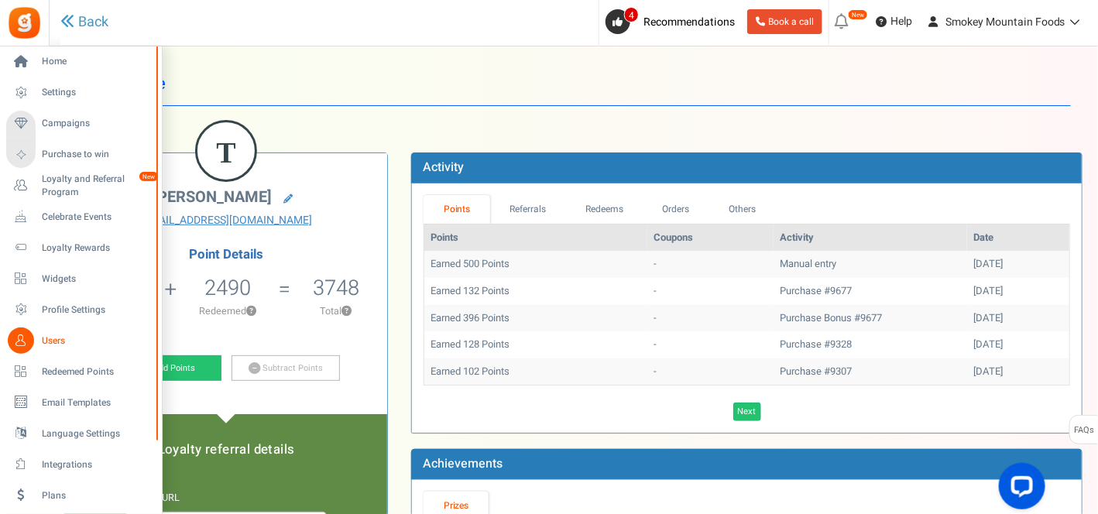
click at [48, 340] on span "Users" at bounding box center [96, 340] width 108 height 13
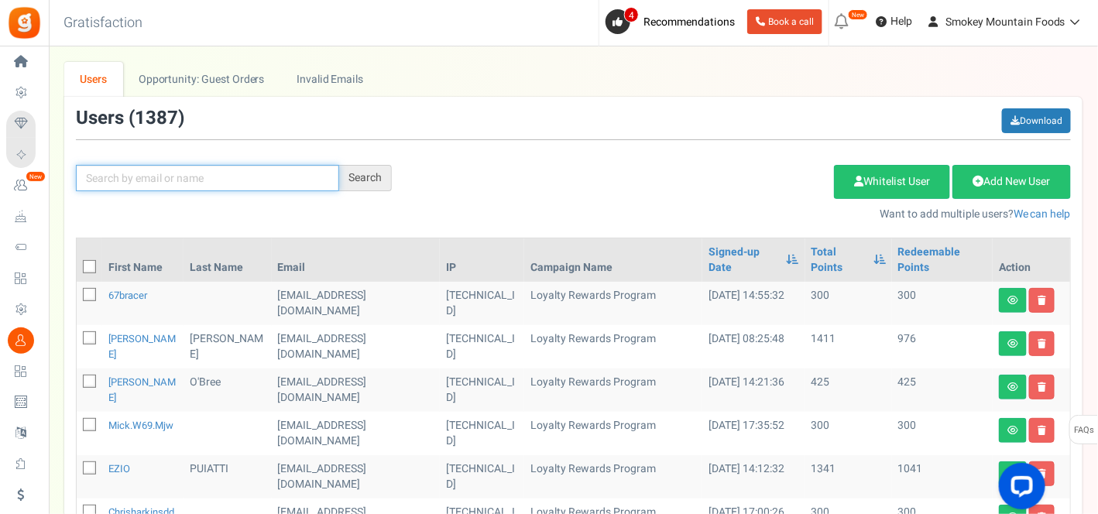
click at [159, 178] on input "text" at bounding box center [207, 178] width 263 height 26
type input "[PERSON_NAME]"
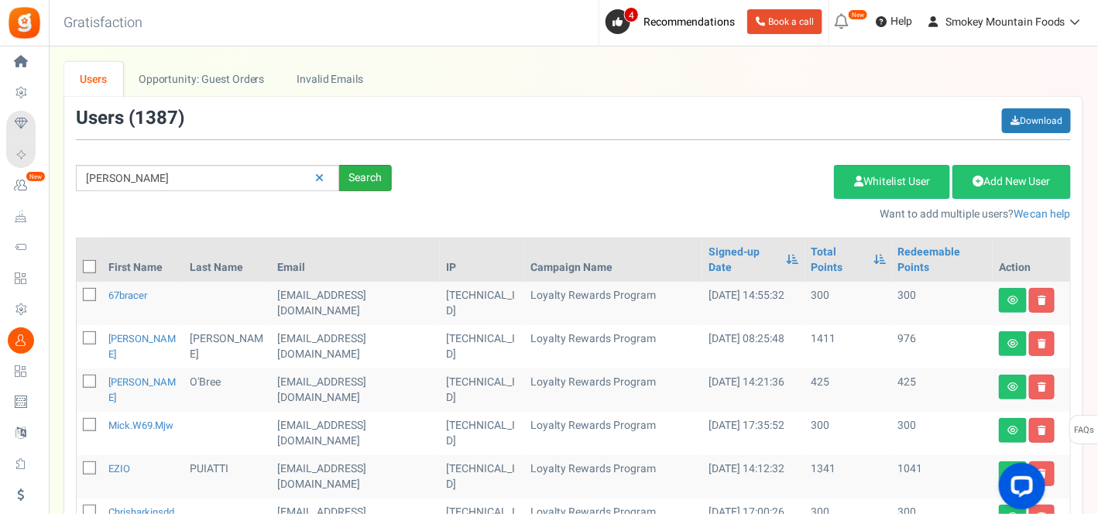
click at [367, 177] on div "Search" at bounding box center [365, 178] width 53 height 26
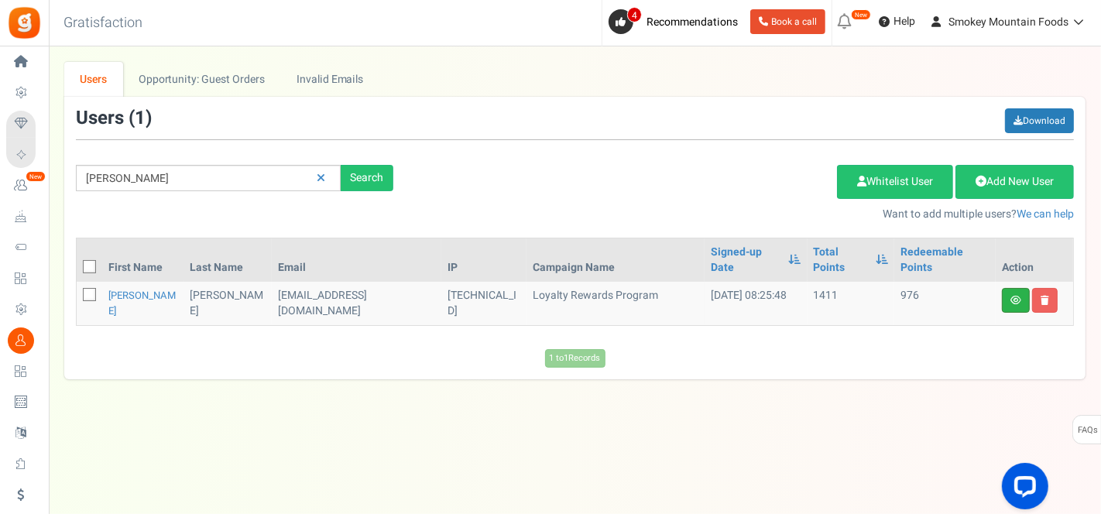
click at [1008, 288] on link at bounding box center [1016, 300] width 28 height 25
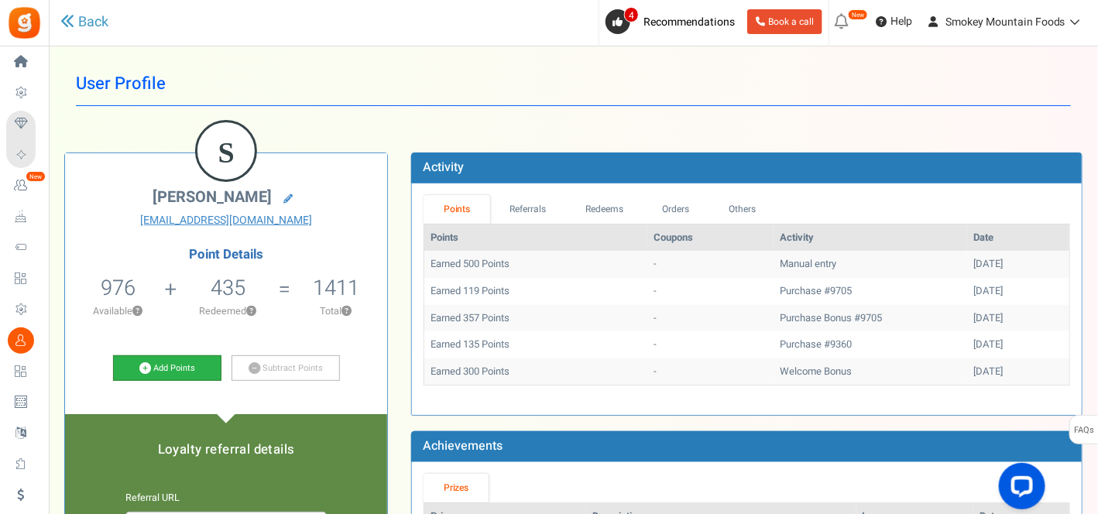
click at [164, 365] on link "Add Points" at bounding box center [167, 368] width 108 height 26
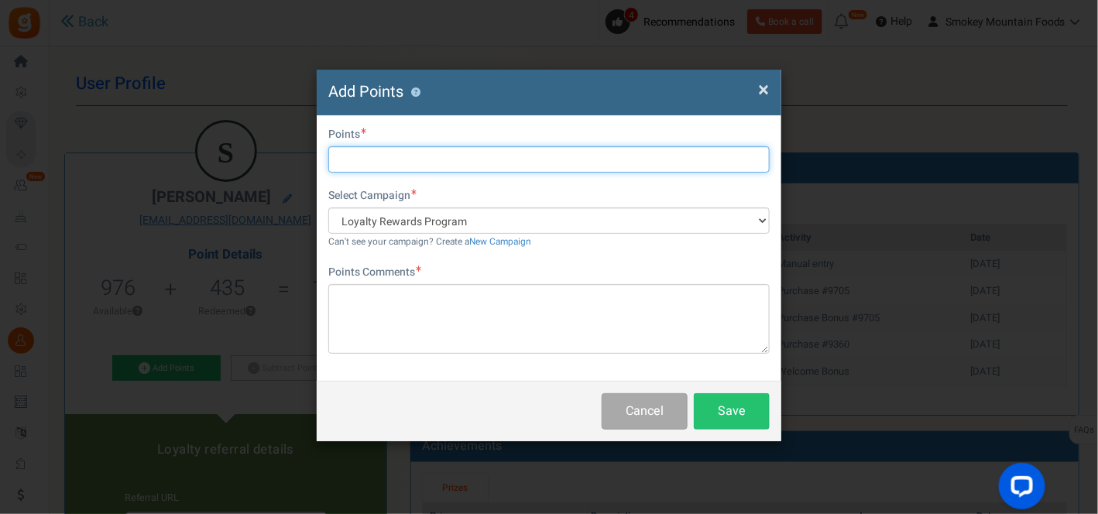
click at [357, 160] on input "text" at bounding box center [548, 159] width 441 height 26
type input "500"
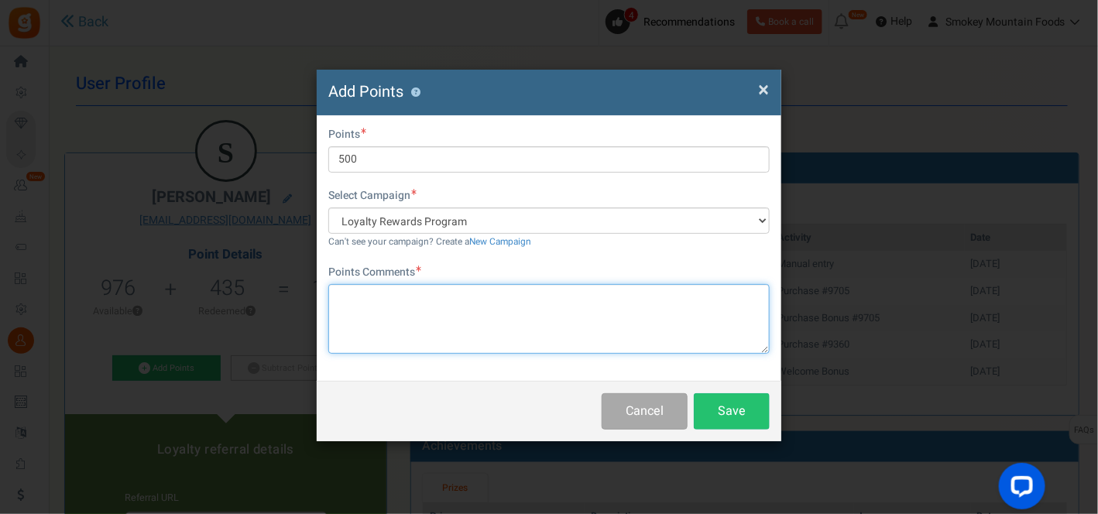
click at [342, 297] on textarea at bounding box center [548, 319] width 441 height 70
paste textarea "🎉 Congratulations! 🎉 You’re our lucky draw winner this week and we’ve added 500…"
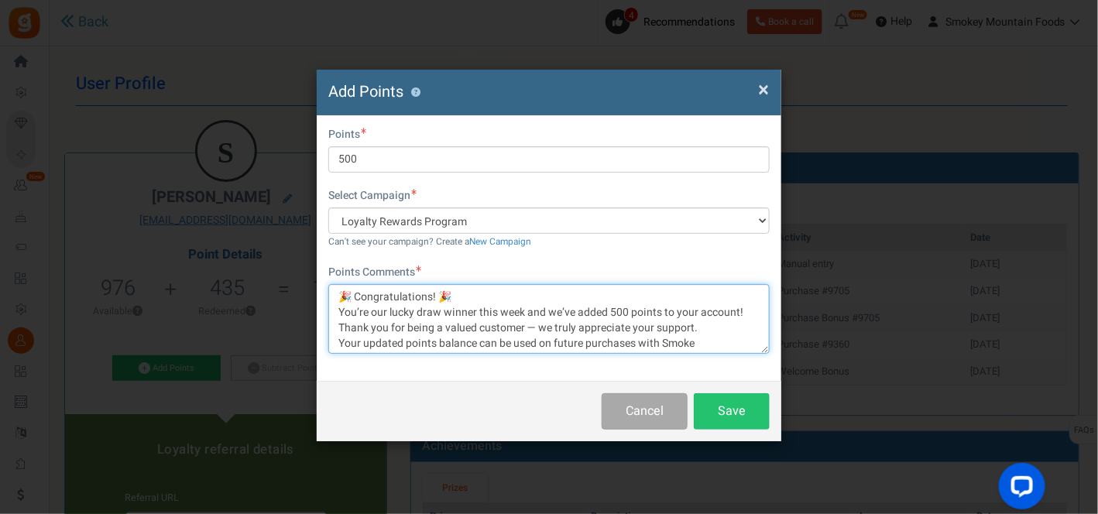
scroll to position [2, 0]
click at [480, 291] on textarea "🎉 Congratulations! 🎉 You’re our lucky draw winner this week and we’ve added 500…" at bounding box center [548, 319] width 441 height 70
click at [745, 308] on textarea "🎉 Congratulations! 🎉 You’re our lucky draw winner this week and we’ve added 500…" at bounding box center [548, 319] width 441 height 70
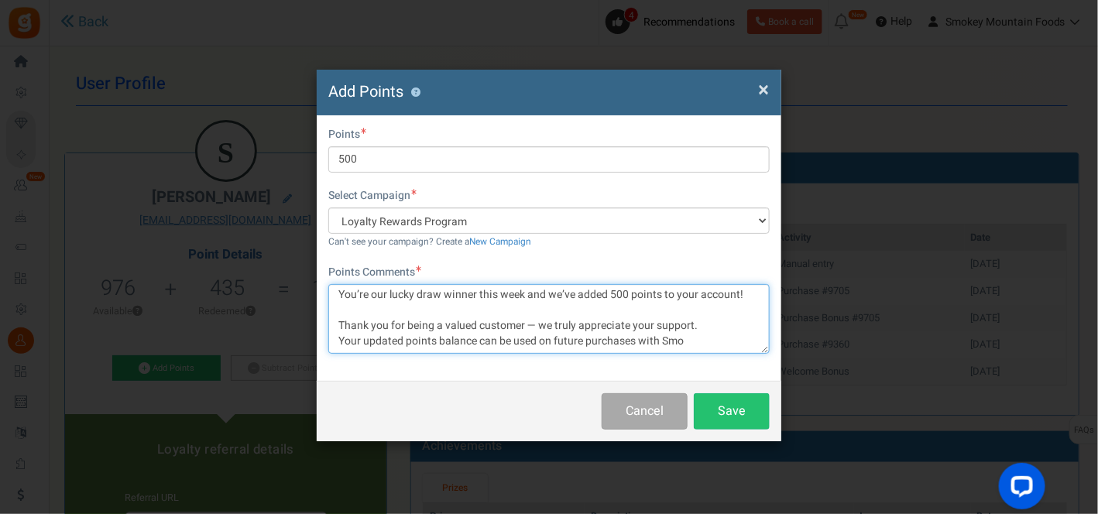
click at [714, 327] on textarea "🎉 Congratulations! 🎉 You’re our lucky draw winner this week and we’ve added 500…" at bounding box center [548, 319] width 441 height 70
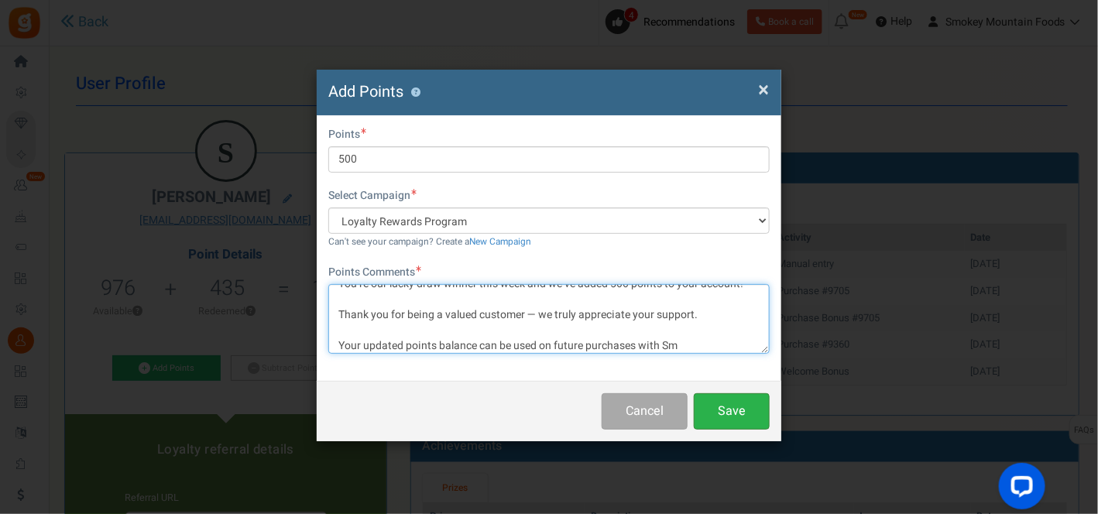
type textarea "🎉 Congratulations! 🎉 You’re our lucky draw winner this week and we’ve added 500…"
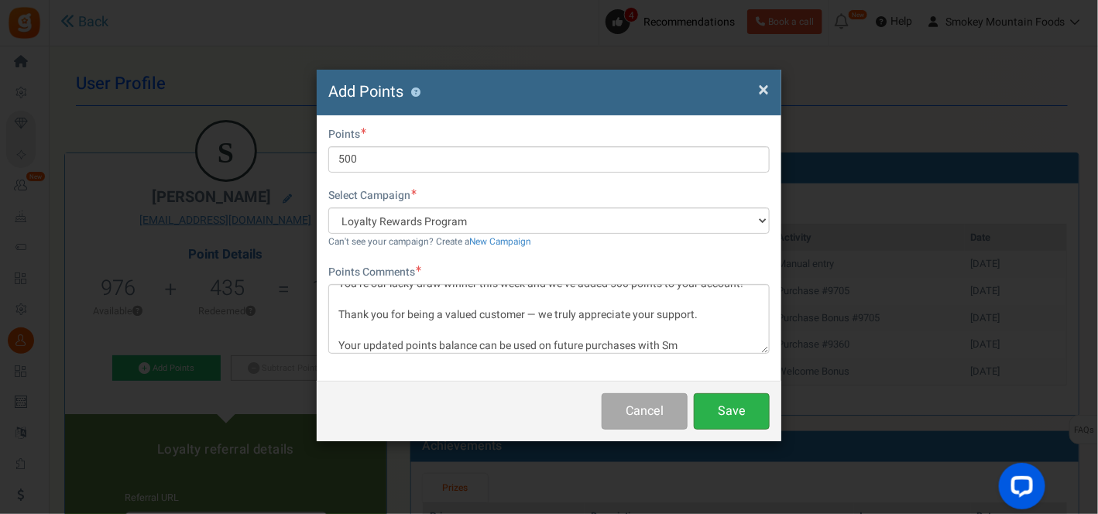
click at [731, 412] on button "Save" at bounding box center [732, 411] width 76 height 36
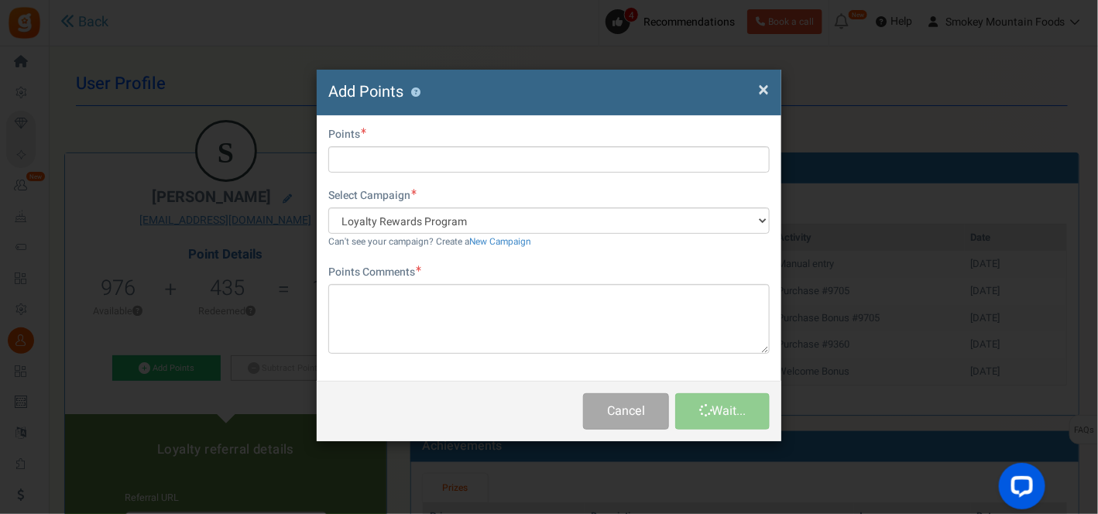
scroll to position [0, 0]
